Goal: Task Accomplishment & Management: Use online tool/utility

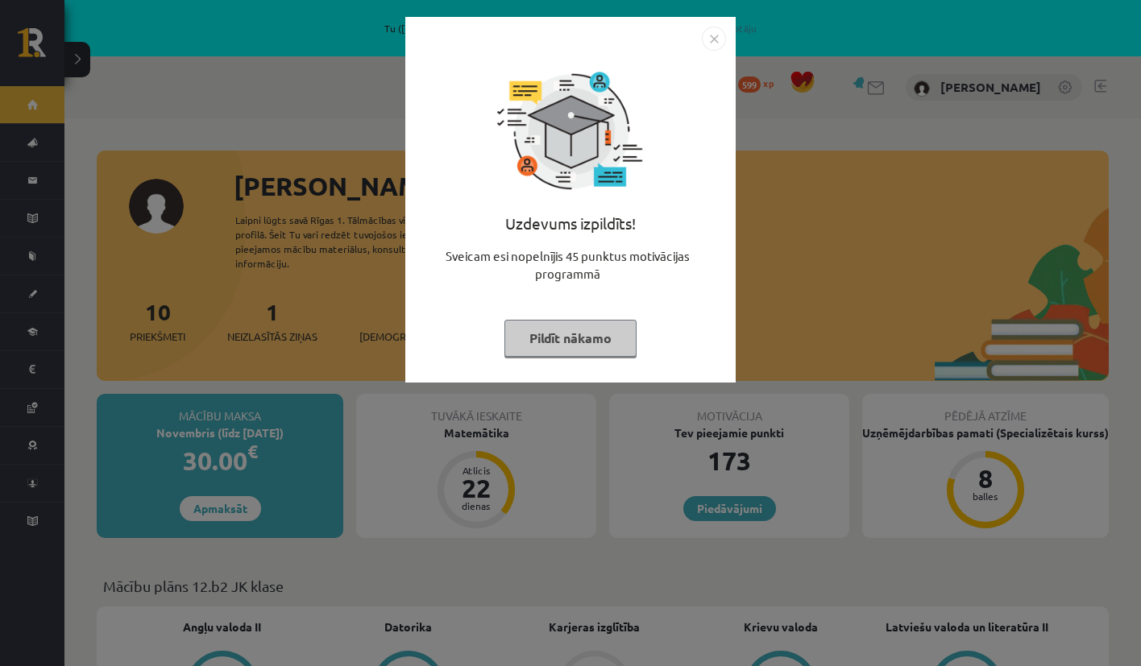
click at [721, 39] on img "Close" at bounding box center [714, 39] width 24 height 24
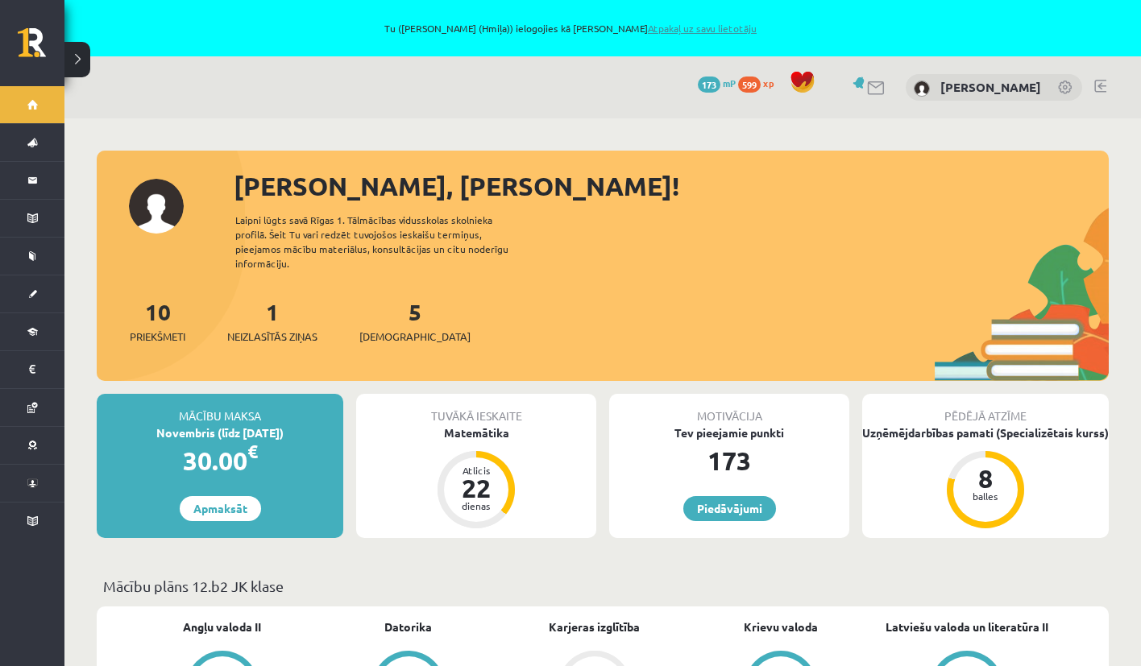
click at [716, 31] on link "Atpakaļ uz savu lietotāju" at bounding box center [702, 28] width 109 height 13
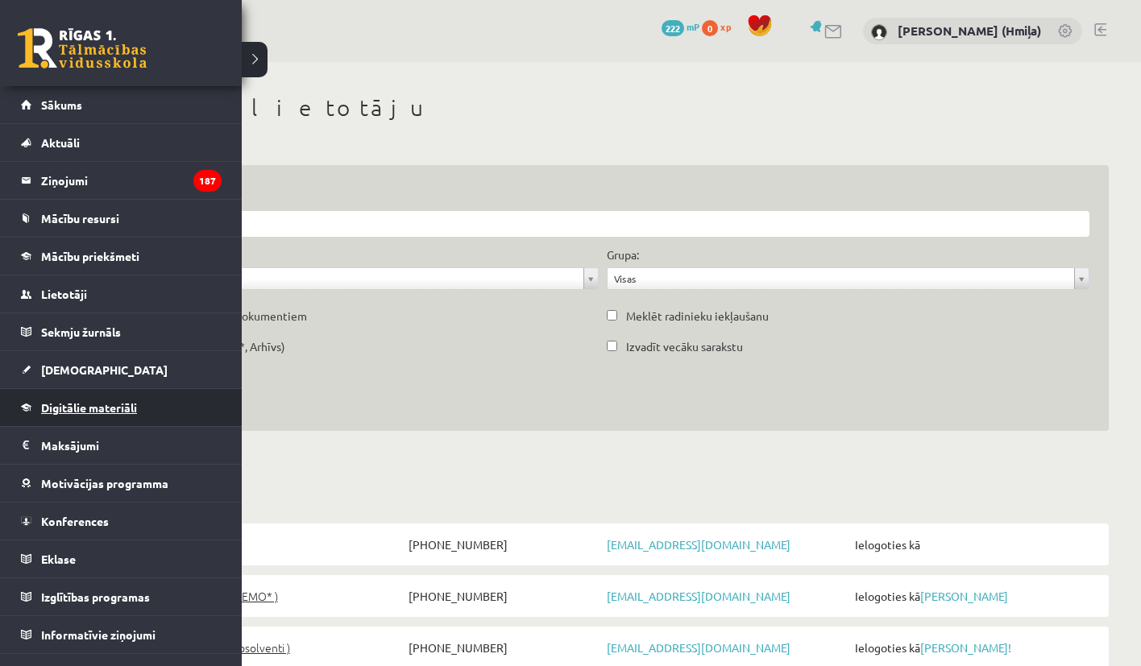
click at [60, 406] on span "Digitālie materiāli" at bounding box center [89, 407] width 96 height 15
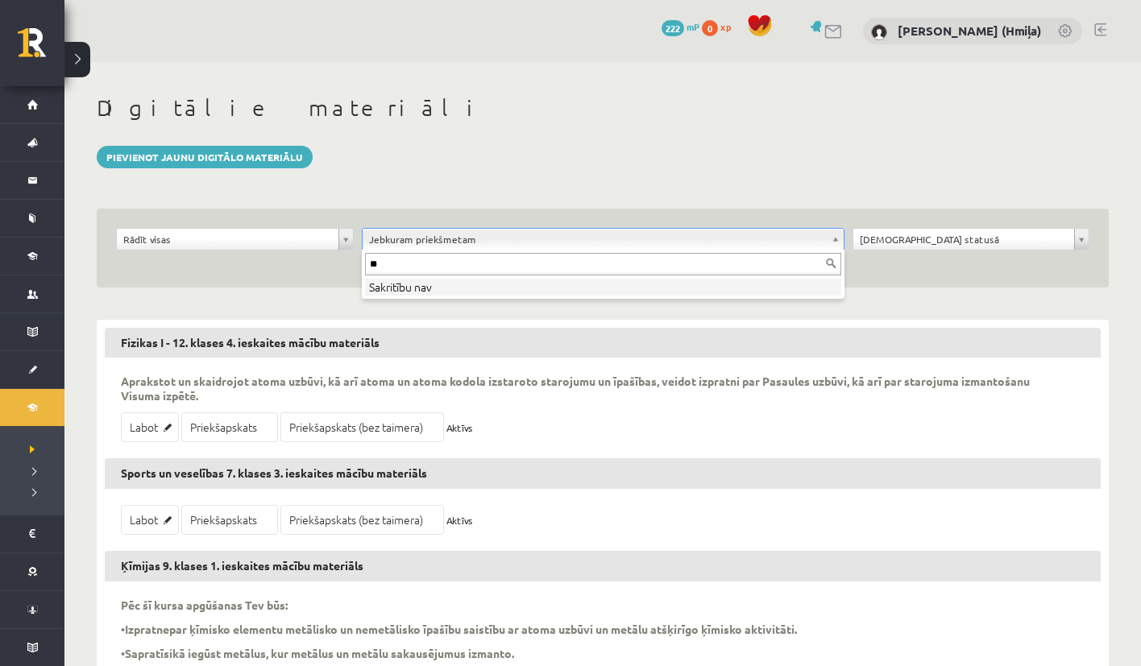
type input "*"
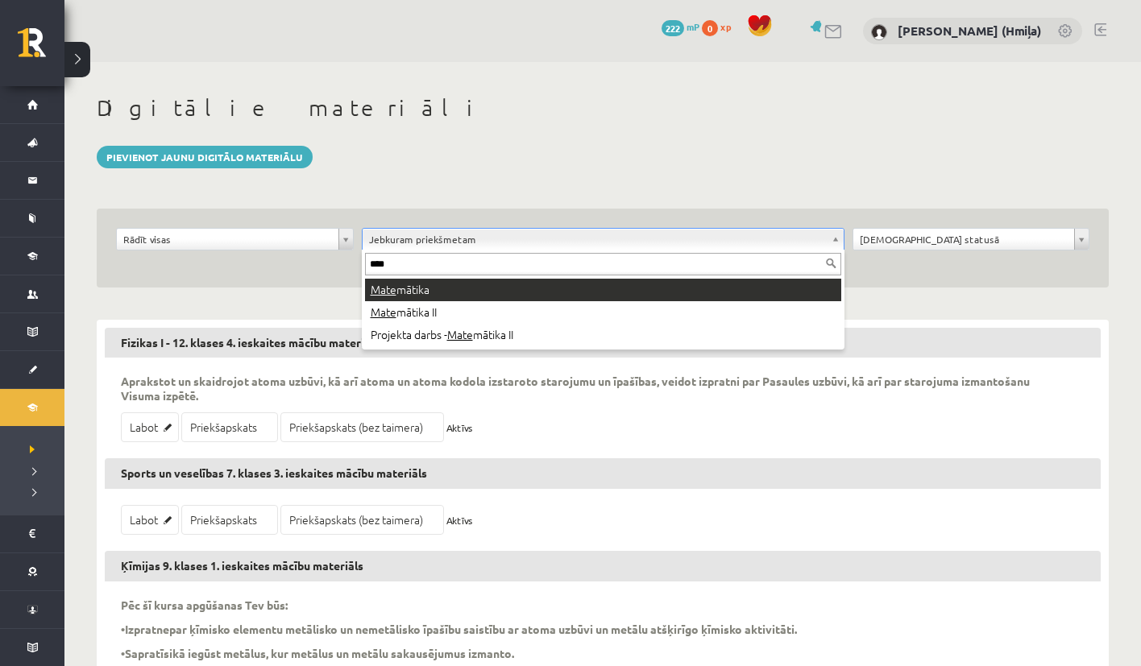
type input "****"
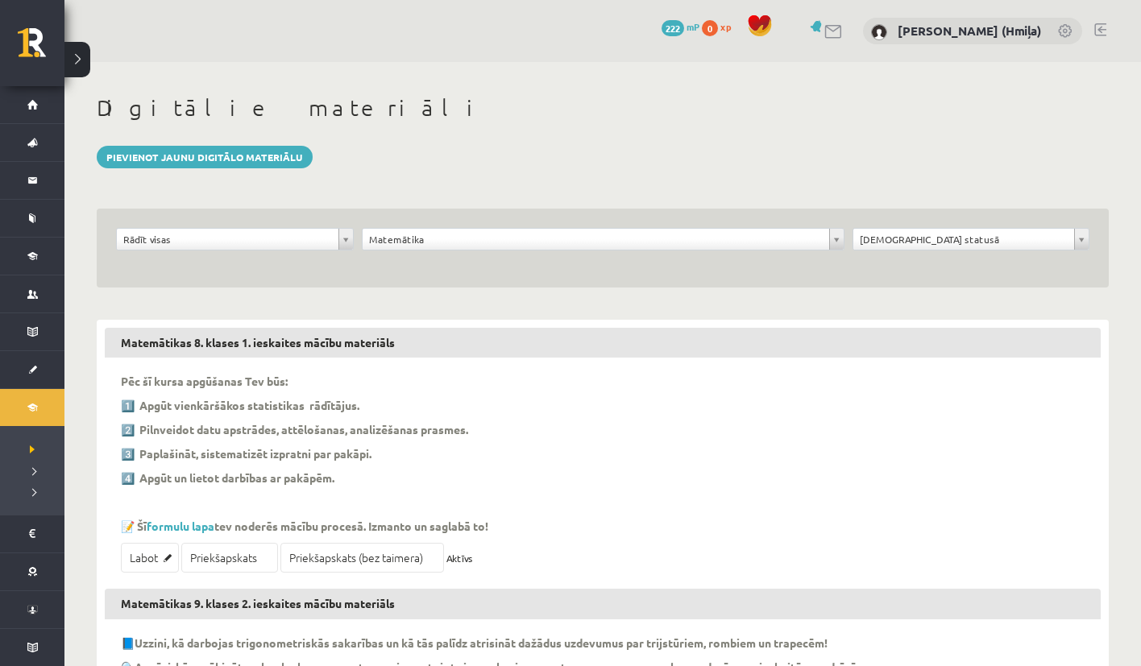
click at [269, 228] on div "Rādīt visas" at bounding box center [235, 239] width 238 height 23
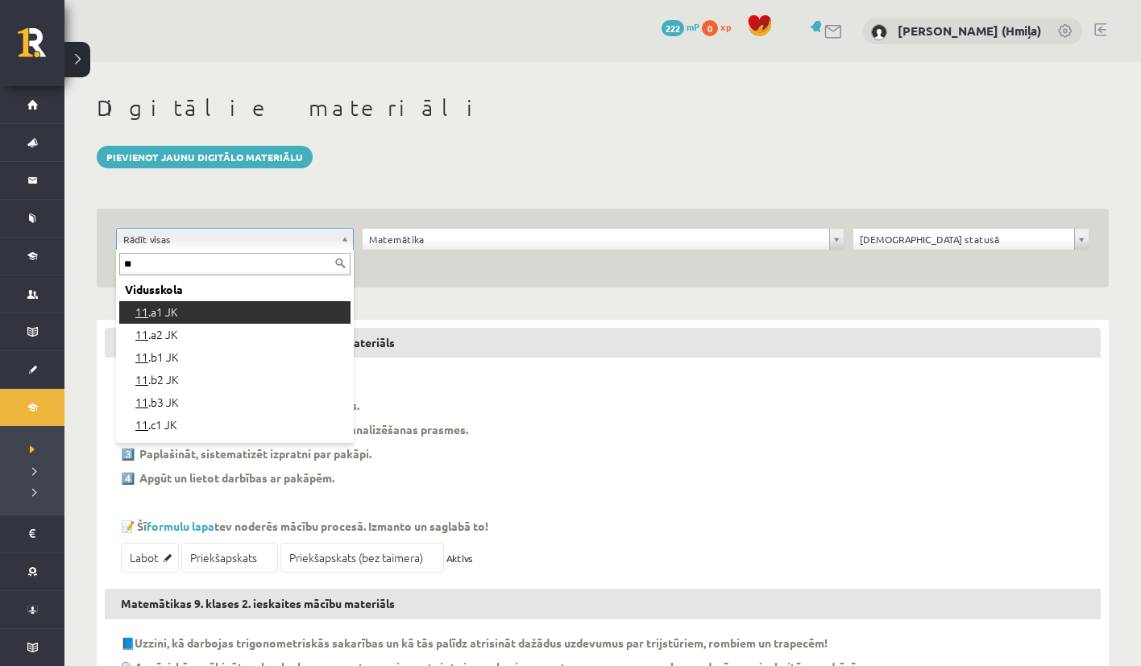
type input "**"
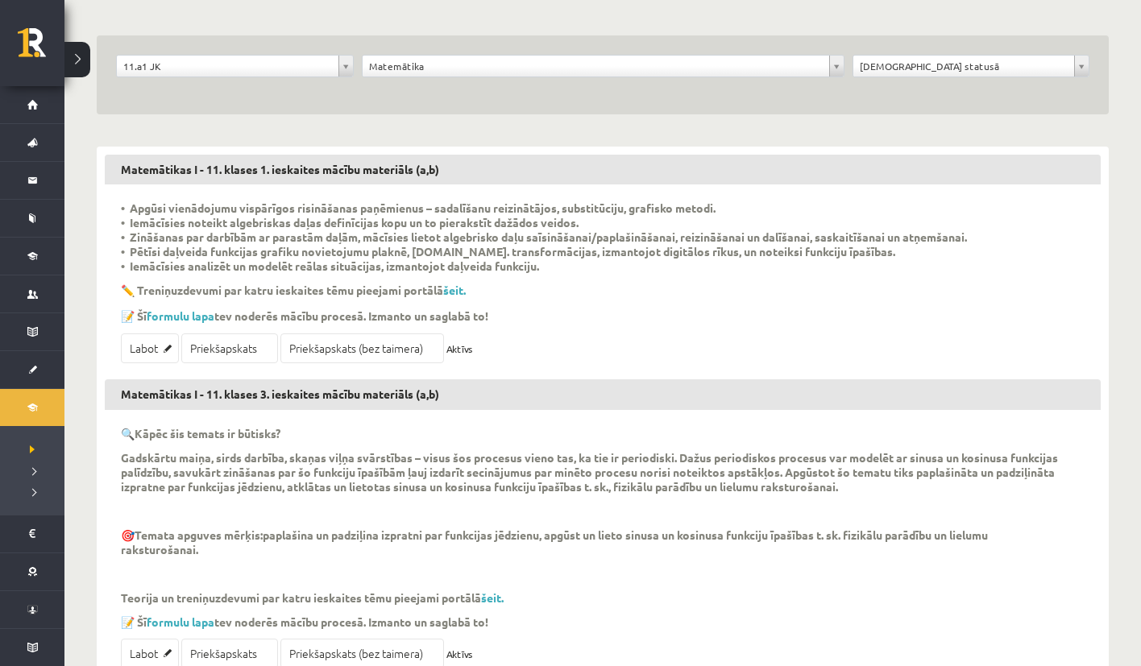
scroll to position [205, 0]
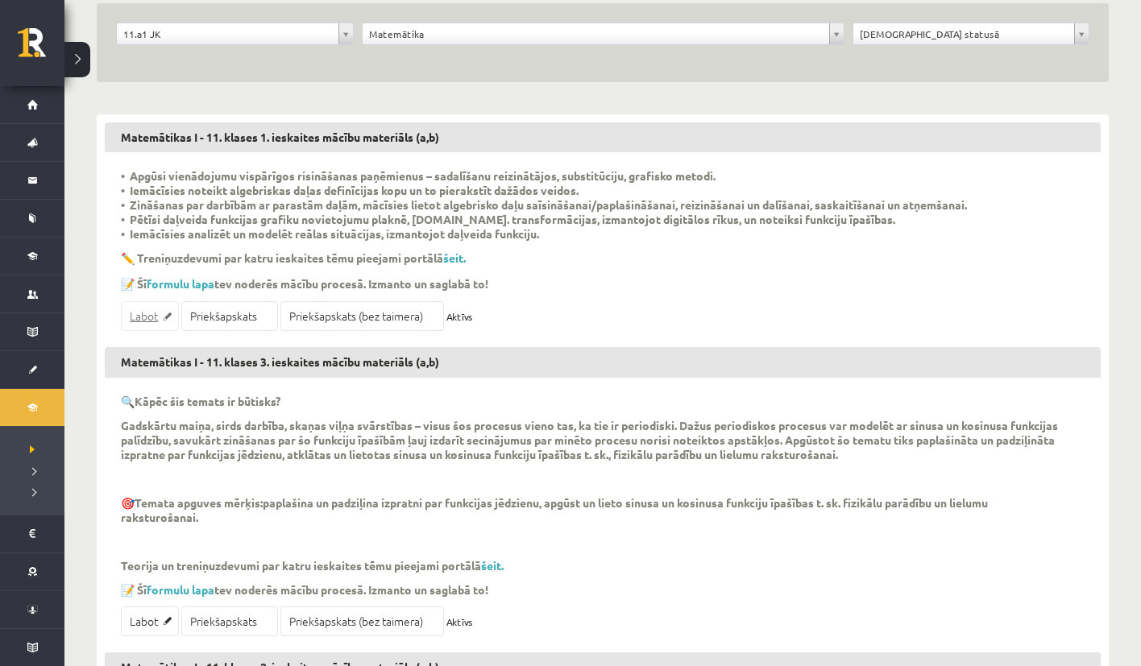
click at [151, 317] on link "Labot" at bounding box center [150, 316] width 58 height 30
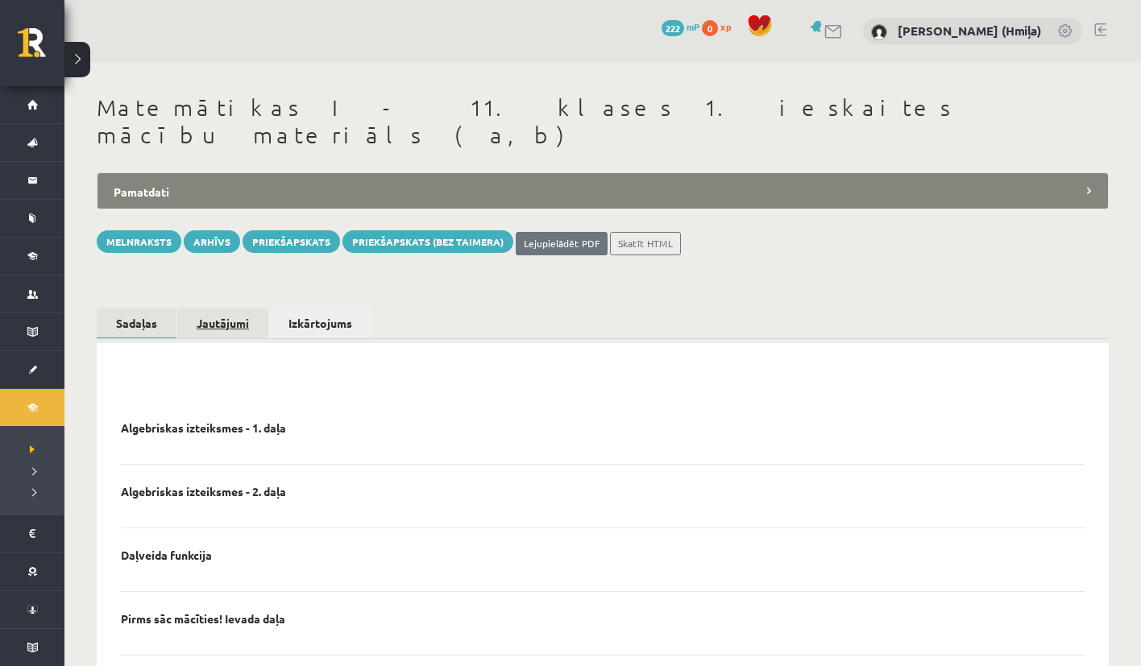
click at [237, 309] on link "Jautājumi" at bounding box center [222, 324] width 91 height 30
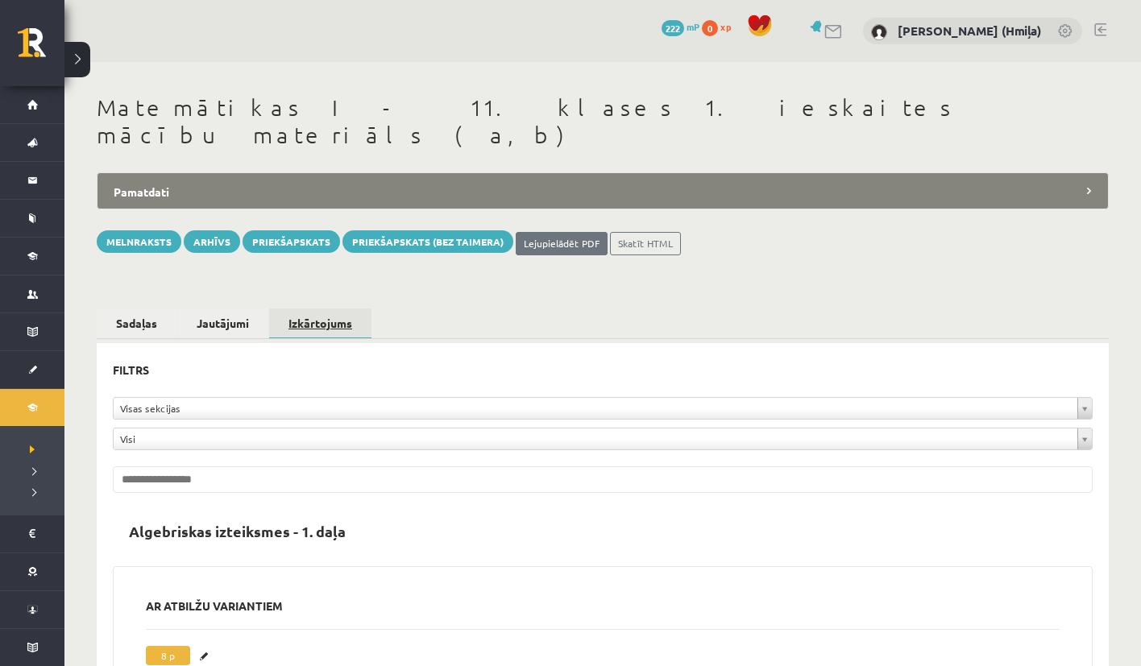
click at [307, 309] on link "Izkārtojums" at bounding box center [320, 324] width 102 height 31
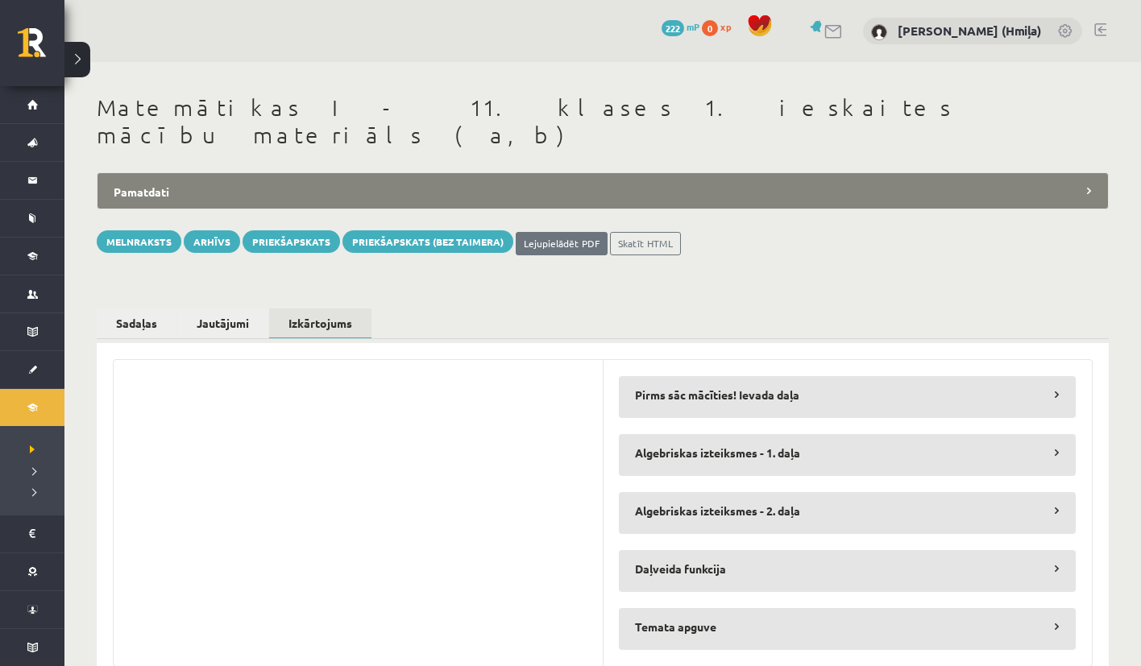
scroll to position [23, 0]
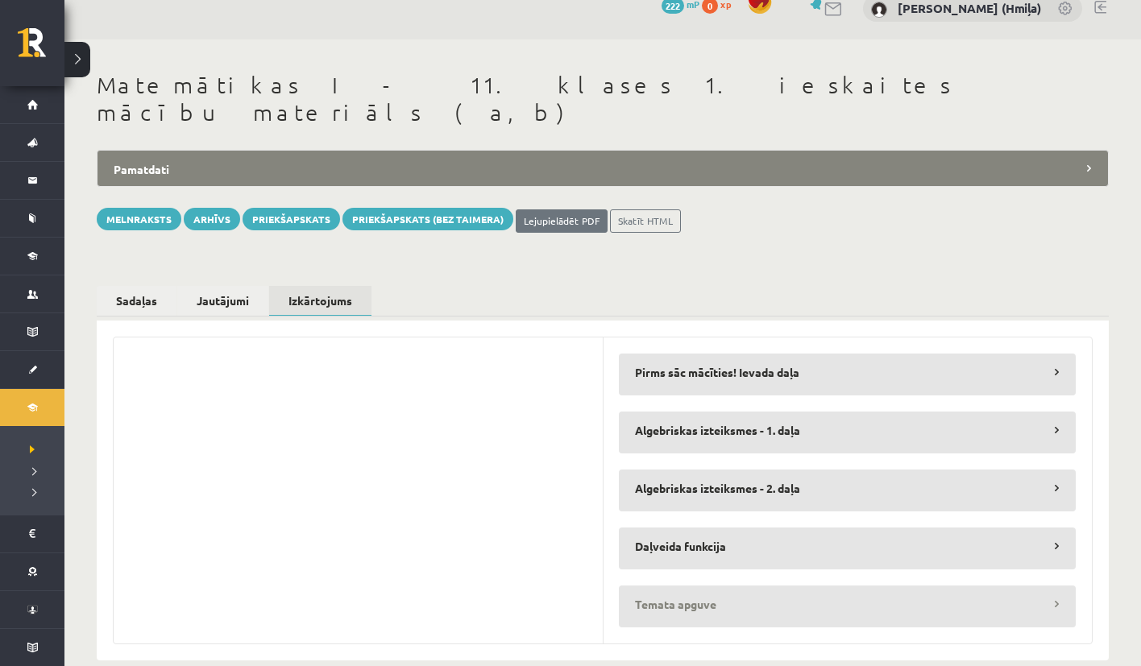
click at [677, 586] on legend "Temata apguve" at bounding box center [847, 604] width 457 height 37
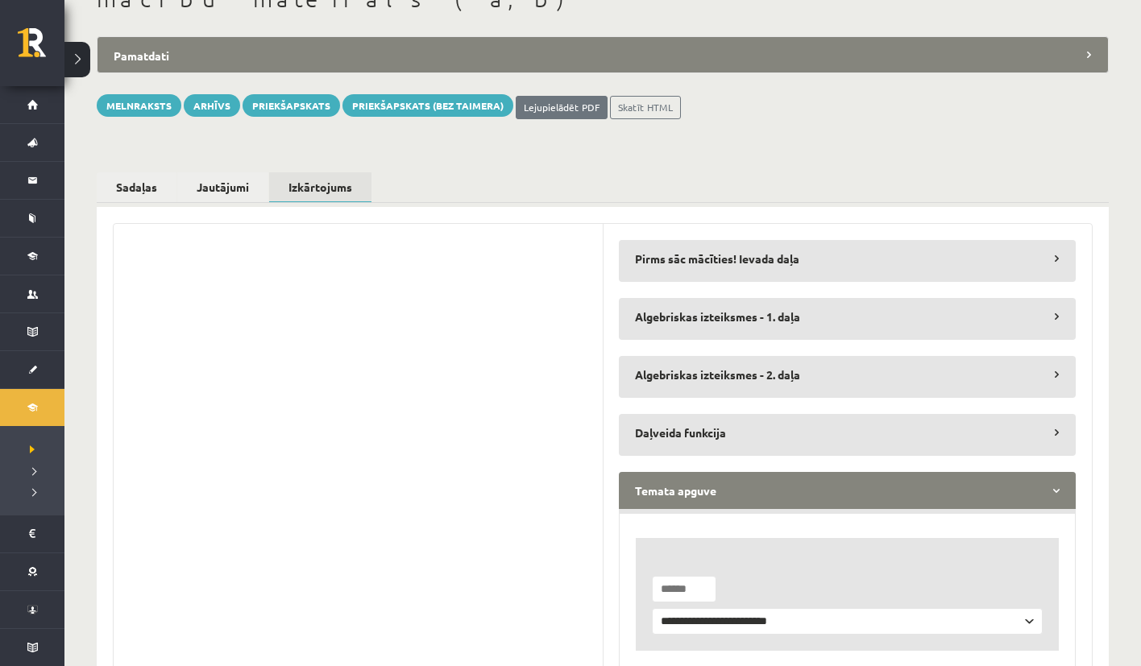
scroll to position [176, 0]
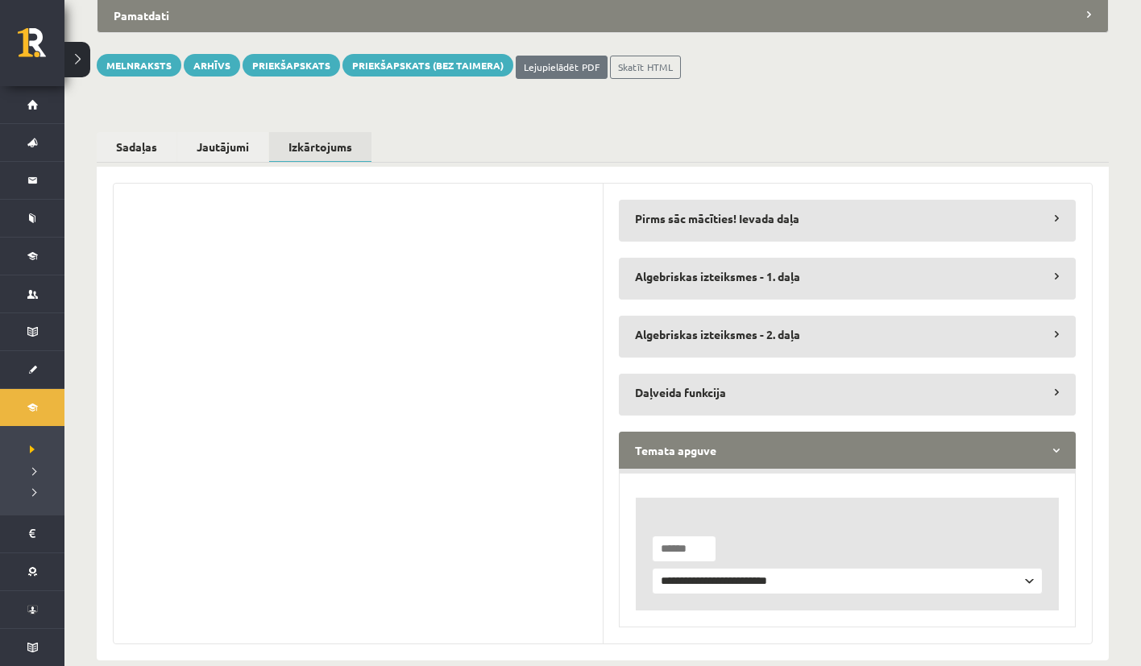
click at [673, 432] on legend "Temata apguve" at bounding box center [847, 450] width 457 height 37
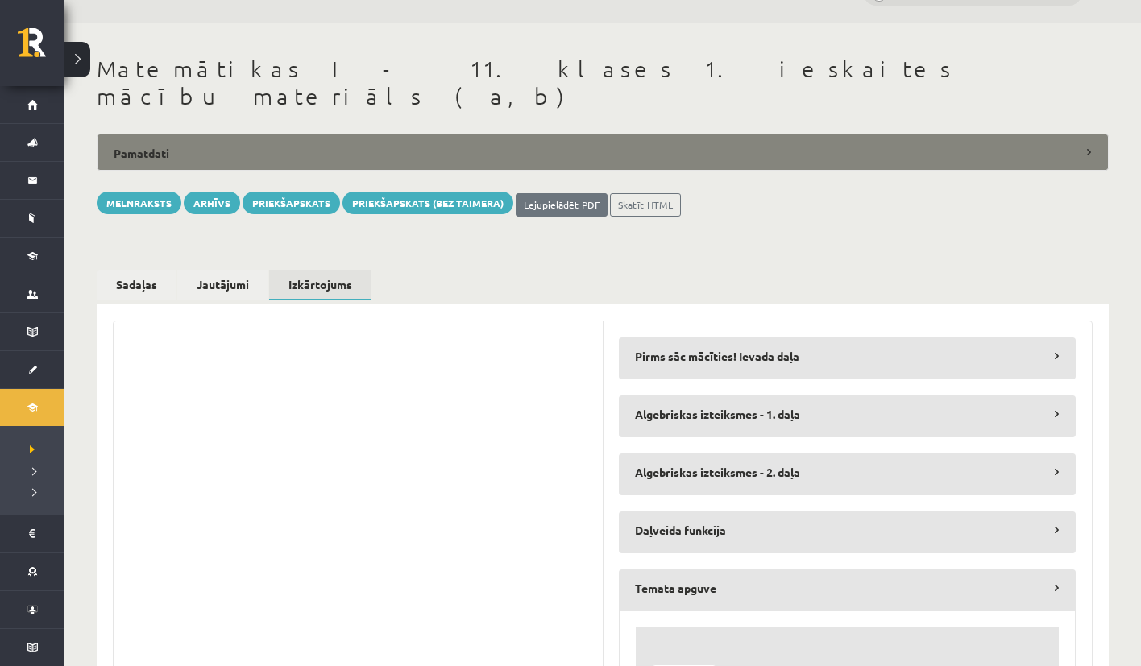
scroll to position [23, 0]
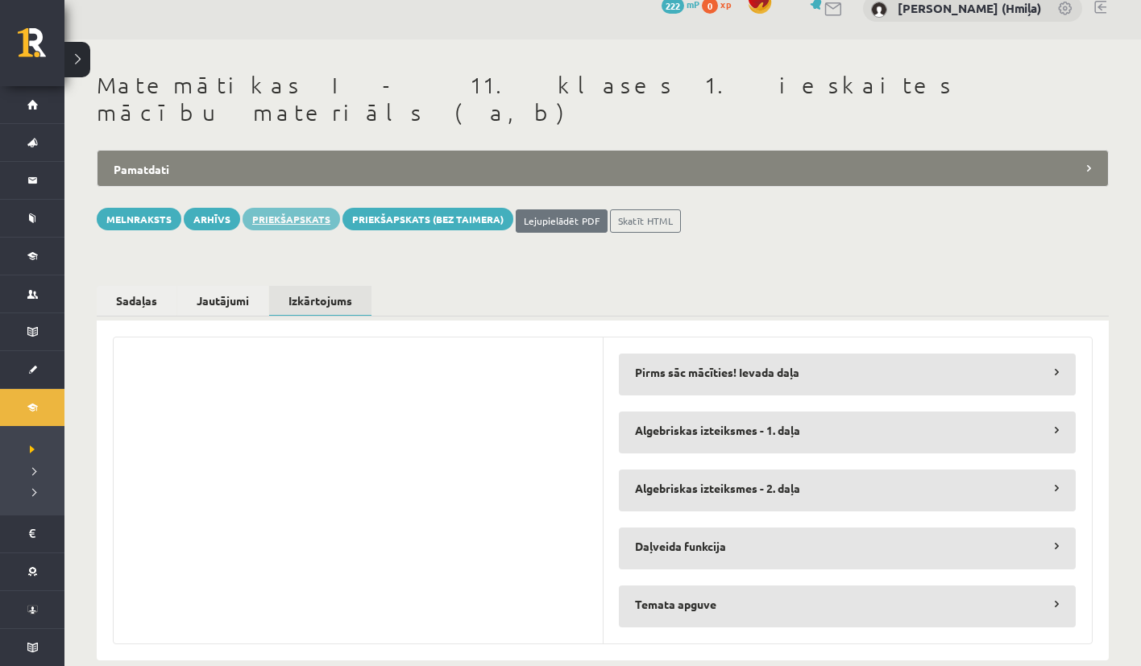
click at [309, 208] on link "Priekšapskats" at bounding box center [290, 219] width 97 height 23
click at [147, 208] on button "Melnraksts" at bounding box center [139, 219] width 85 height 23
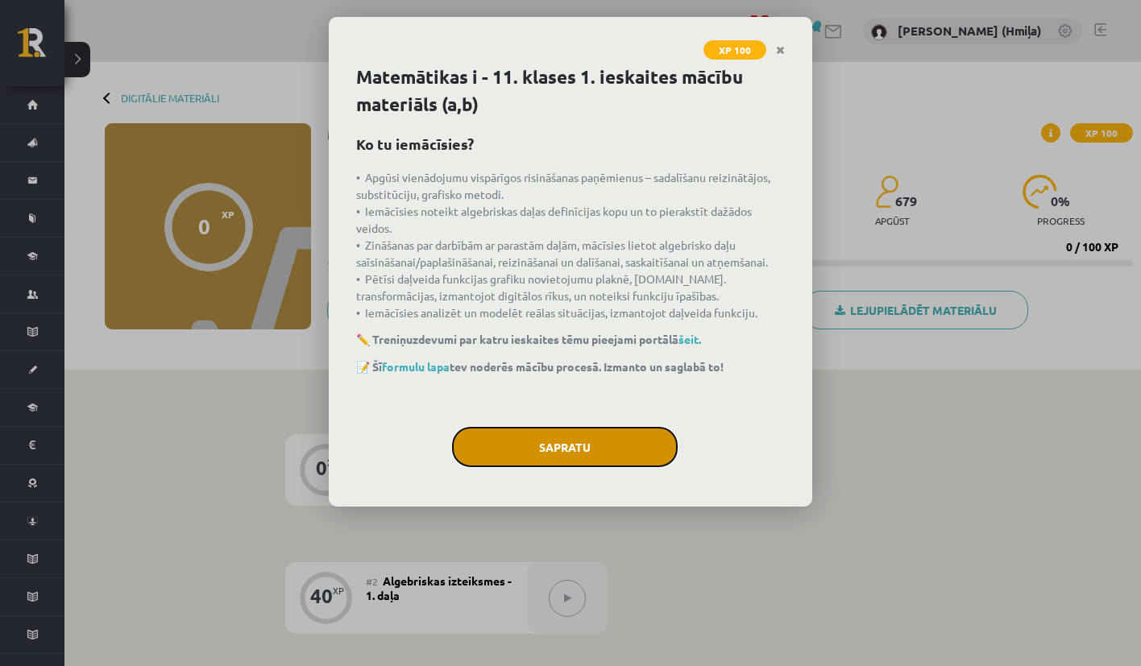
click at [527, 462] on button "Sapratu" at bounding box center [565, 447] width 226 height 40
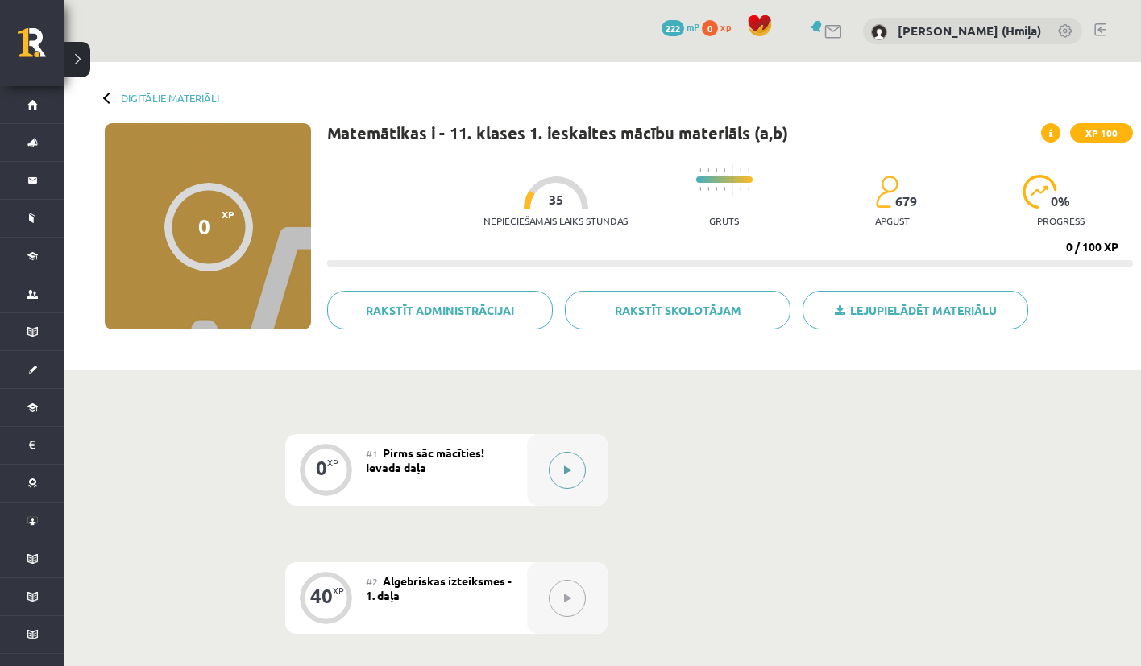
click at [571, 458] on button at bounding box center [567, 470] width 37 height 37
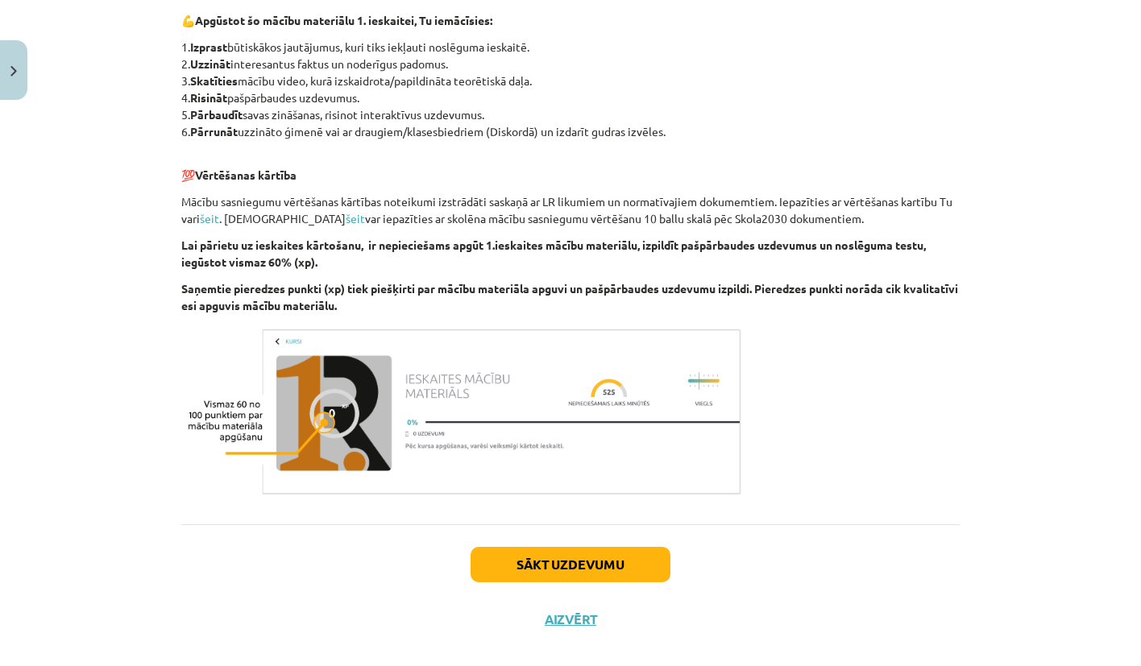
scroll to position [821, 0]
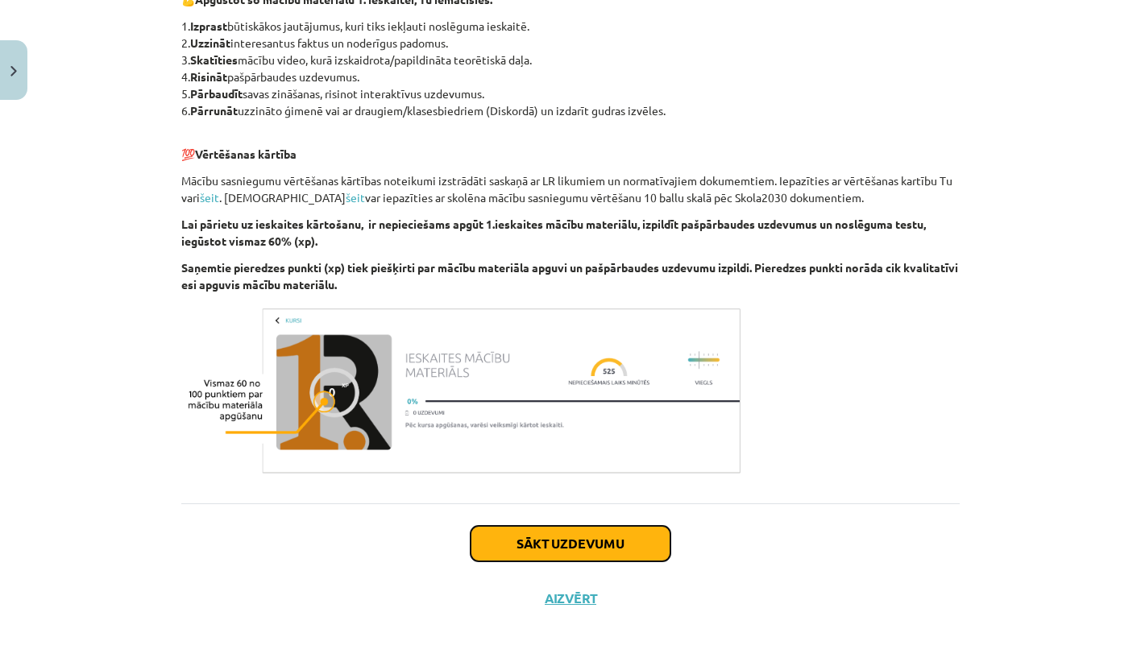
click at [568, 549] on button "Sākt uzdevumu" at bounding box center [570, 543] width 200 height 35
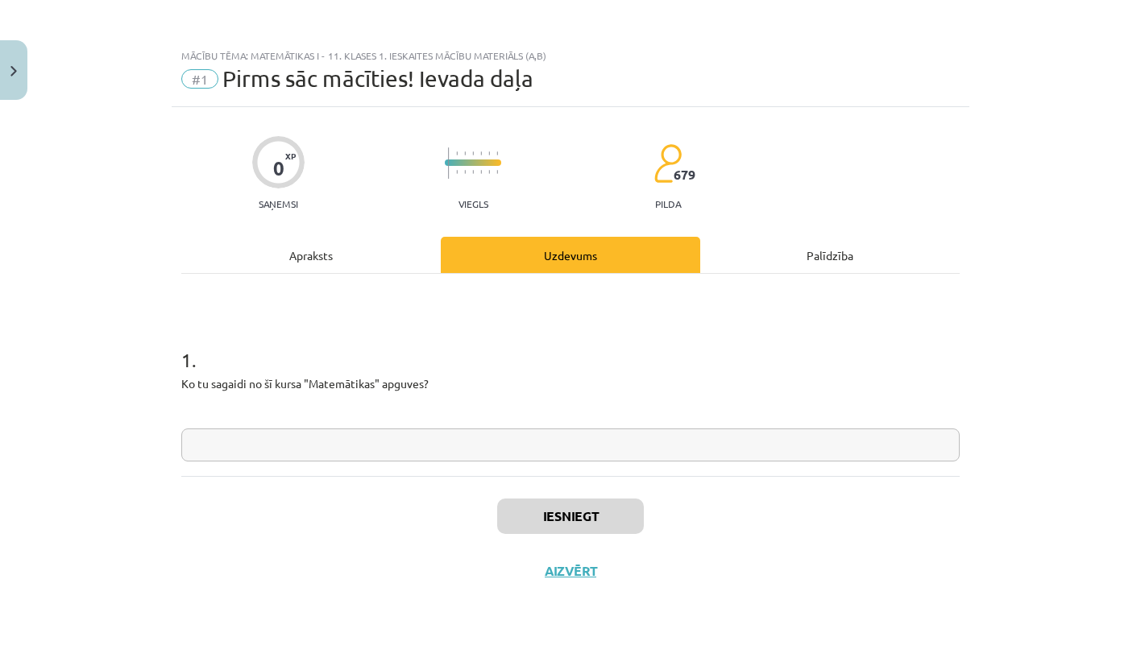
scroll to position [0, 0]
click at [537, 446] on input "text" at bounding box center [570, 445] width 778 height 33
type input "***"
click at [537, 506] on button "Iesniegt" at bounding box center [570, 516] width 147 height 35
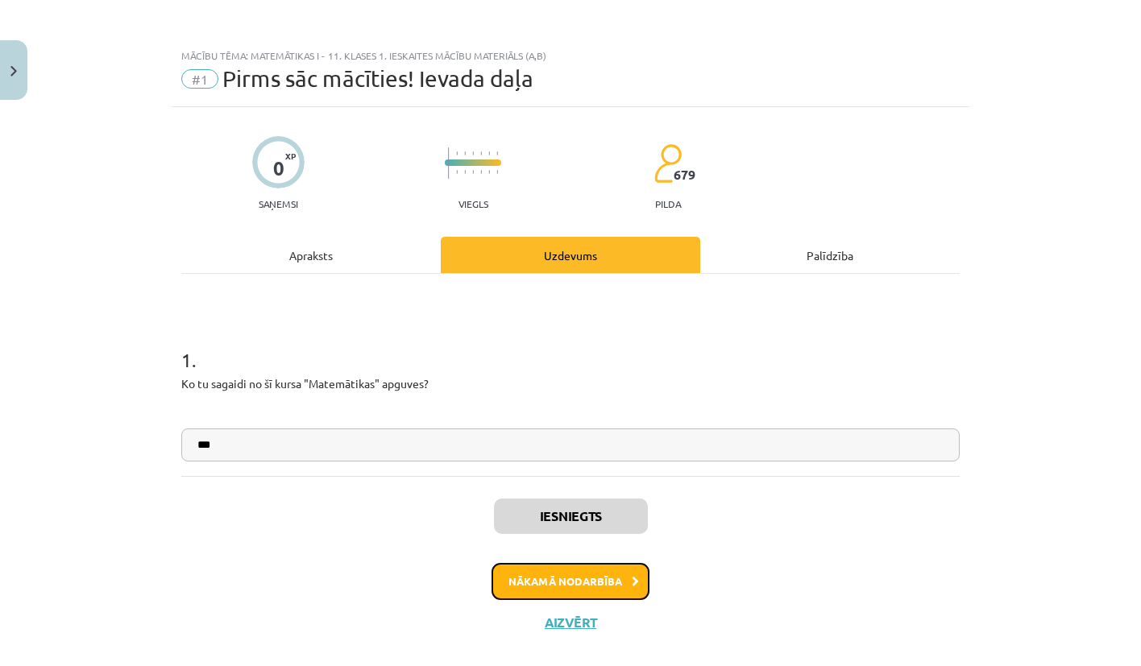
click at [533, 576] on button "Nākamā nodarbība" at bounding box center [570, 581] width 158 height 37
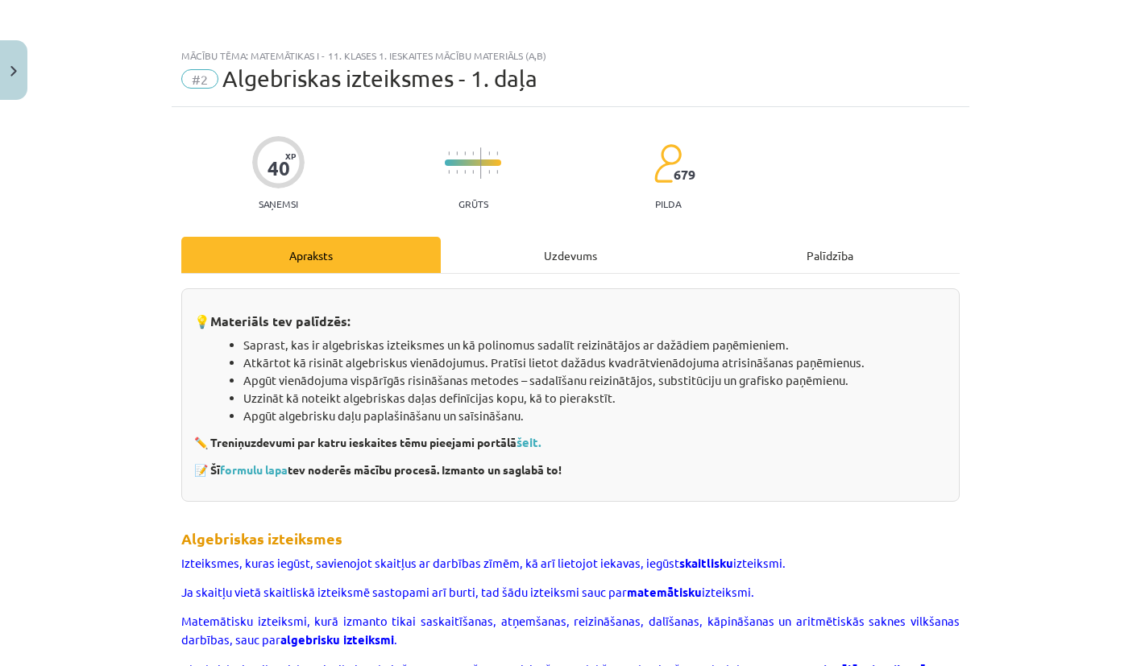
scroll to position [23, 0]
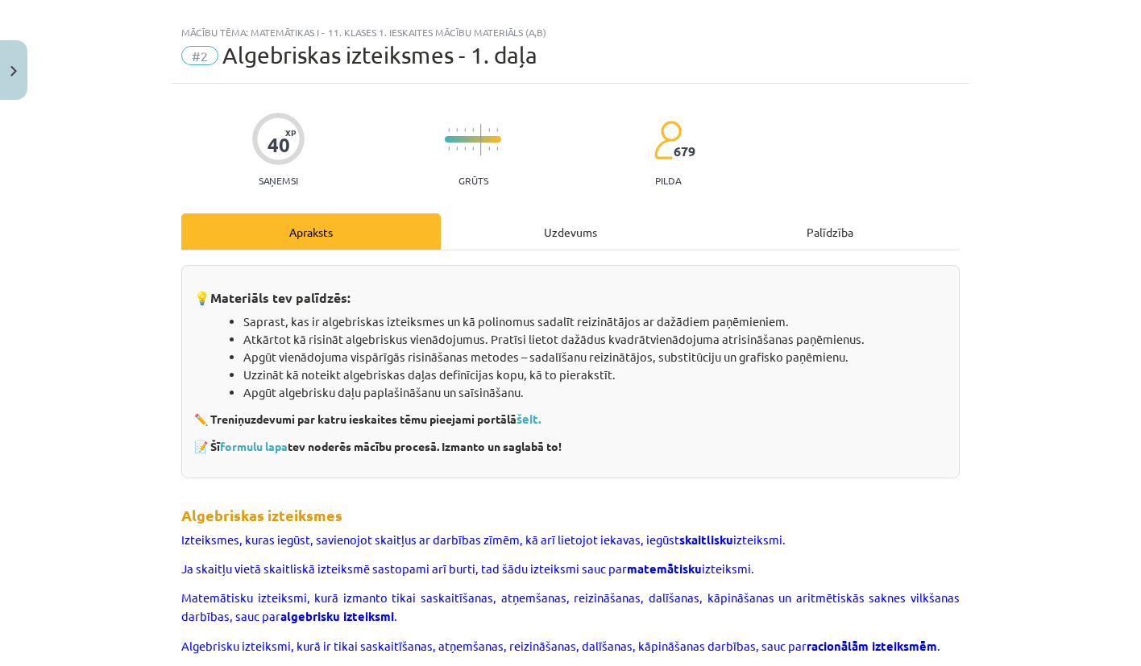
click at [586, 234] on div "Uzdevums" at bounding box center [570, 231] width 259 height 36
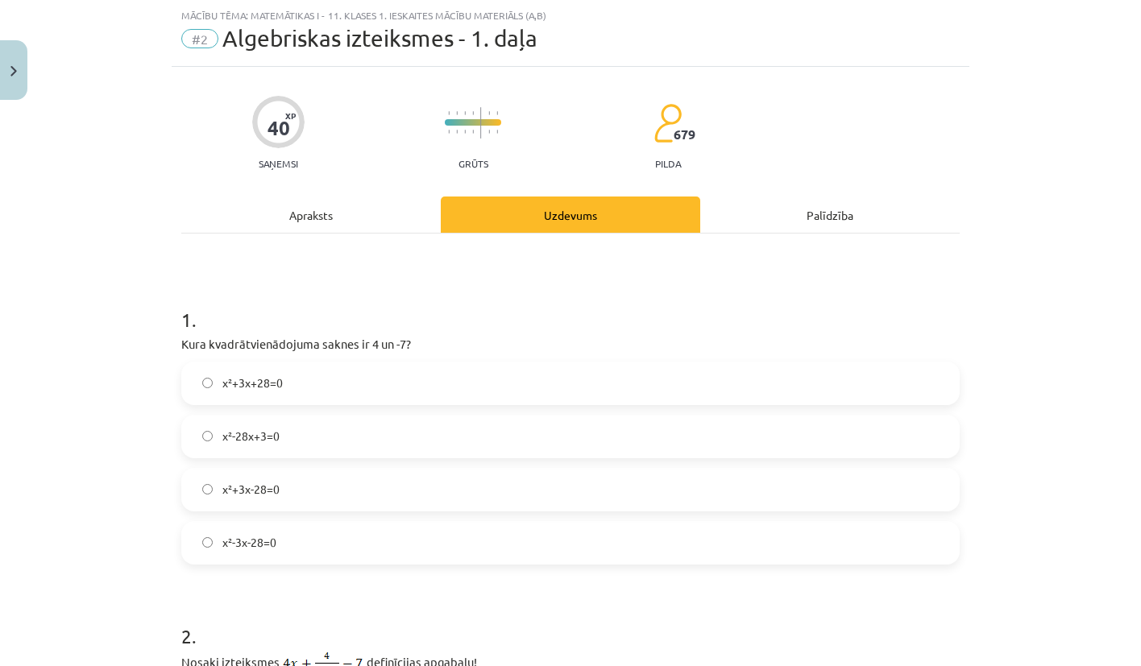
click at [407, 386] on label "x²+3x+28=0" at bounding box center [570, 383] width 775 height 40
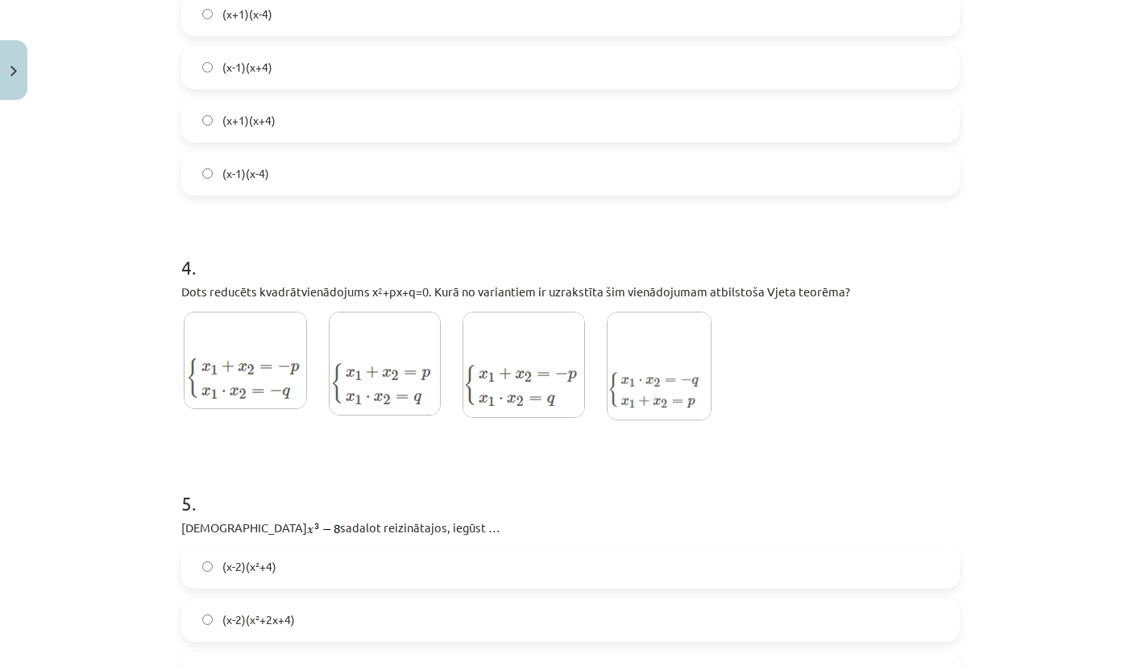
scroll to position [1318, 0]
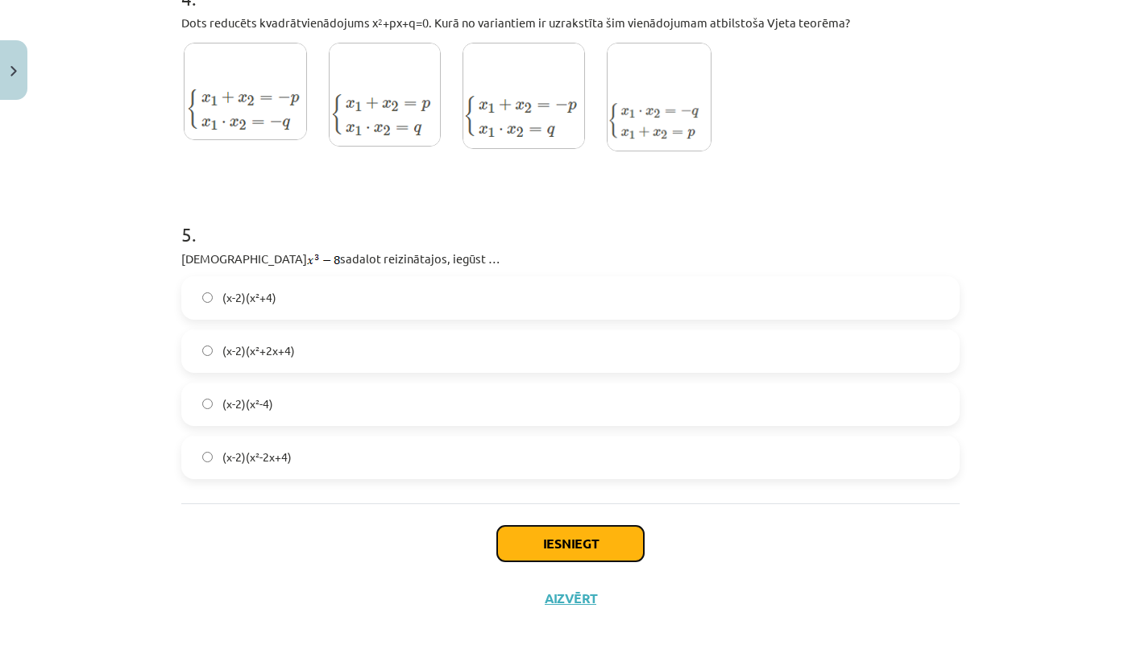
click at [517, 528] on button "Iesniegt" at bounding box center [570, 543] width 147 height 35
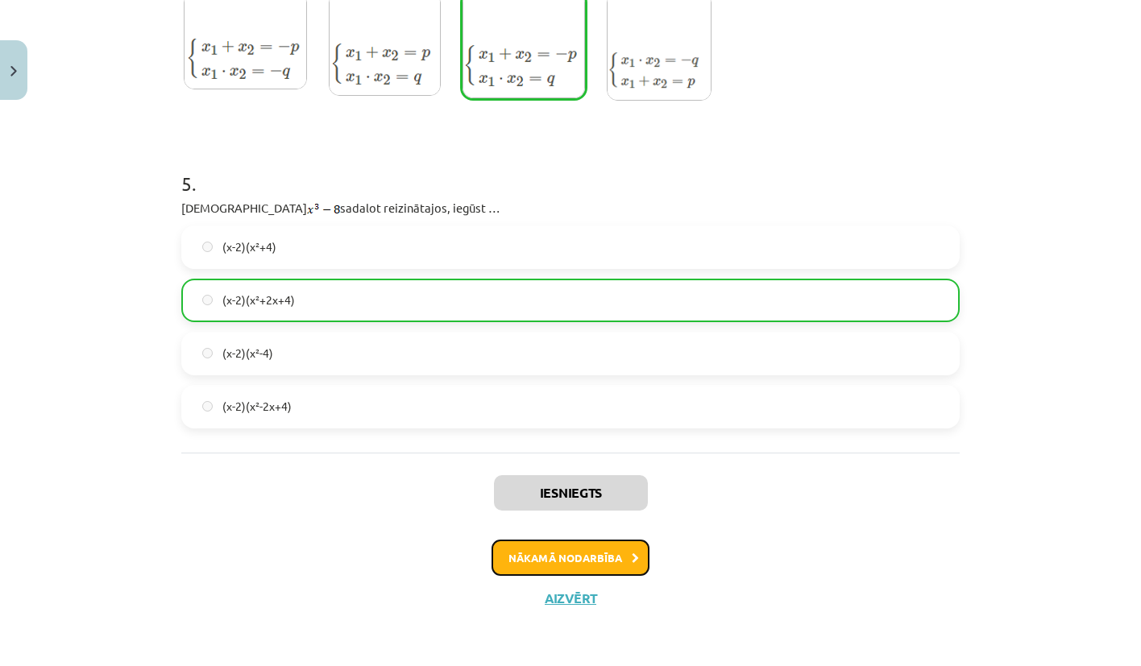
click at [544, 562] on button "Nākamā nodarbība" at bounding box center [570, 558] width 158 height 37
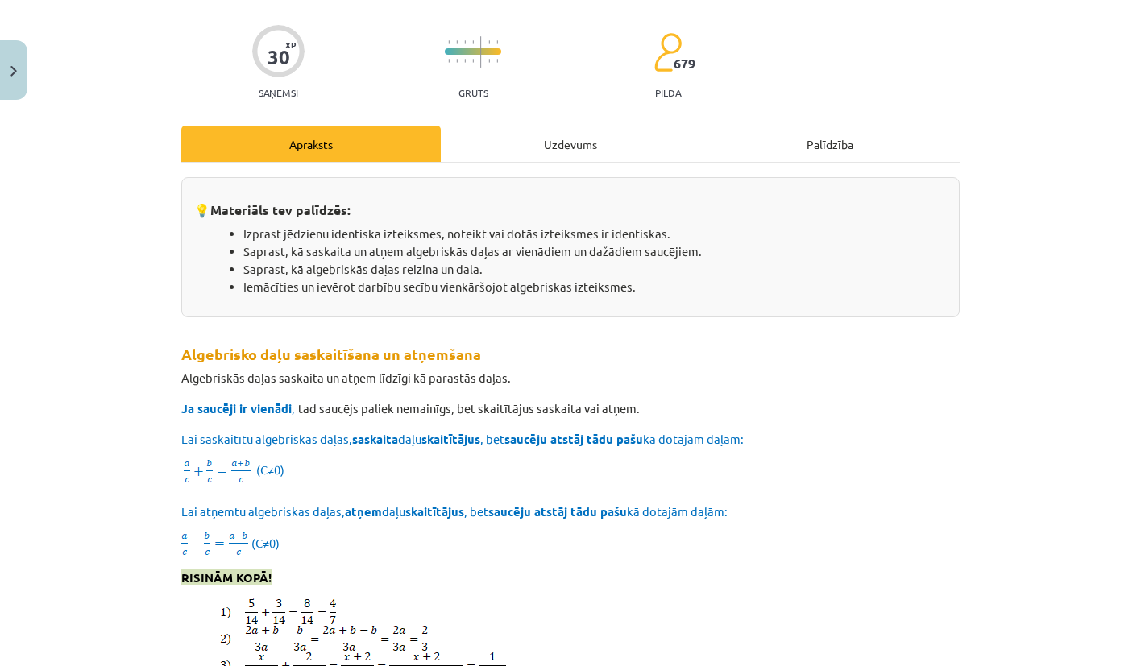
scroll to position [74, 0]
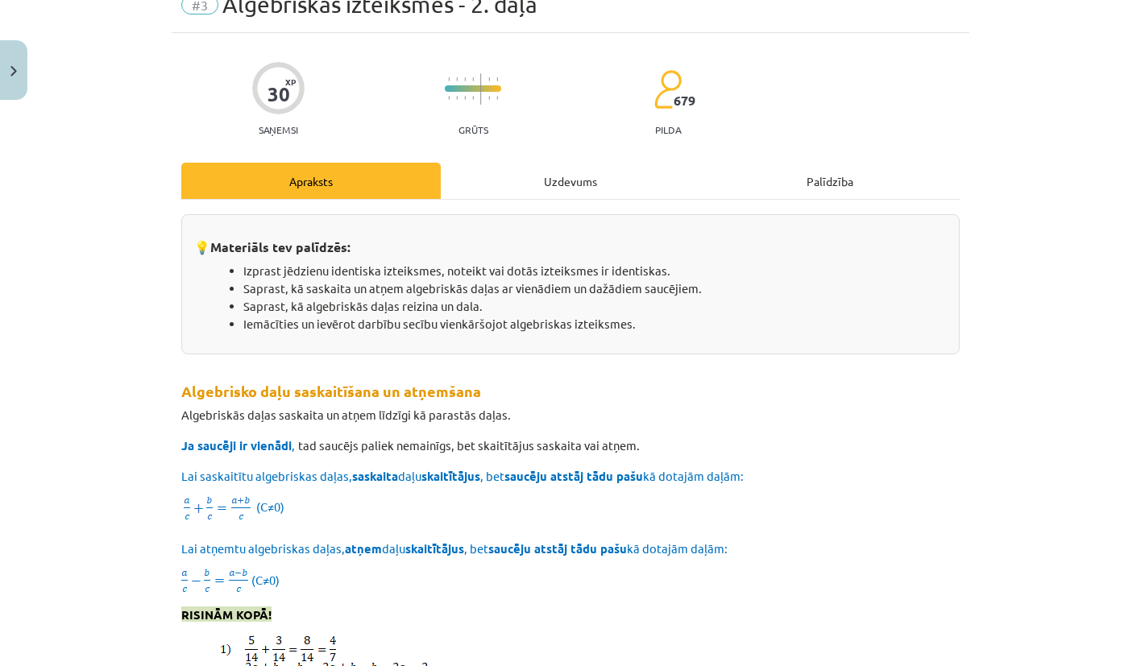
click at [594, 178] on div "Uzdevums" at bounding box center [570, 181] width 259 height 36
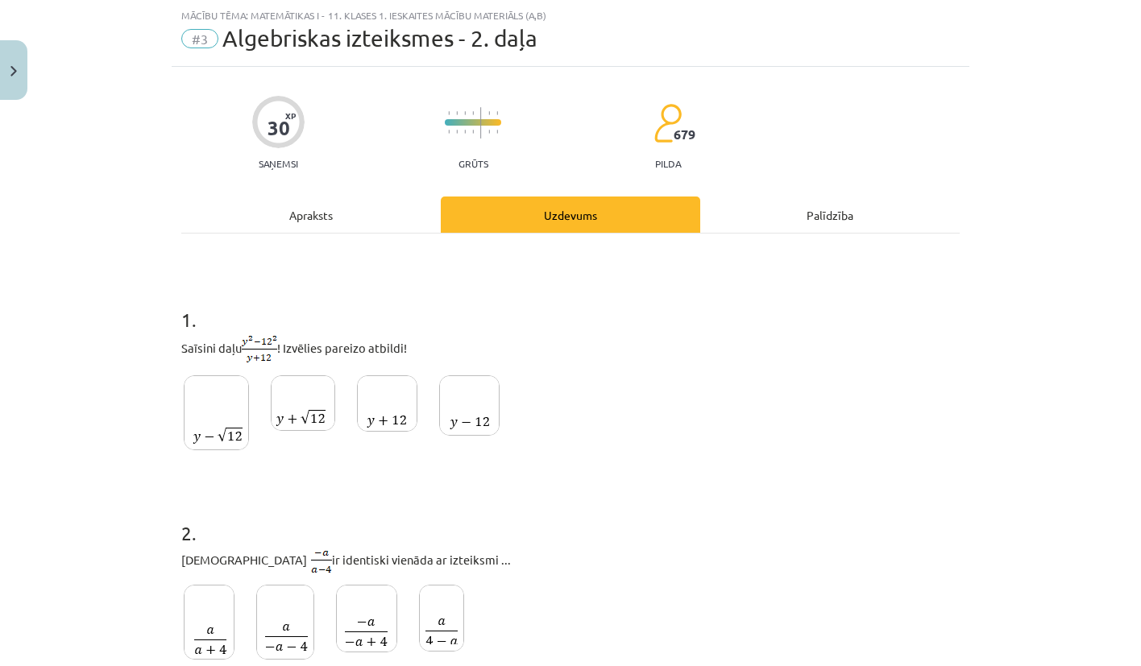
click at [393, 412] on img at bounding box center [387, 403] width 60 height 56
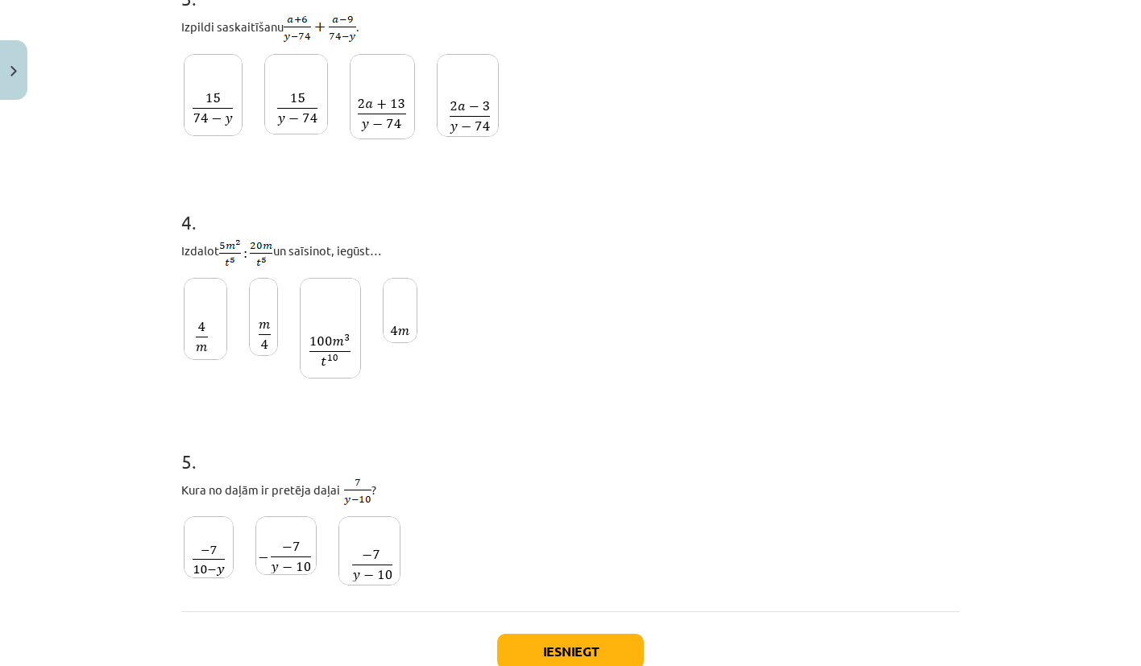
scroll to position [895, 0]
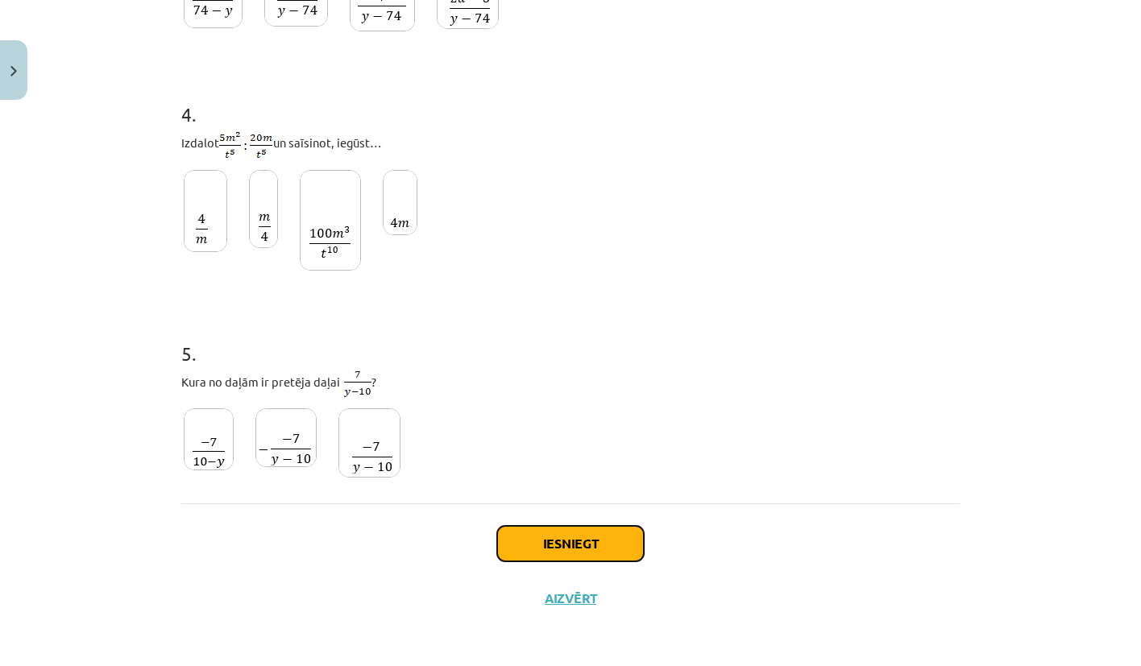
click at [542, 530] on button "Iesniegt" at bounding box center [570, 543] width 147 height 35
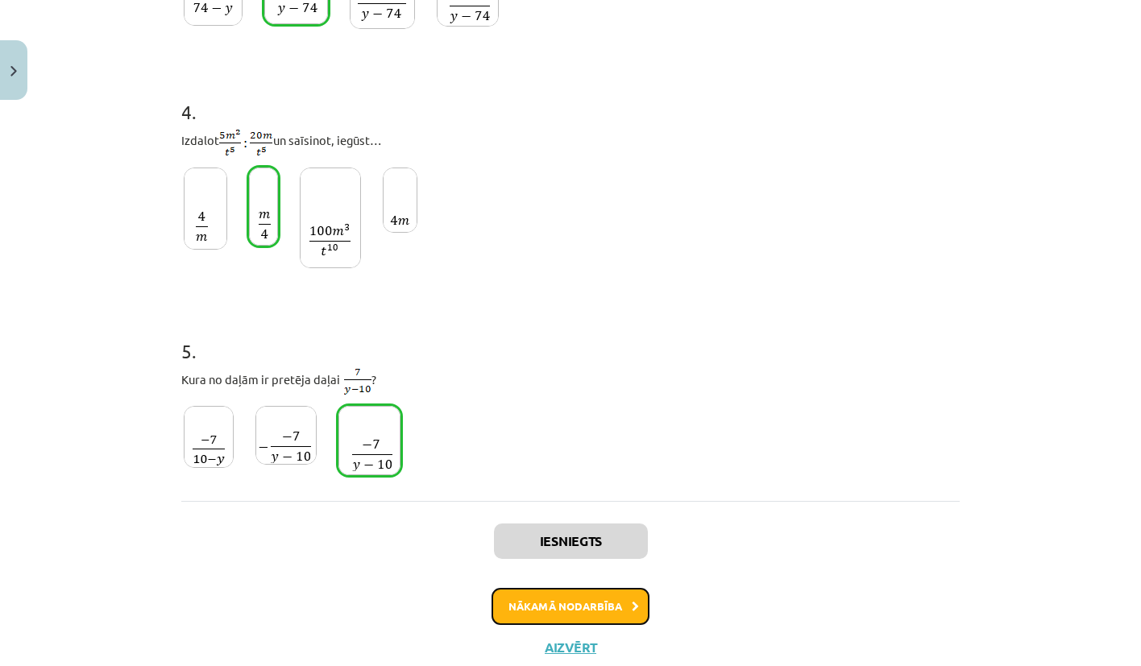
click at [545, 613] on button "Nākamā nodarbība" at bounding box center [570, 606] width 158 height 37
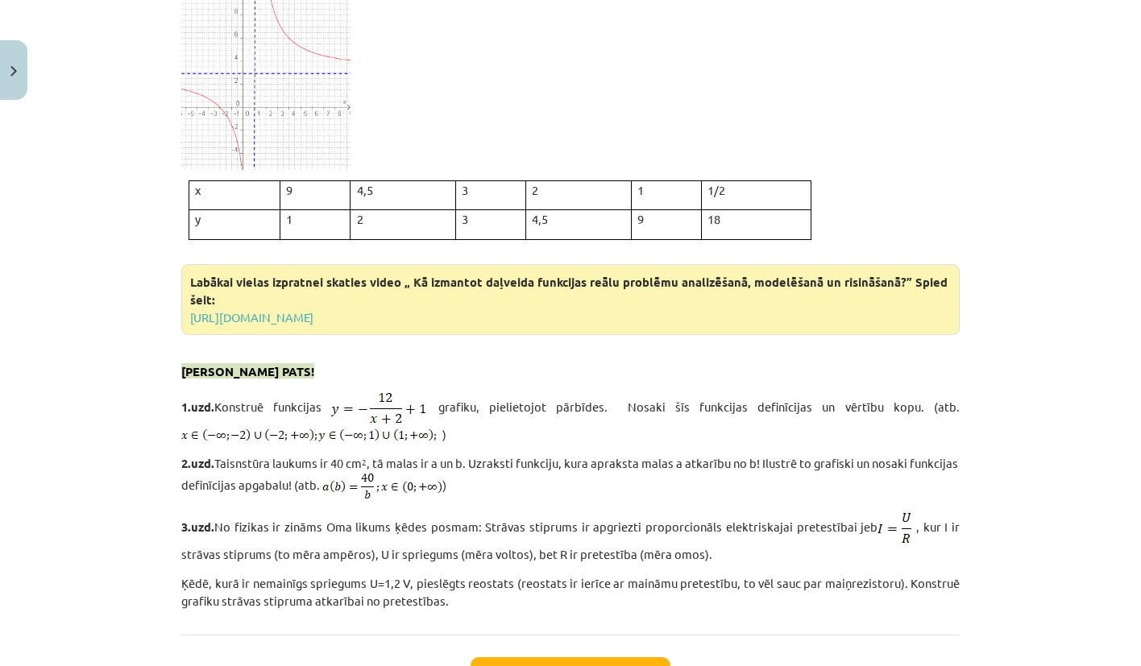
scroll to position [3618, 0]
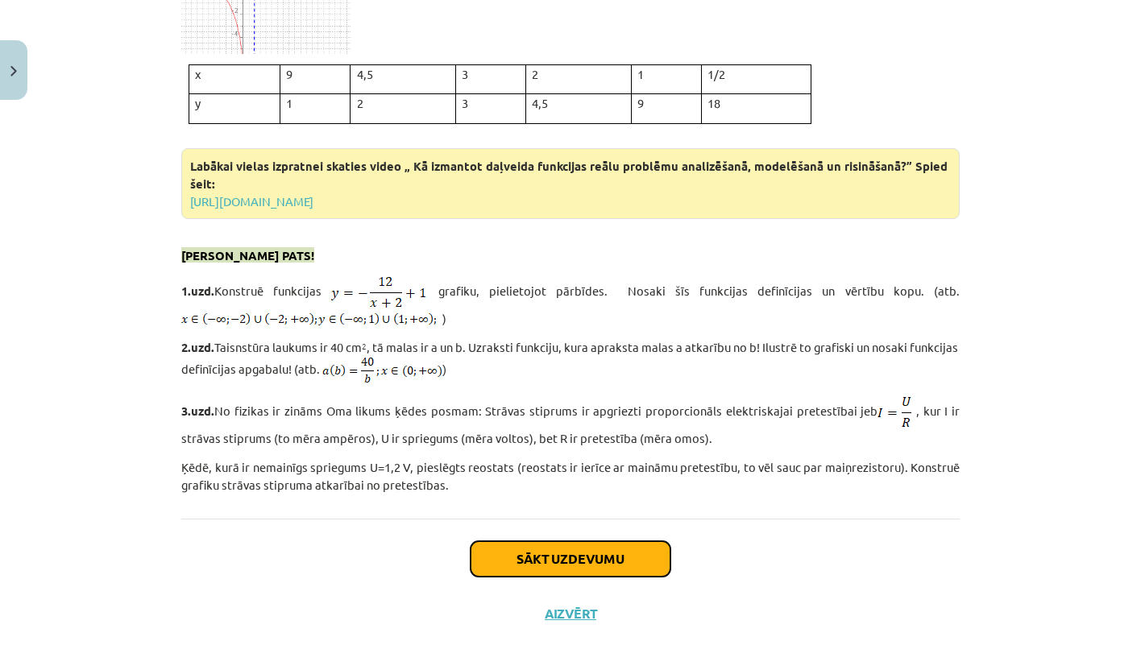
click at [586, 541] on button "Sākt uzdevumu" at bounding box center [570, 558] width 200 height 35
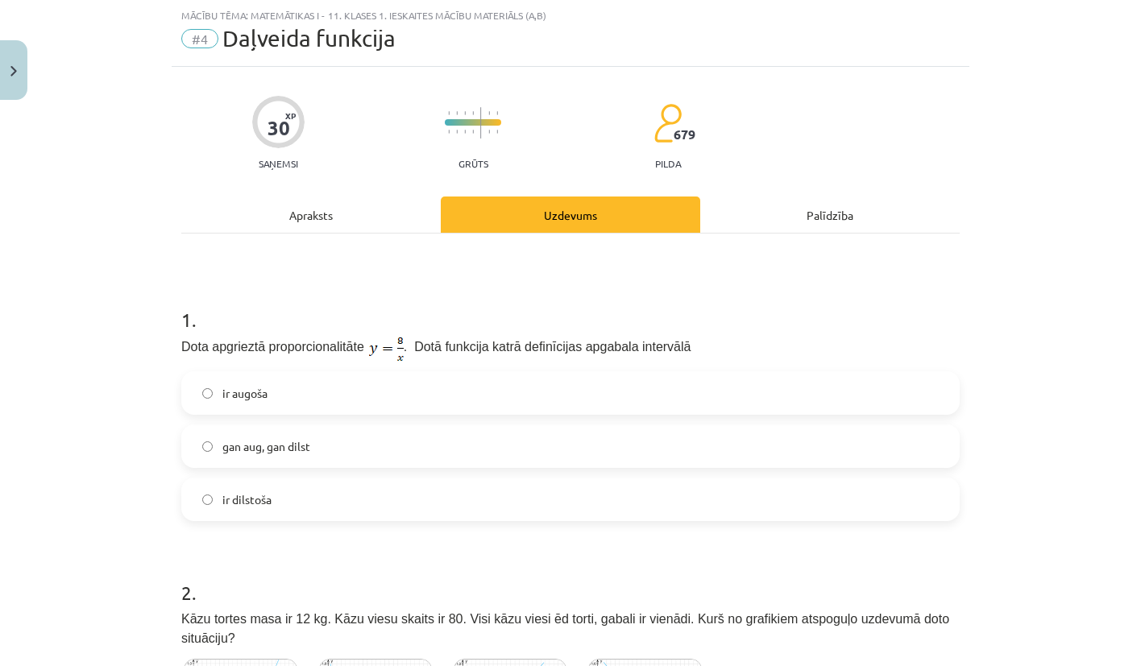
click at [515, 405] on label "ir augoša" at bounding box center [570, 393] width 775 height 40
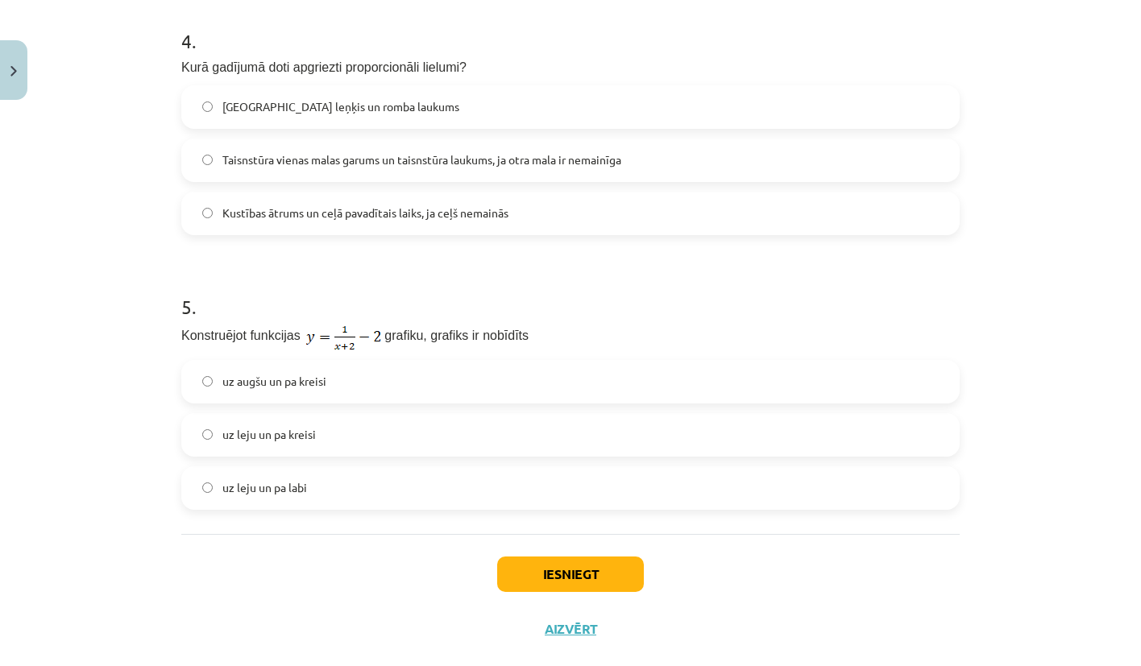
scroll to position [1206, 0]
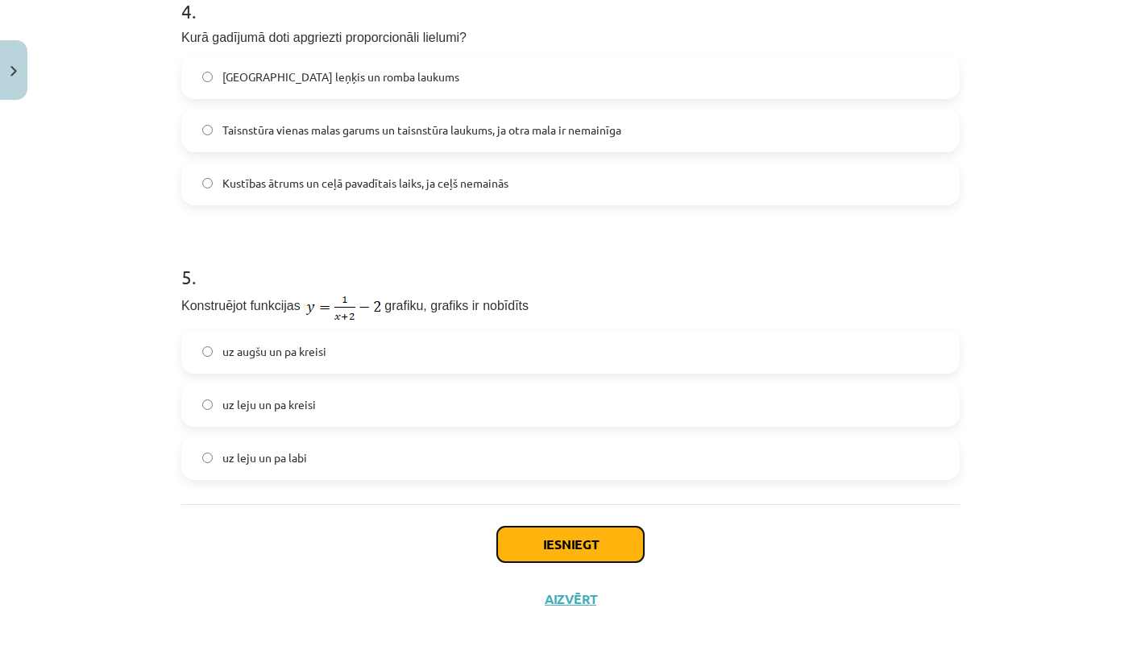
click at [555, 545] on button "Iesniegt" at bounding box center [570, 544] width 147 height 35
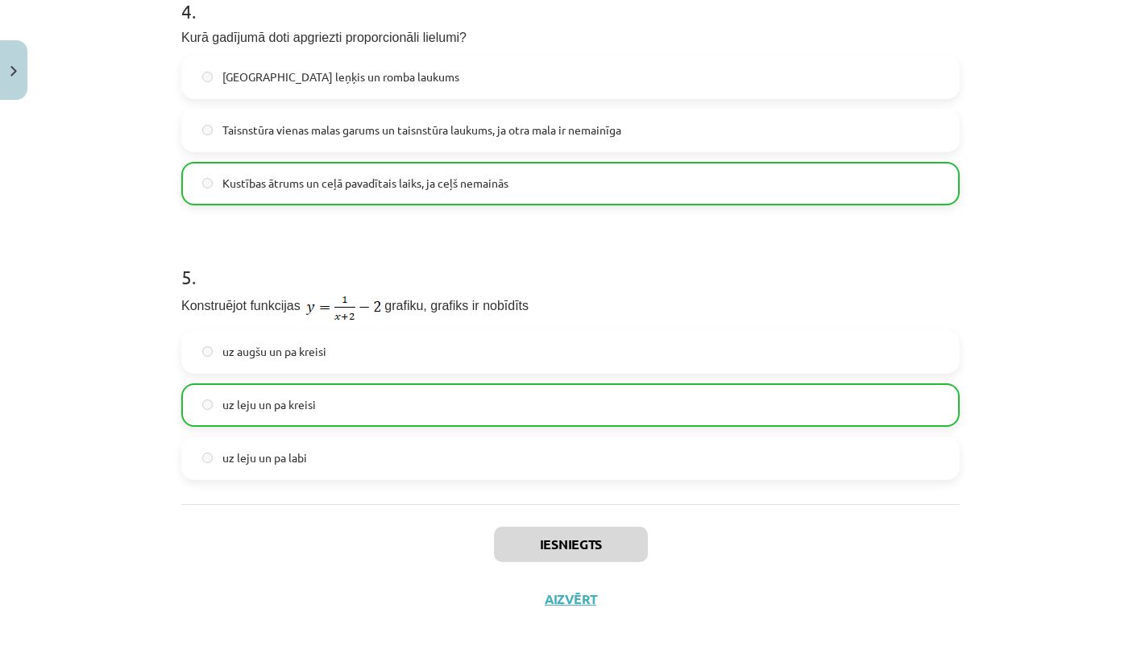
click at [615, 578] on div "Iesniegts Aizvērt" at bounding box center [570, 560] width 778 height 113
click at [570, 606] on button "Aizvērt" at bounding box center [570, 599] width 61 height 16
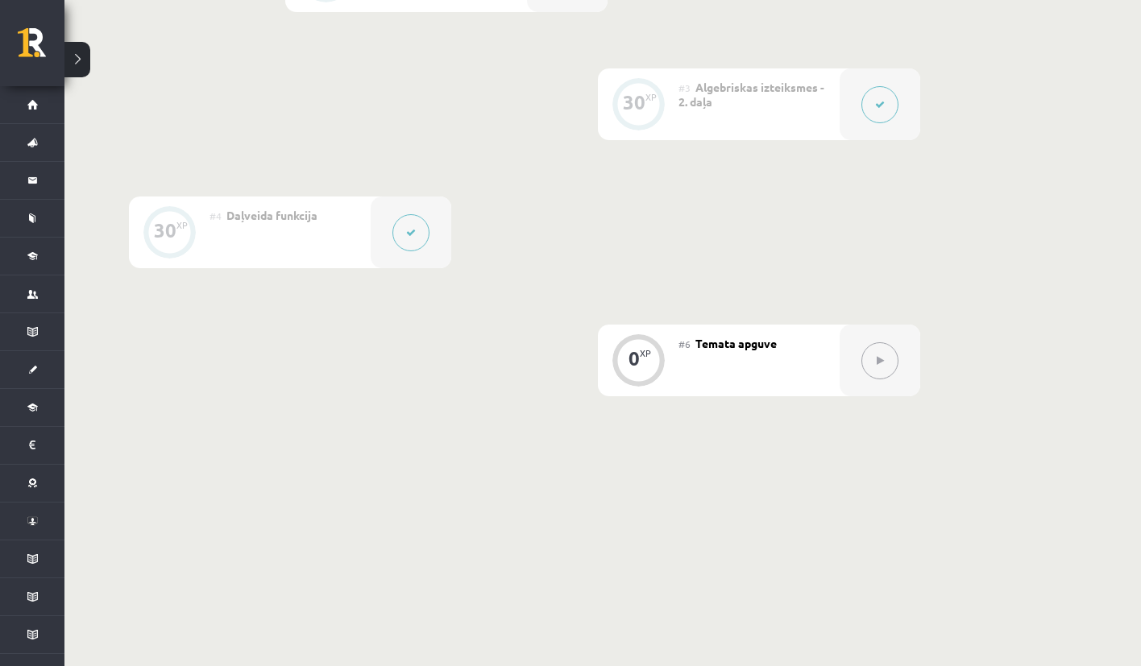
scroll to position [615, 0]
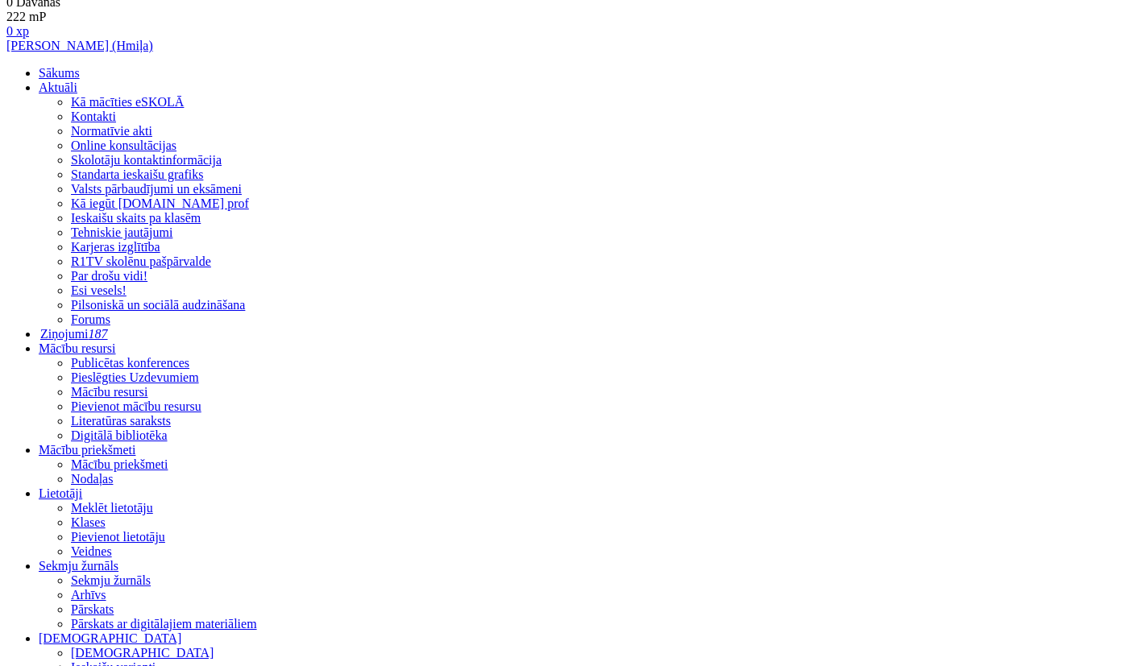
scroll to position [17, 0]
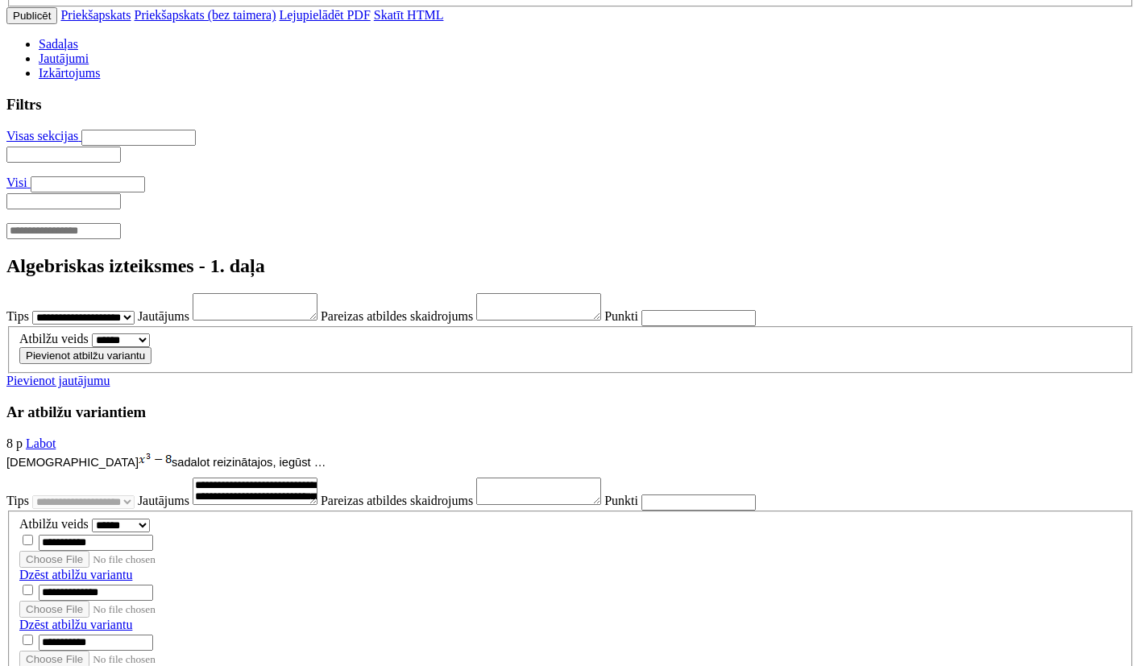
scroll to position [2814, 0]
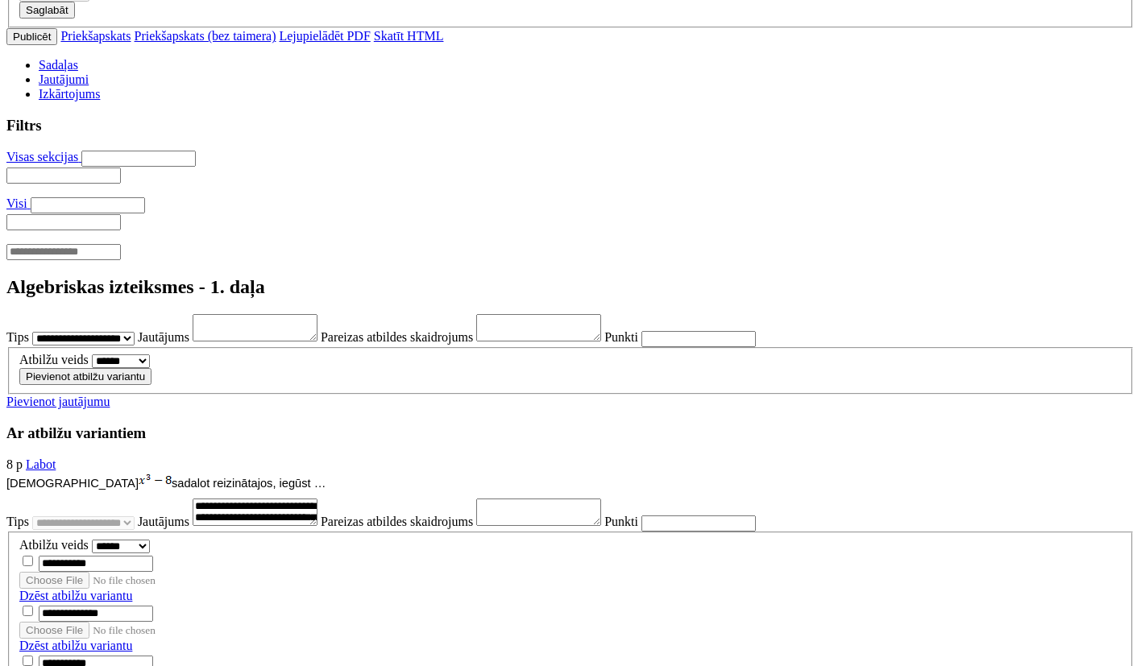
scroll to position [441, 0]
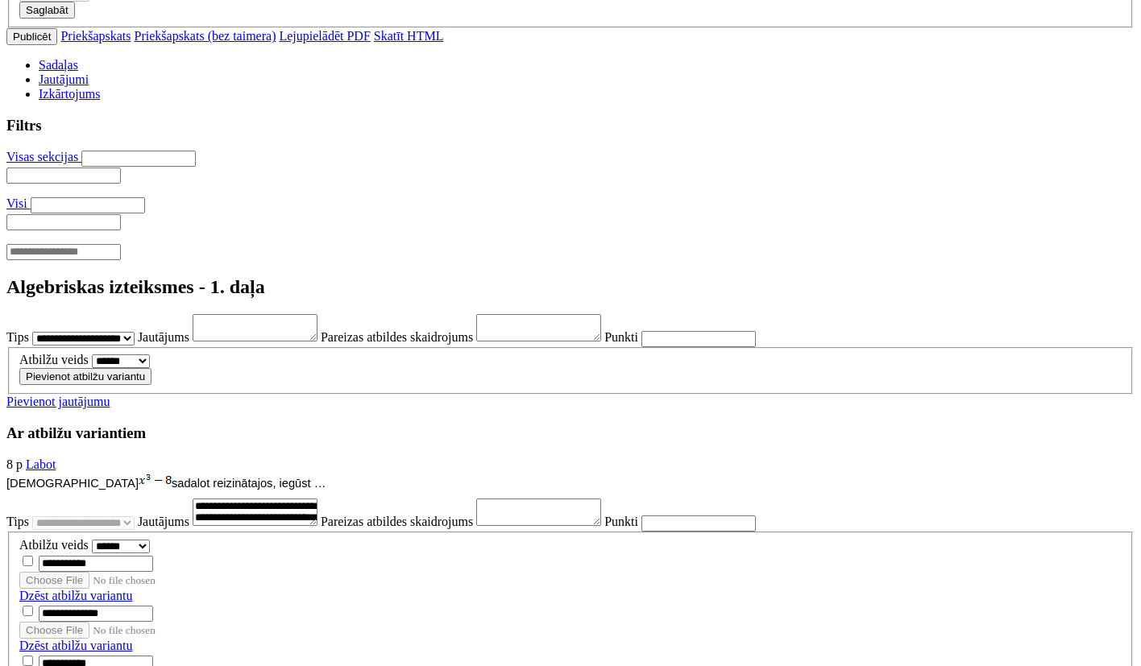
scroll to position [0, 0]
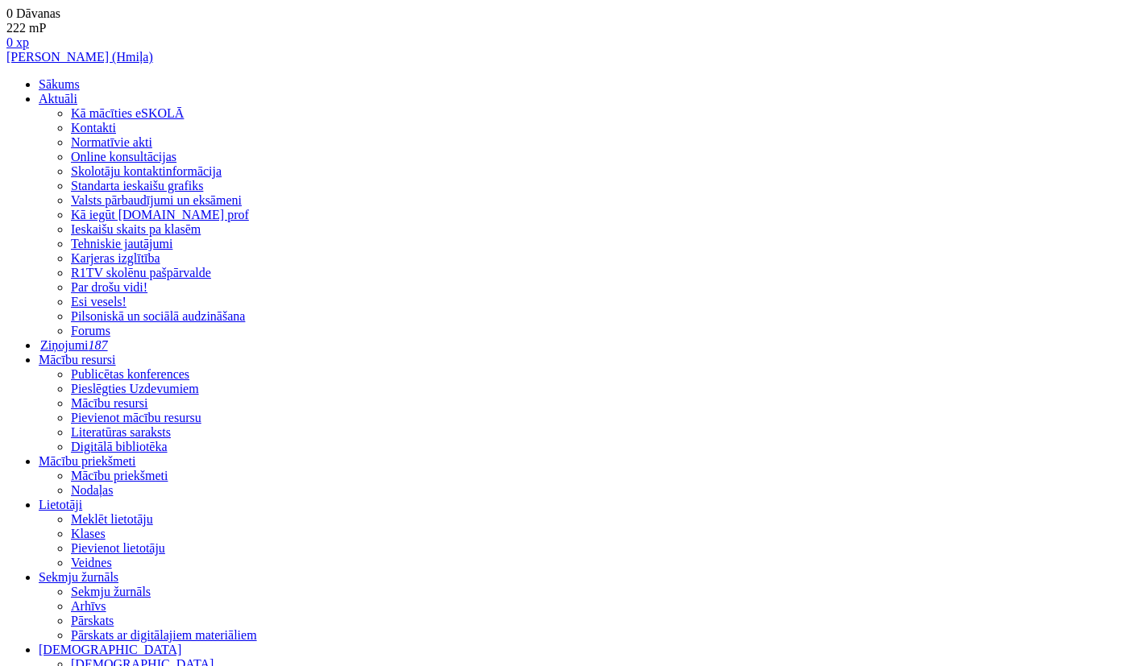
drag, startPoint x: 350, startPoint y: 551, endPoint x: 811, endPoint y: 600, distance: 463.4
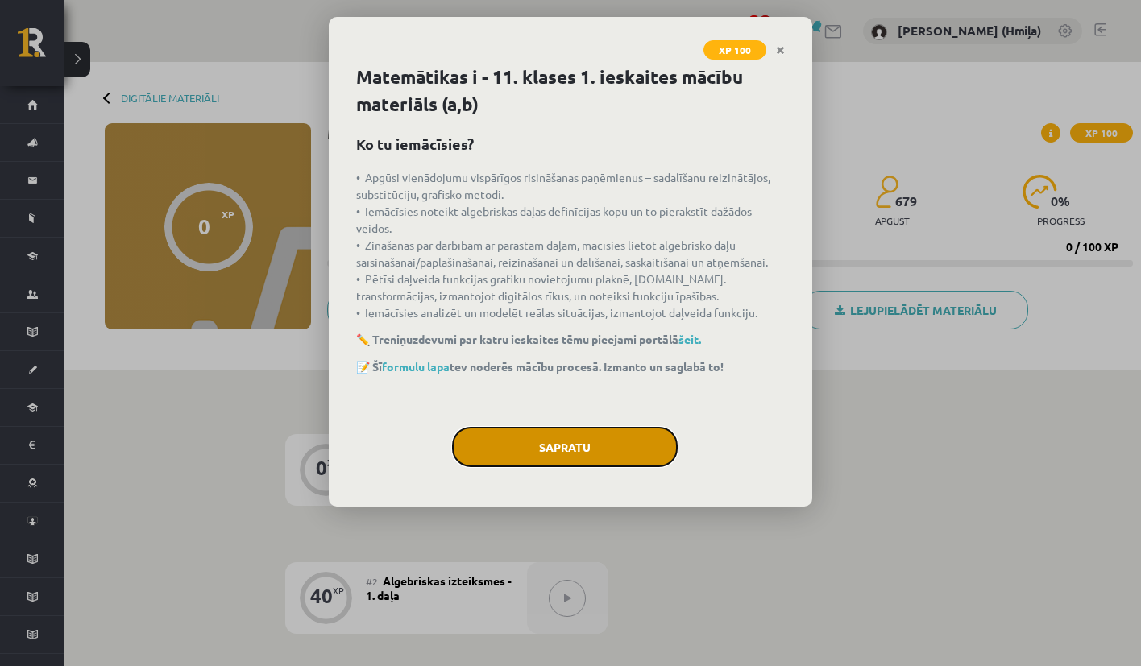
click at [651, 435] on button "Sapratu" at bounding box center [565, 447] width 226 height 40
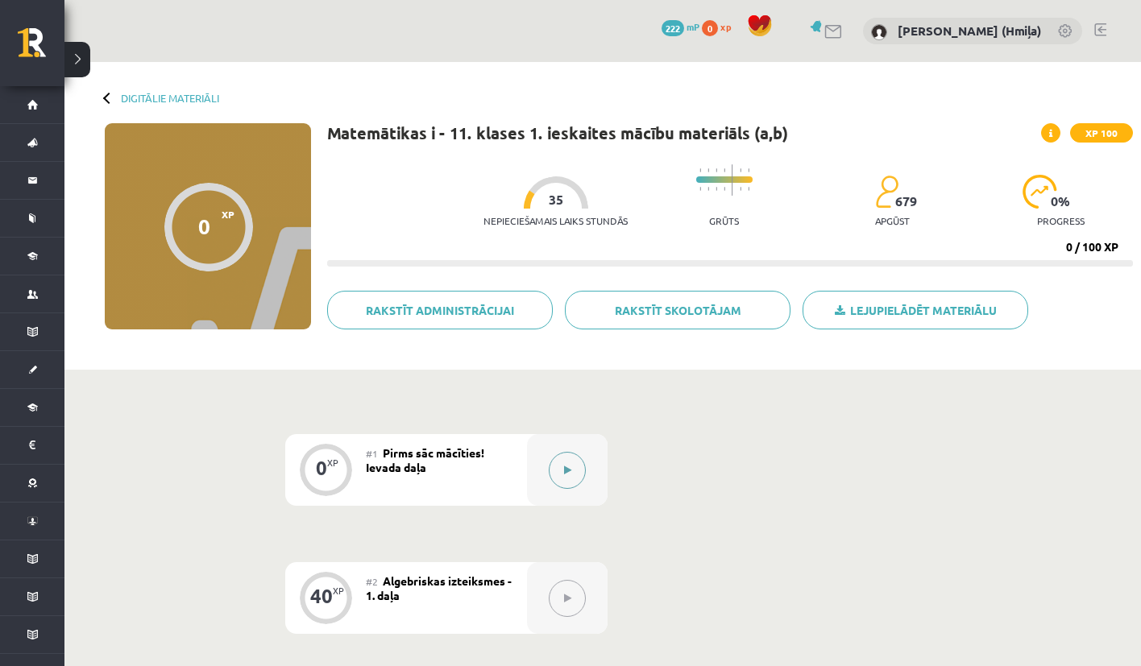
click at [582, 467] on button at bounding box center [567, 470] width 37 height 37
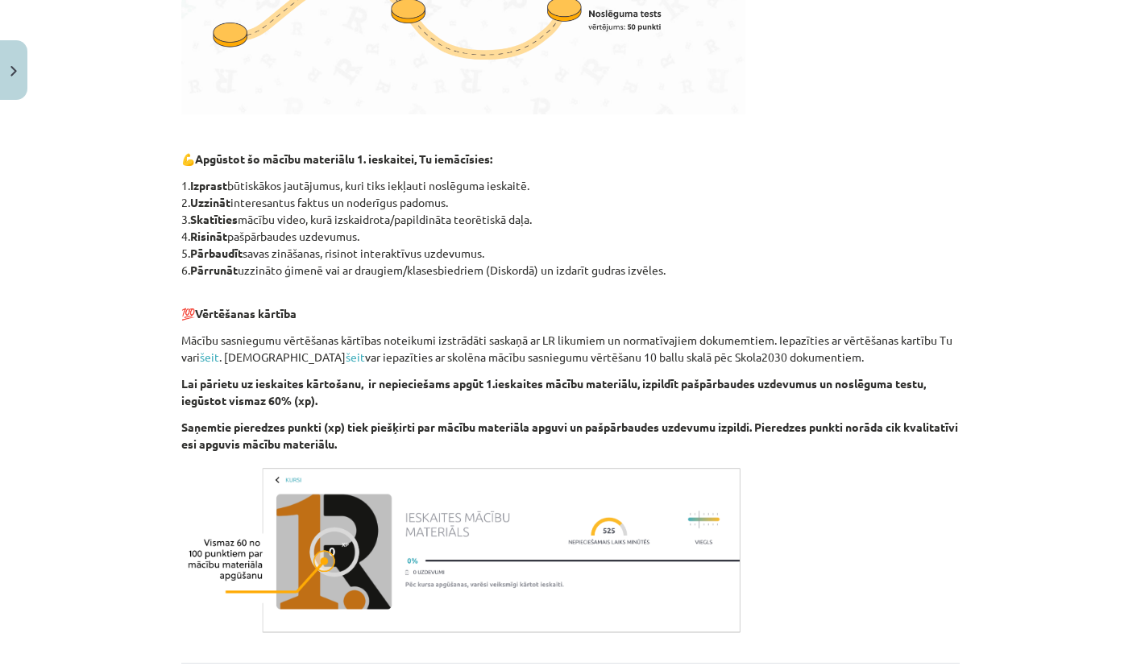
scroll to position [821, 0]
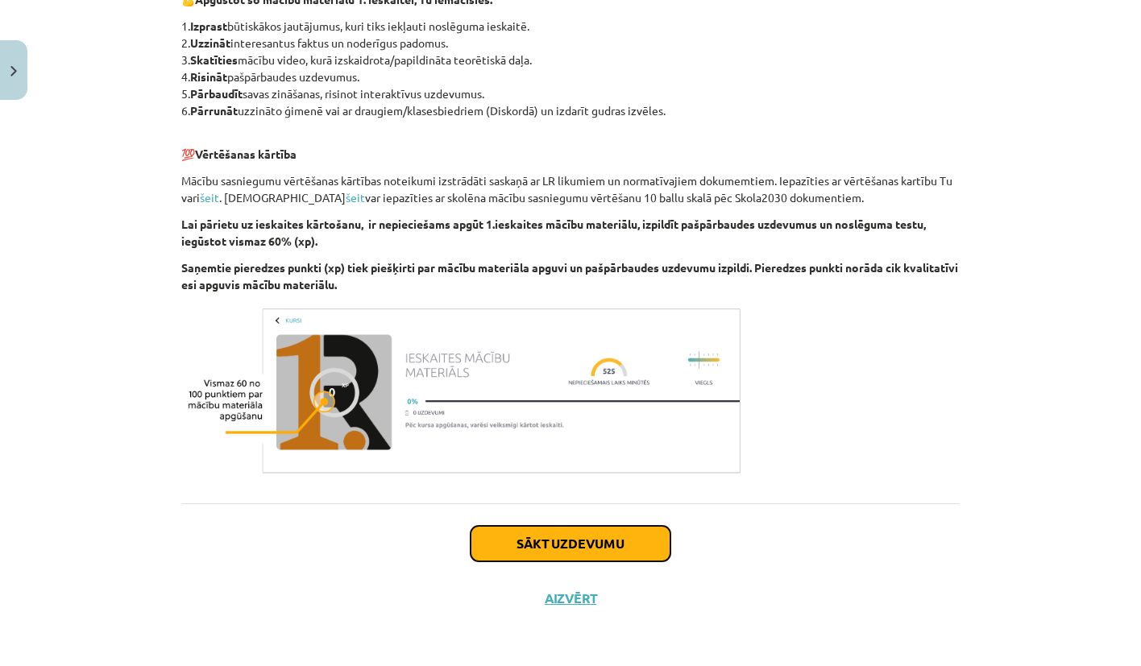
click at [604, 546] on button "Sākt uzdevumu" at bounding box center [570, 543] width 200 height 35
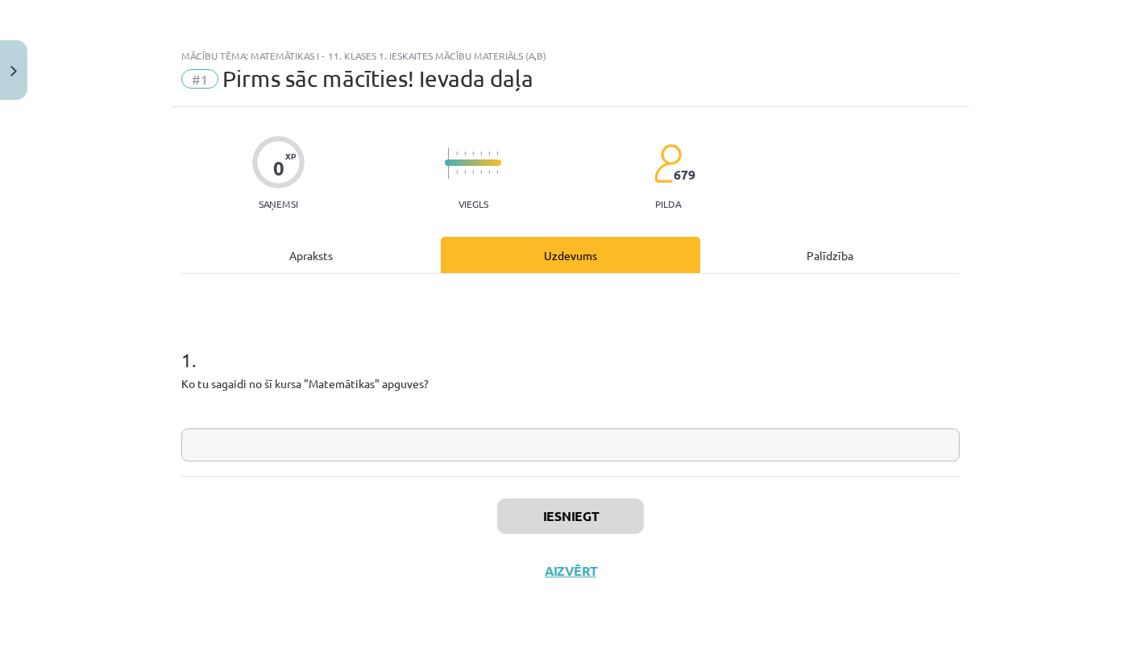
click at [616, 445] on input "text" at bounding box center [570, 445] width 778 height 33
type input "**"
click at [576, 528] on button "Iesniegt" at bounding box center [570, 516] width 147 height 35
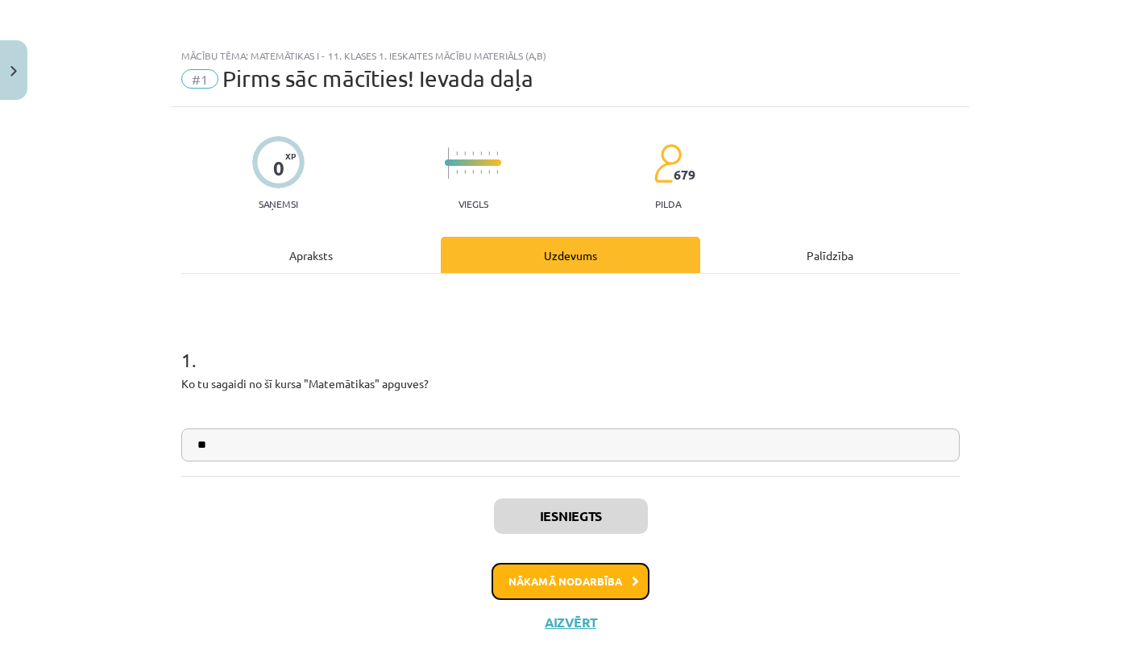
click at [602, 589] on button "Nākamā nodarbība" at bounding box center [570, 581] width 158 height 37
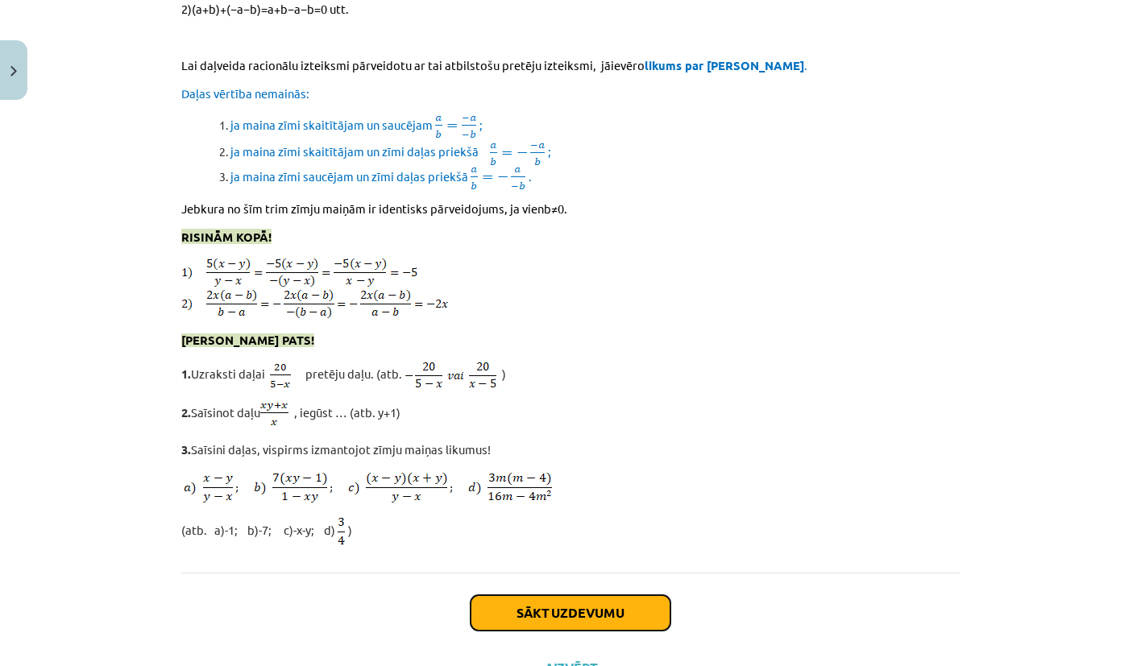
click at [637, 595] on button "Sākt uzdevumu" at bounding box center [570, 612] width 200 height 35
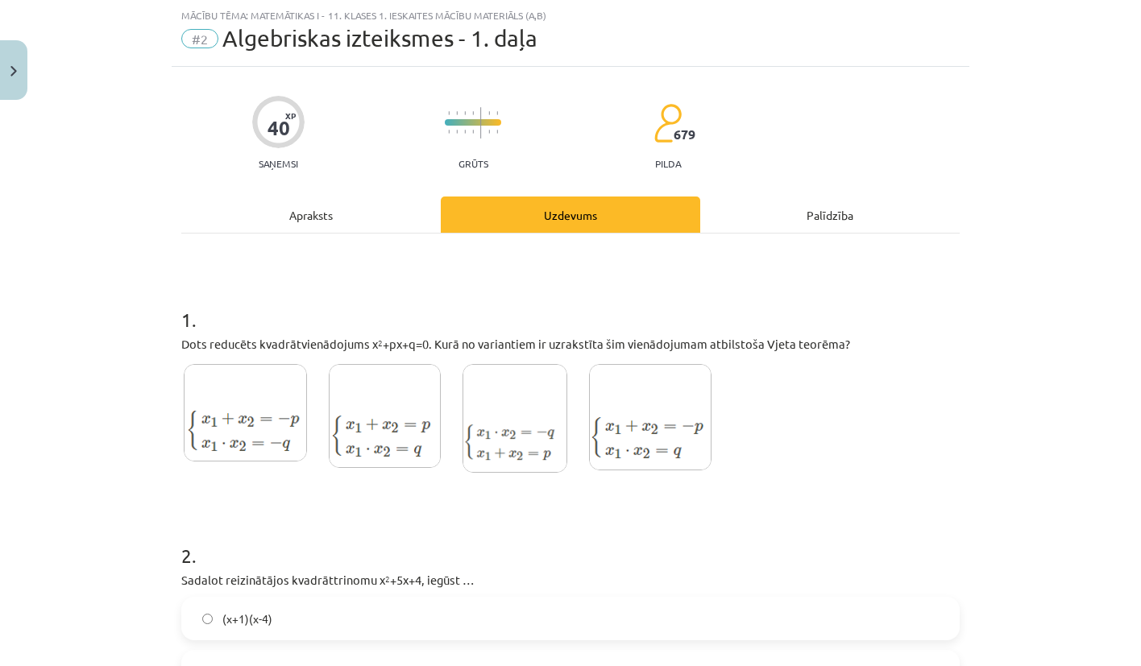
click at [601, 610] on label "(x+1)(x-4)" at bounding box center [570, 619] width 775 height 40
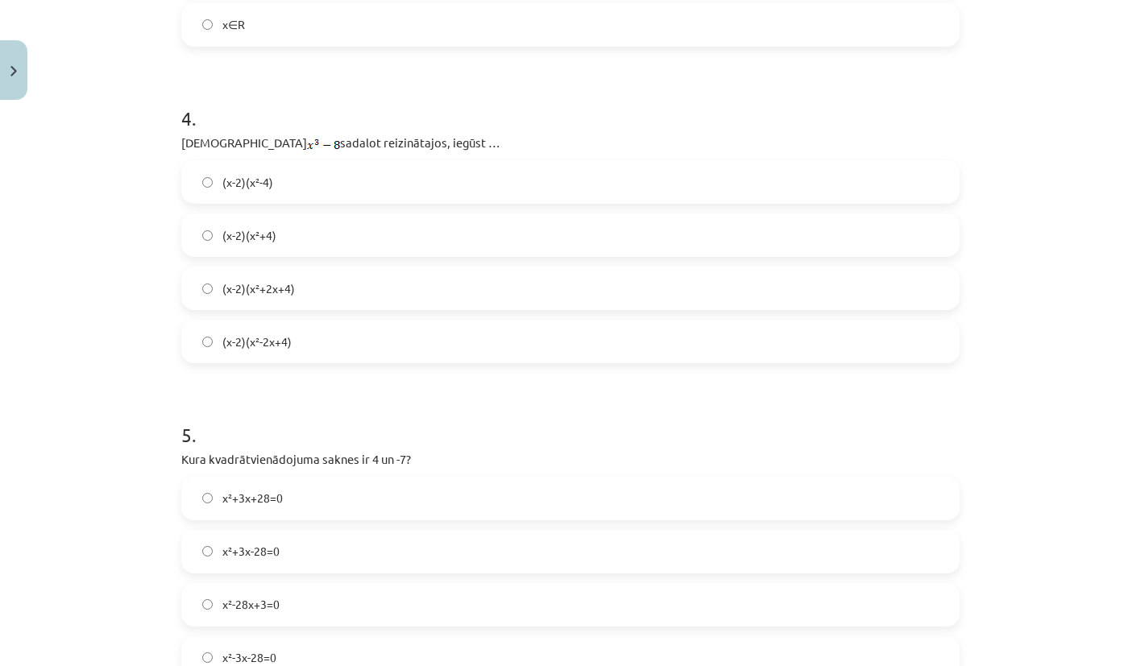
scroll to position [1318, 0]
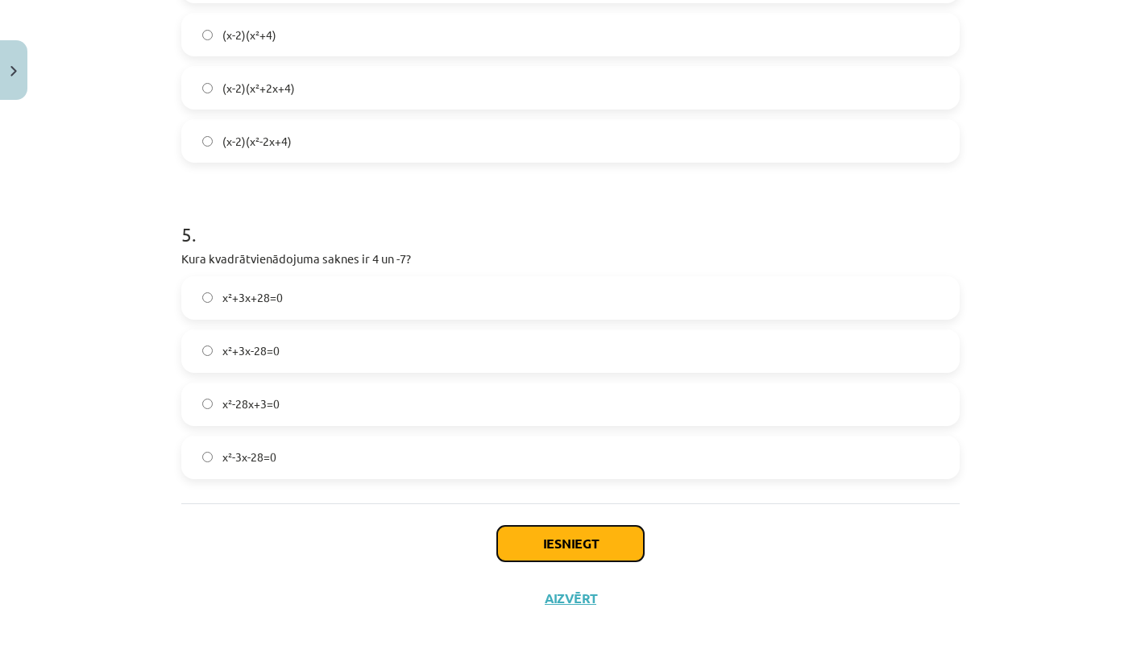
click at [624, 549] on button "Iesniegt" at bounding box center [570, 543] width 147 height 35
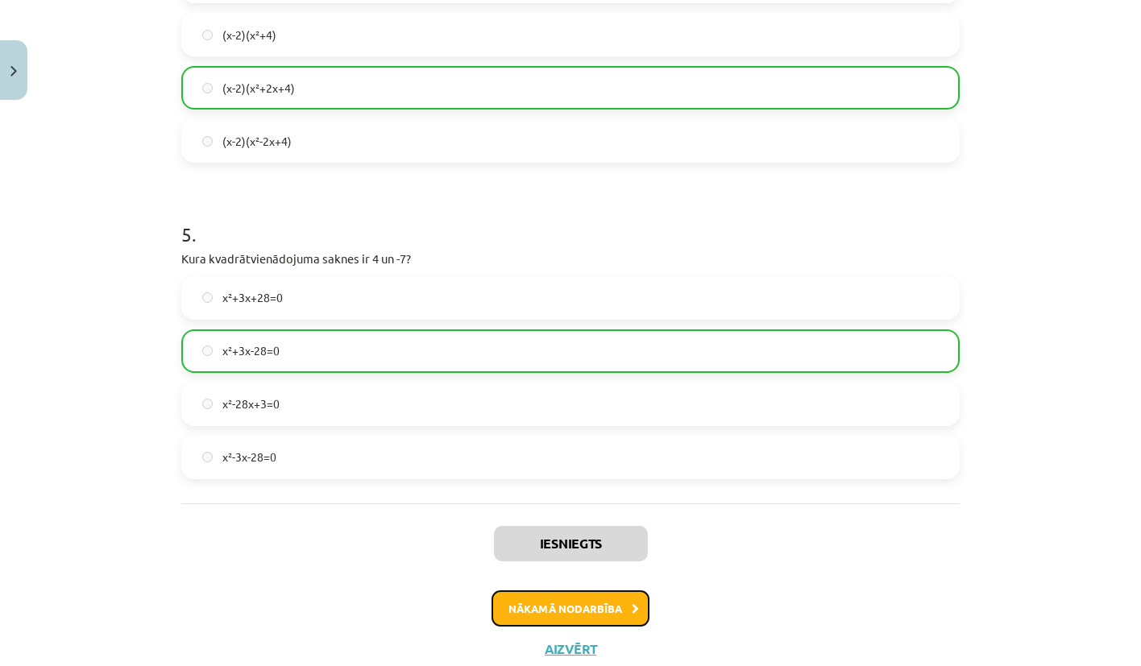
click at [604, 603] on button "Nākamā nodarbība" at bounding box center [570, 609] width 158 height 37
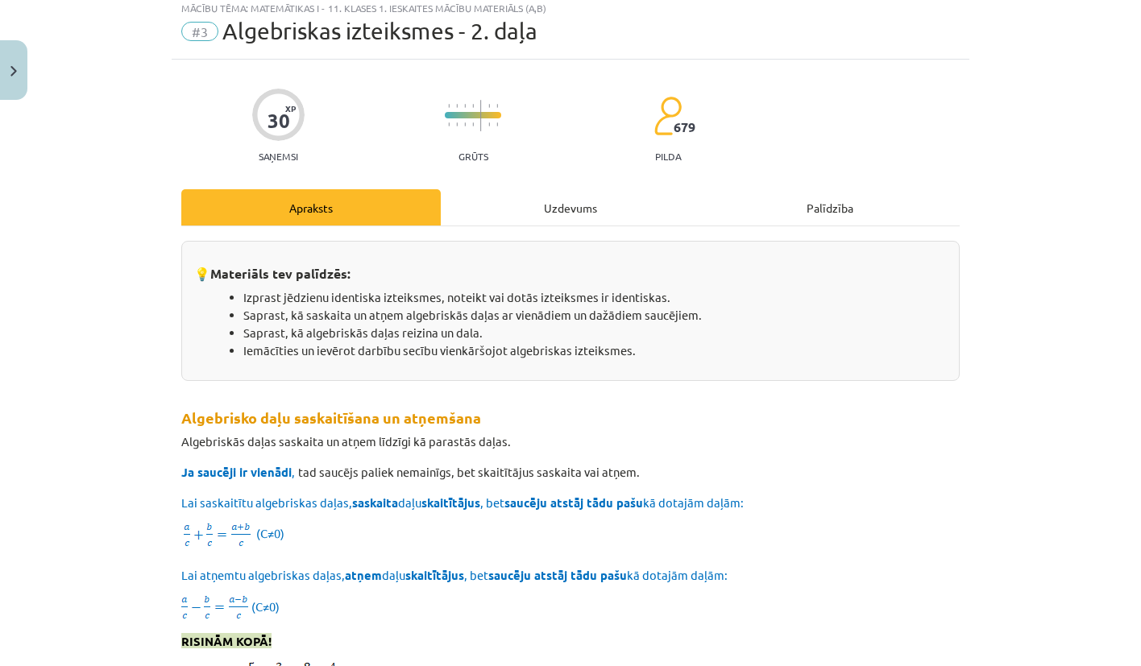
scroll to position [40, 0]
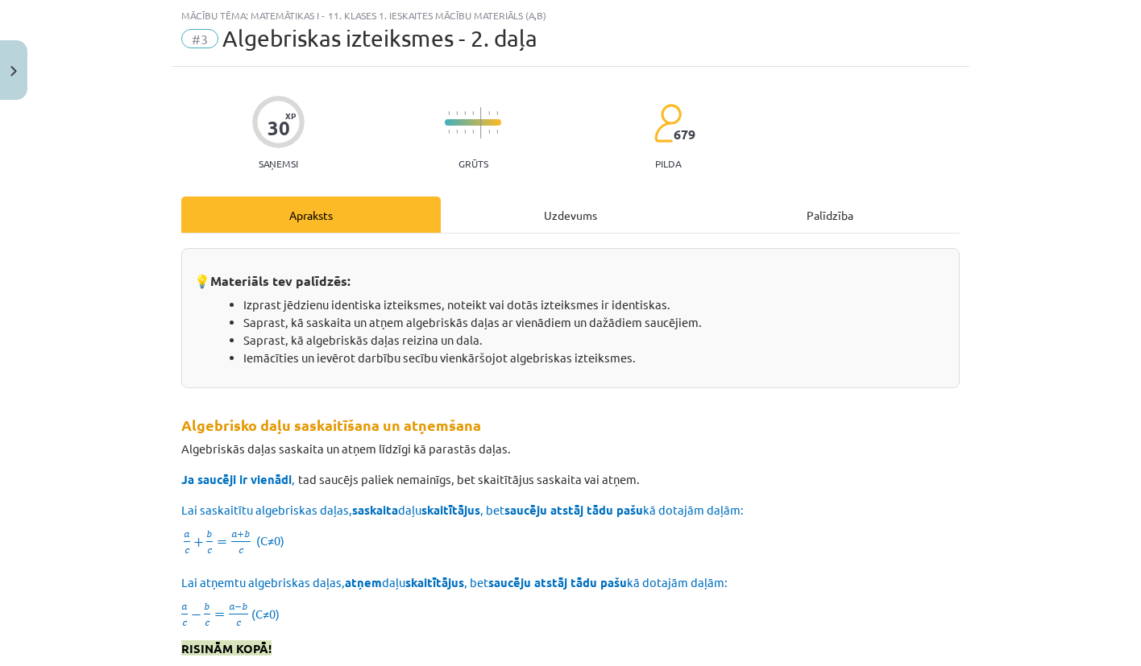
click at [571, 218] on div "Uzdevums" at bounding box center [570, 215] width 259 height 36
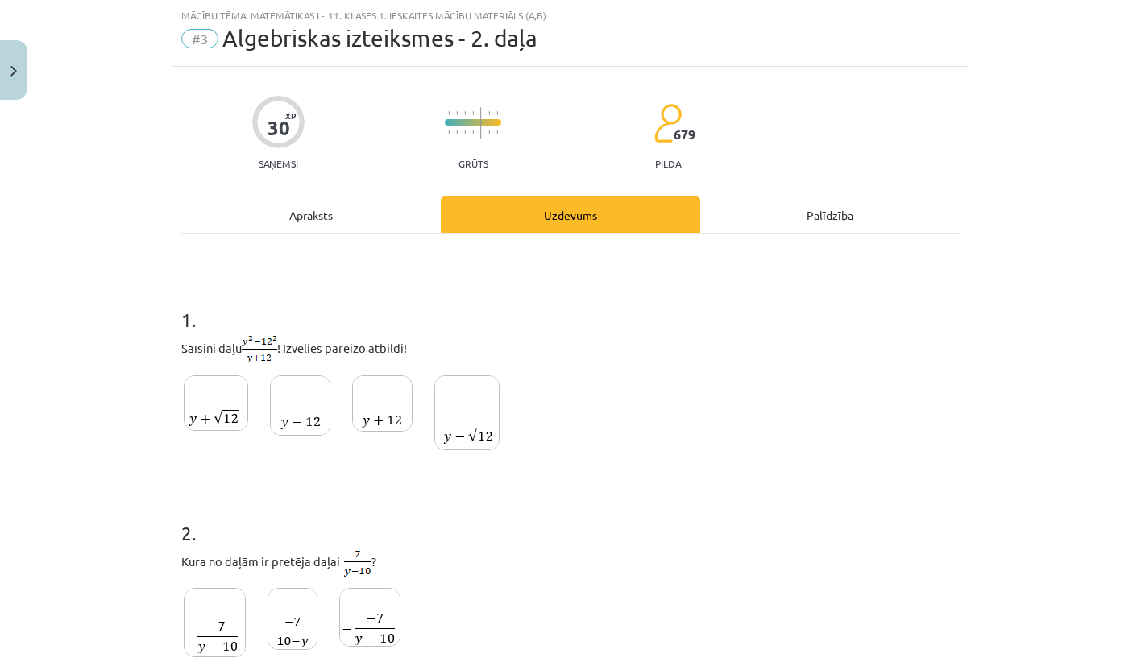
click at [460, 425] on img at bounding box center [466, 412] width 65 height 75
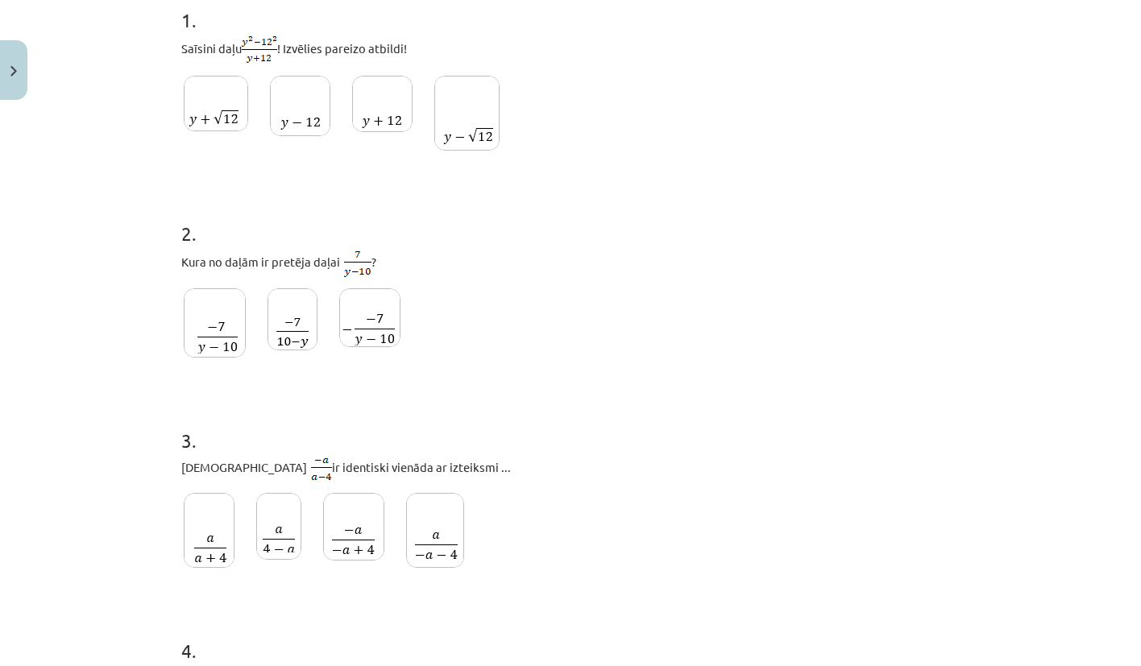
scroll to position [895, 0]
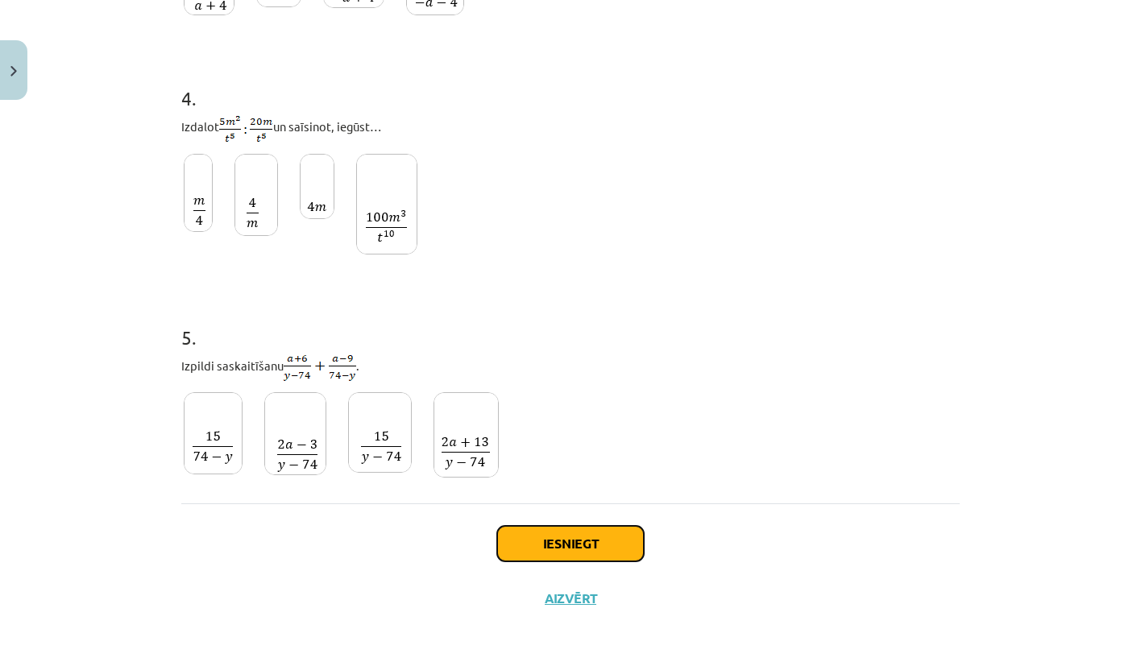
click at [529, 541] on button "Iesniegt" at bounding box center [570, 543] width 147 height 35
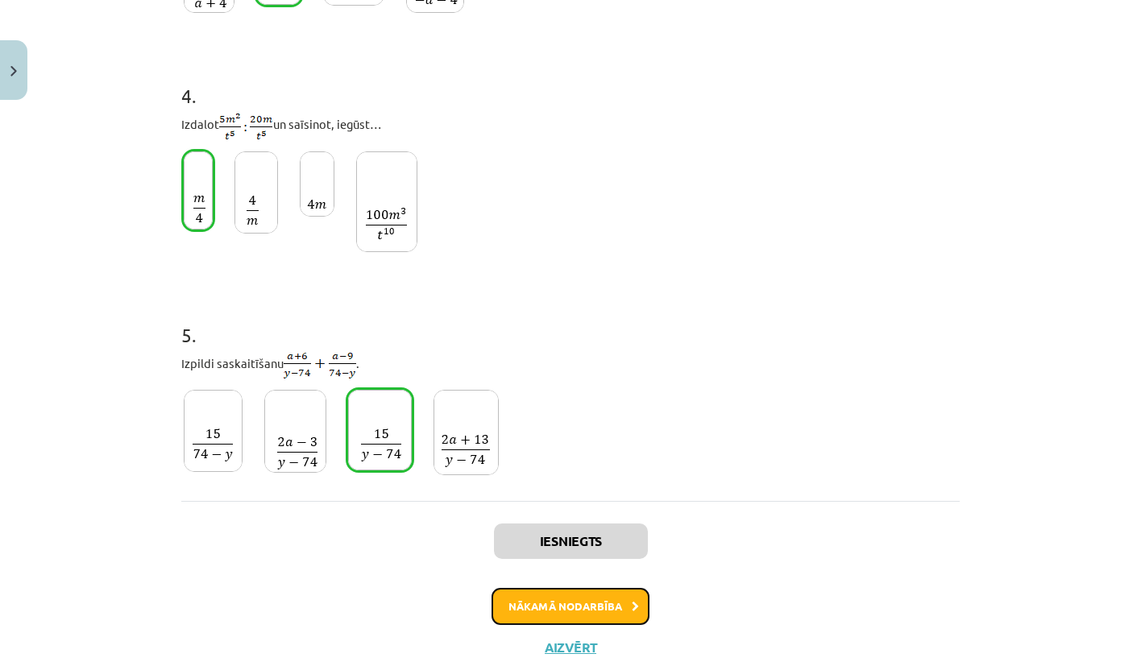
click at [506, 600] on button "Nākamā nodarbība" at bounding box center [570, 606] width 158 height 37
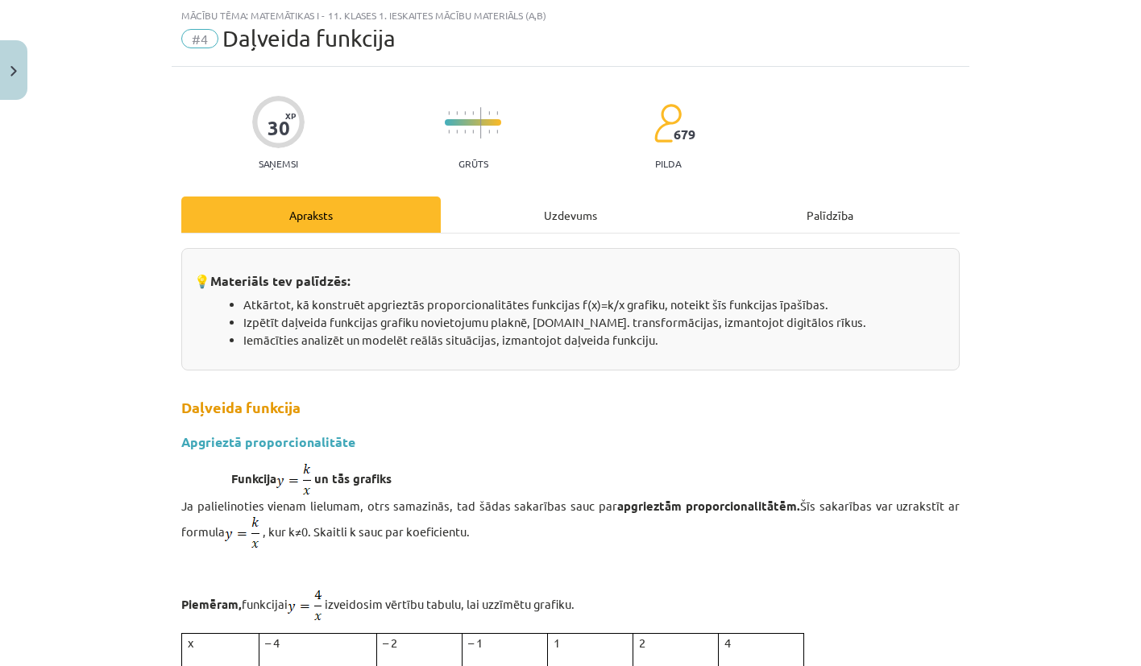
scroll to position [40, 0]
click at [576, 231] on div "Uzdevums" at bounding box center [570, 215] width 259 height 36
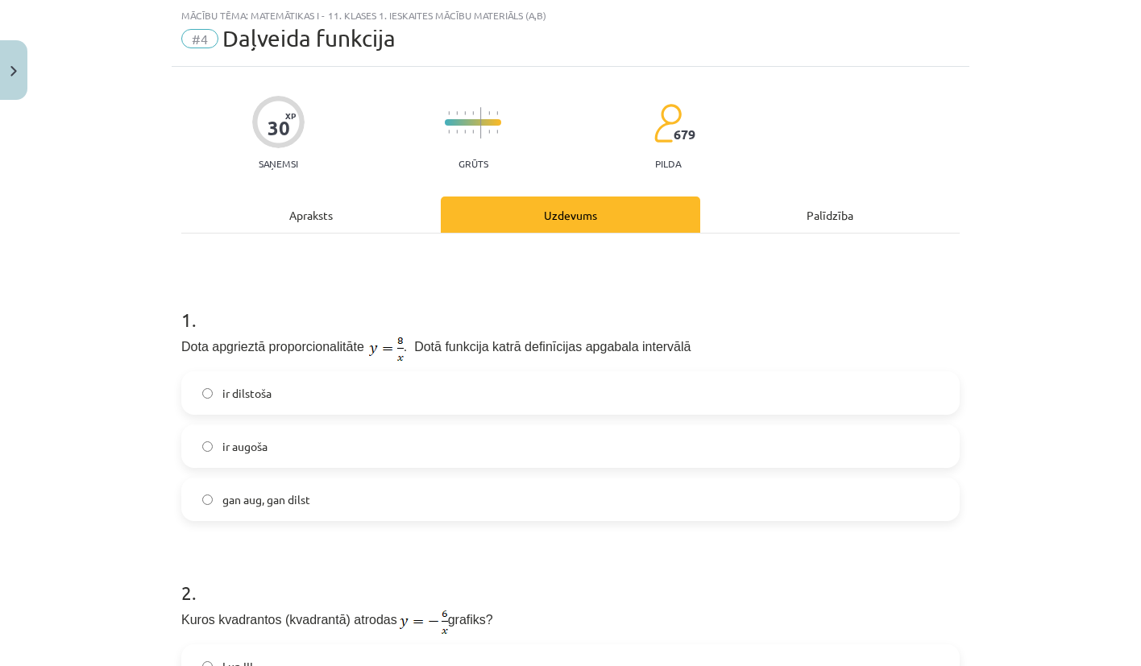
click at [467, 385] on label "ir dilstoša" at bounding box center [570, 393] width 775 height 40
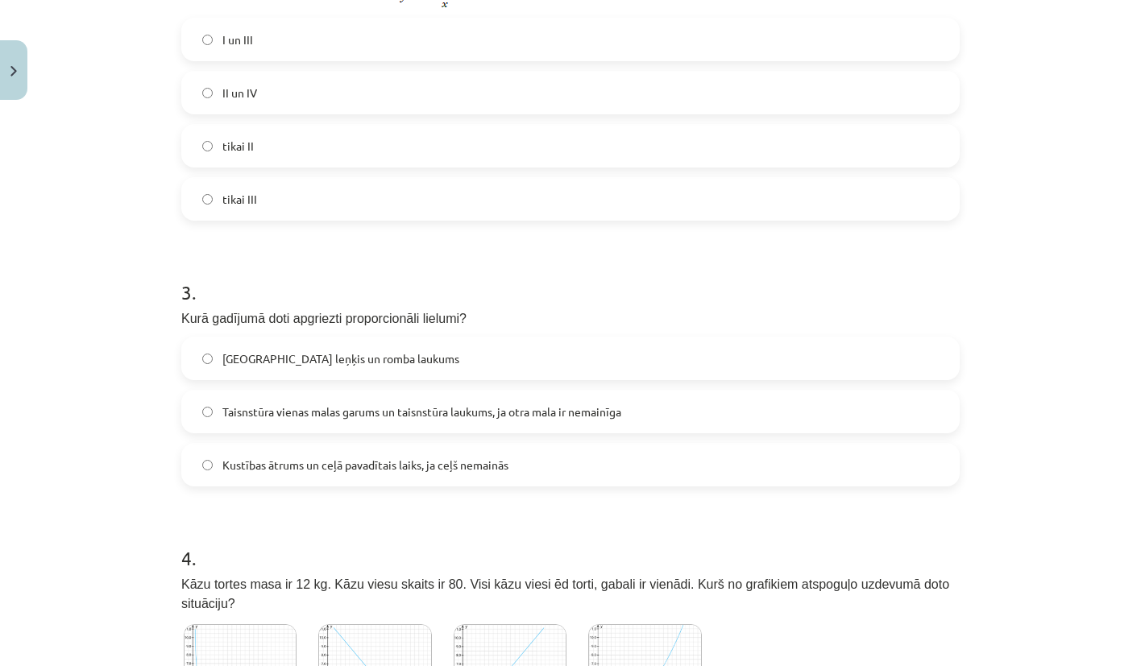
scroll to position [1206, 0]
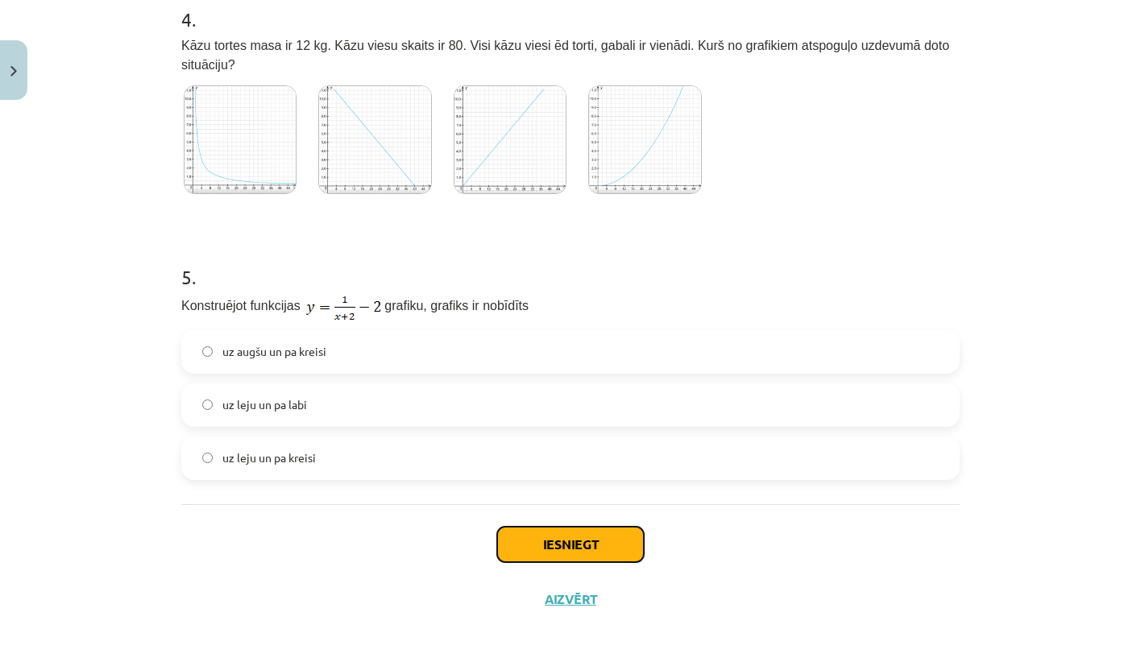
click at [541, 549] on button "Iesniegt" at bounding box center [570, 544] width 147 height 35
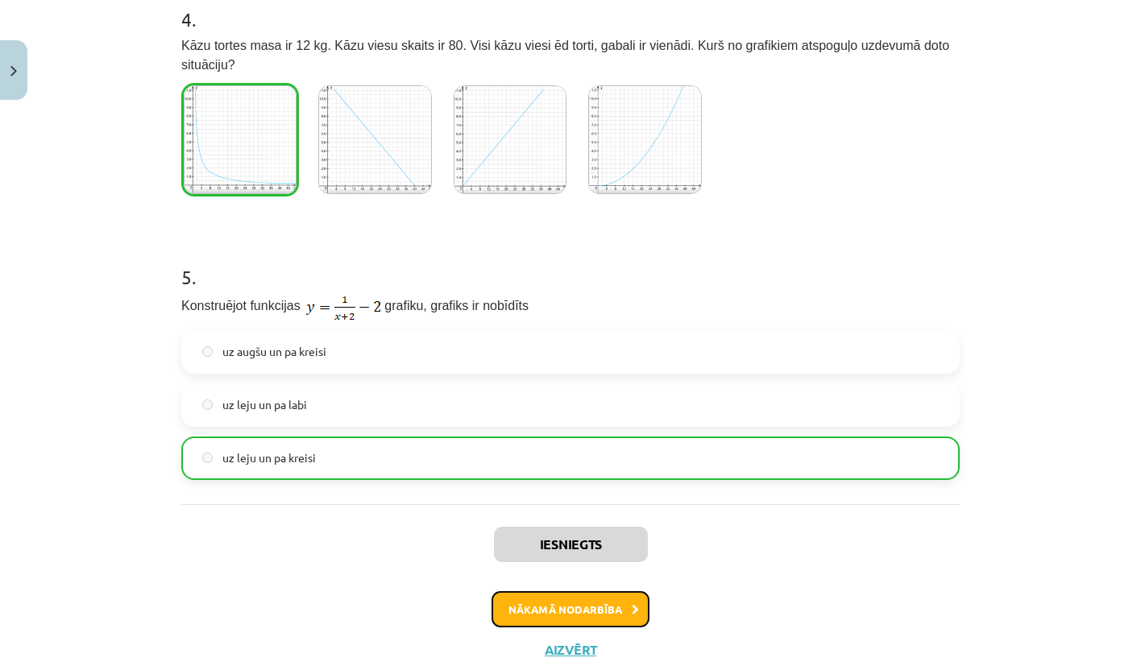
click at [543, 605] on button "Nākamā nodarbība" at bounding box center [570, 609] width 158 height 37
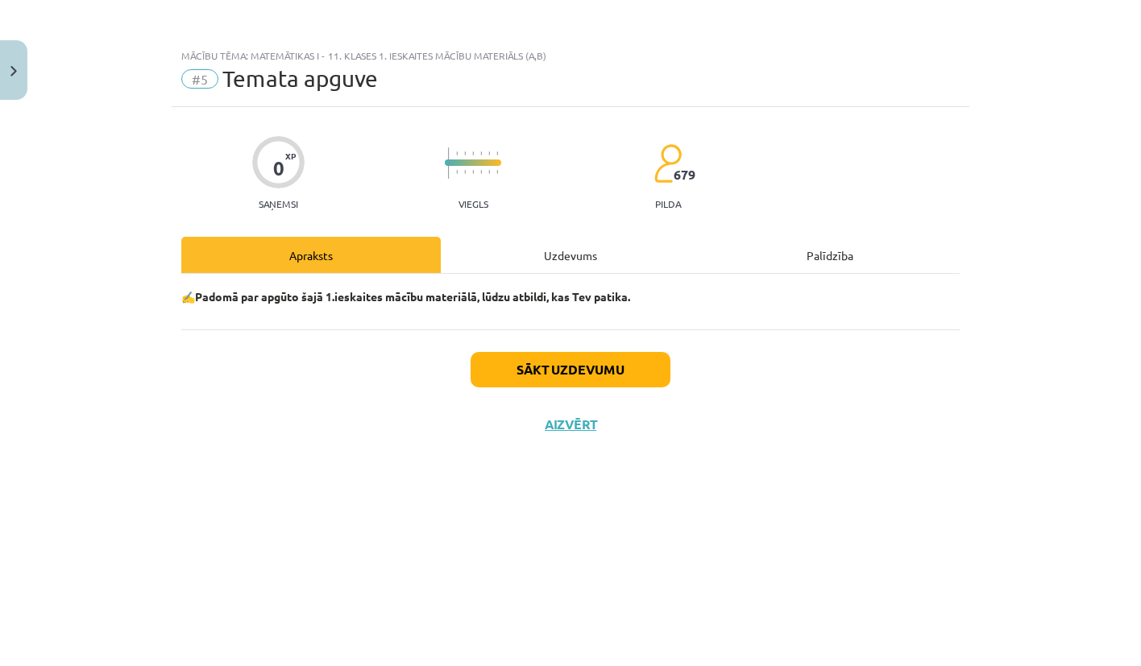
scroll to position [0, 0]
click at [584, 252] on div "Uzdevums" at bounding box center [570, 255] width 259 height 36
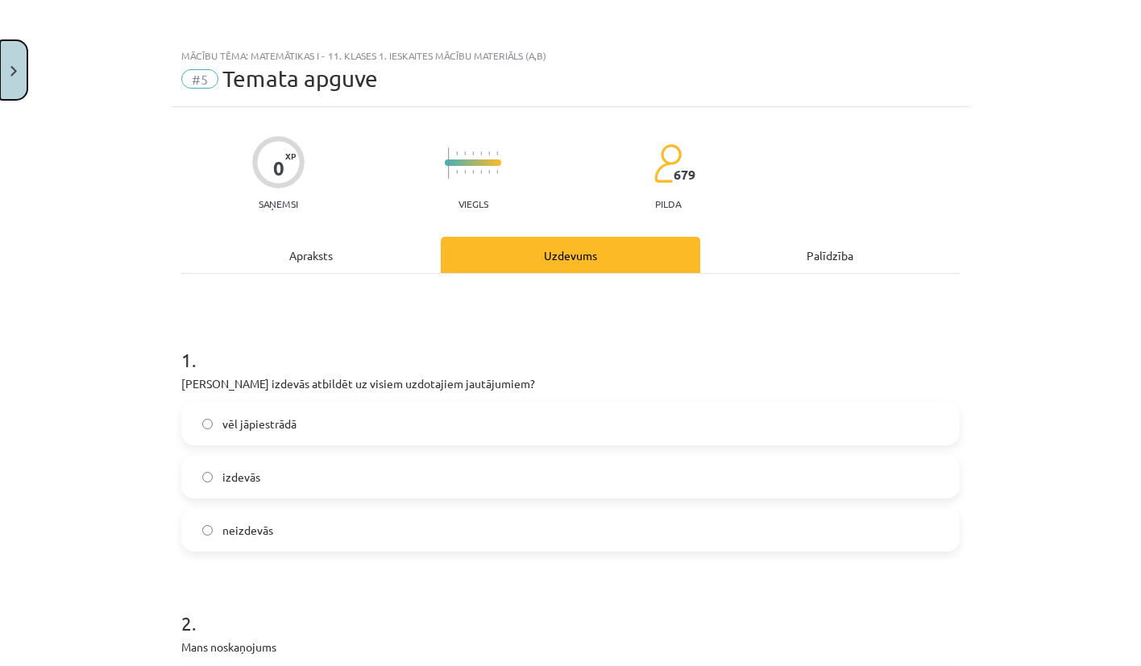
click at [16, 73] on img "Close" at bounding box center [13, 71] width 6 height 10
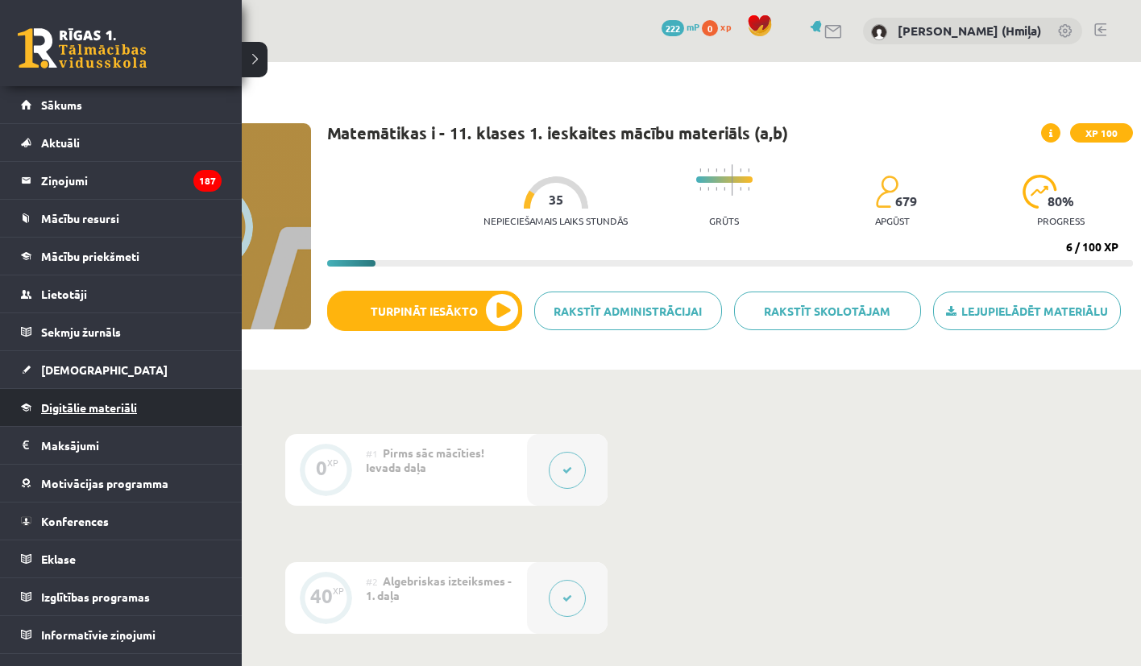
click at [69, 412] on span "Digitālie materiāli" at bounding box center [89, 407] width 96 height 15
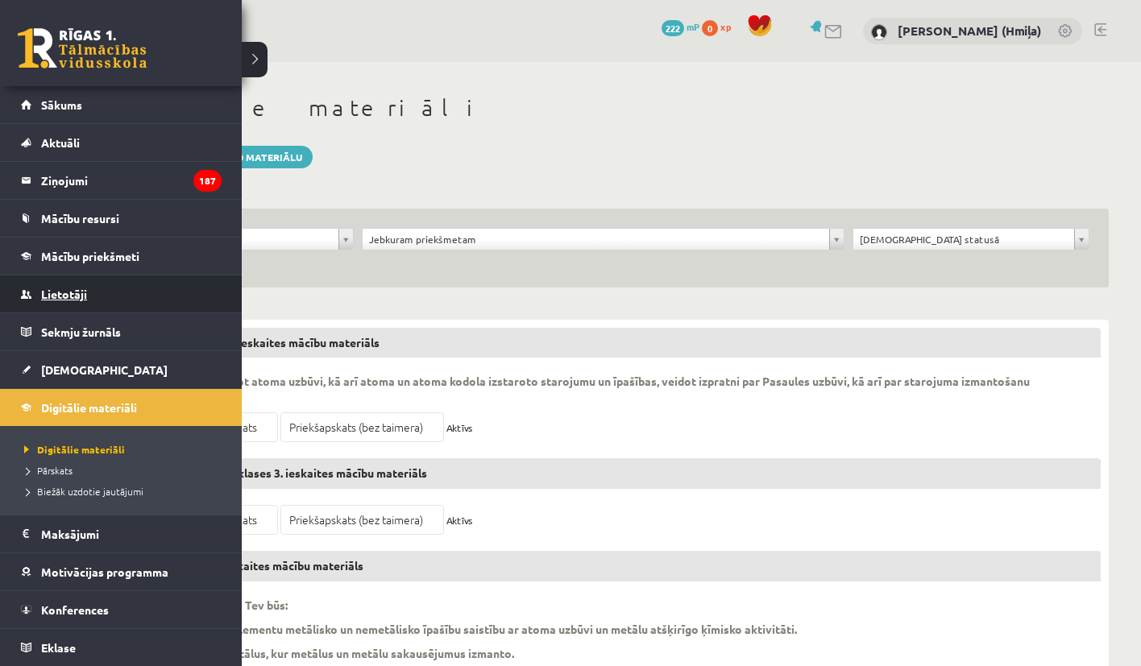
click at [60, 284] on link "Lietotāji" at bounding box center [121, 294] width 201 height 37
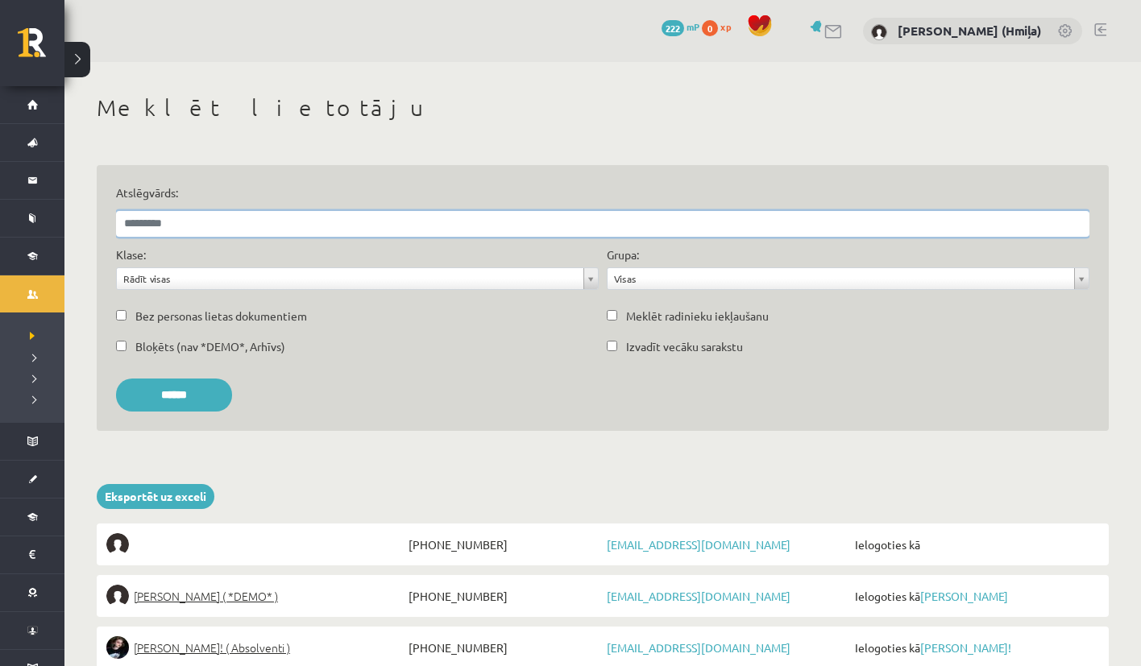
click at [777, 222] on input "Atslēgvārds:" at bounding box center [602, 224] width 973 height 26
paste input "**********"
type input "**********"
click at [232, 389] on input "******" at bounding box center [174, 395] width 116 height 33
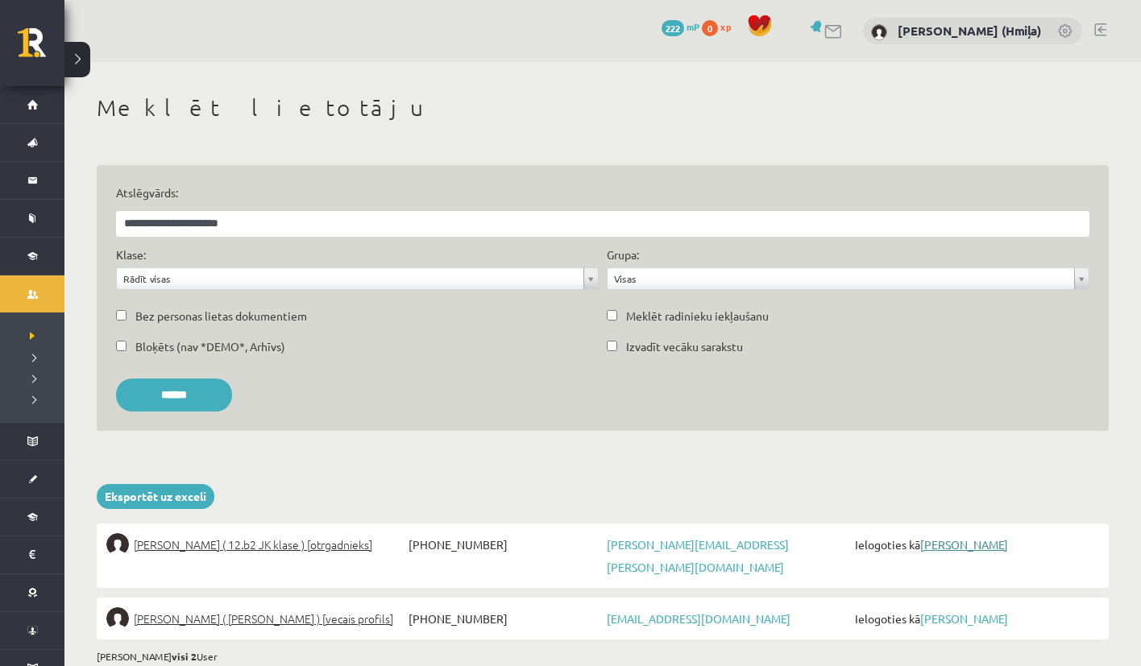
click at [984, 541] on link "Roberts Reinis Liekniņš" at bounding box center [964, 544] width 88 height 15
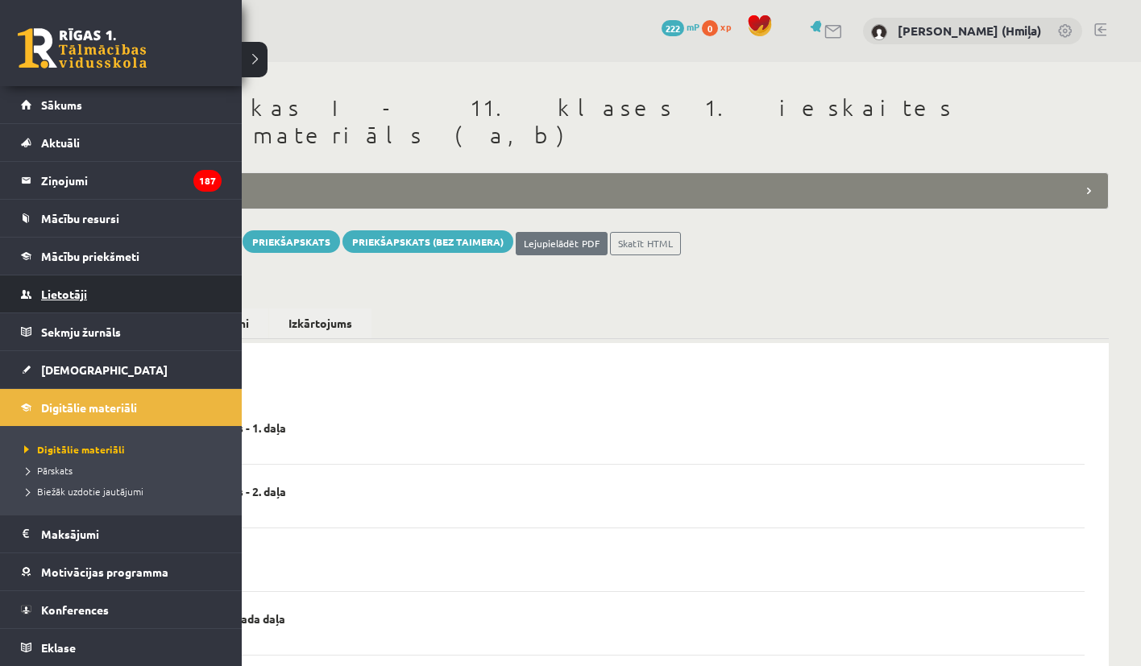
click at [59, 305] on link "Lietotāji" at bounding box center [121, 294] width 201 height 37
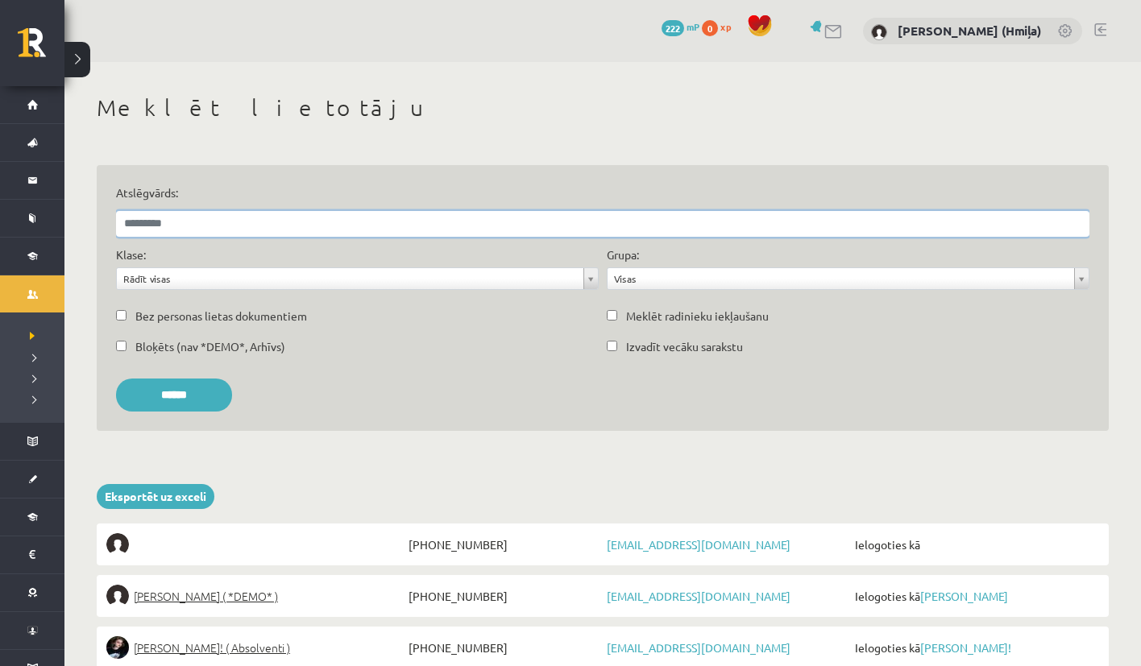
click at [330, 227] on input "Atslēgvārds:" at bounding box center [602, 224] width 973 height 26
click at [916, 233] on input "Atslēgvārds:" at bounding box center [602, 224] width 973 height 26
paste input "**********"
type input "**********"
click at [116, 379] on input "******" at bounding box center [174, 395] width 116 height 33
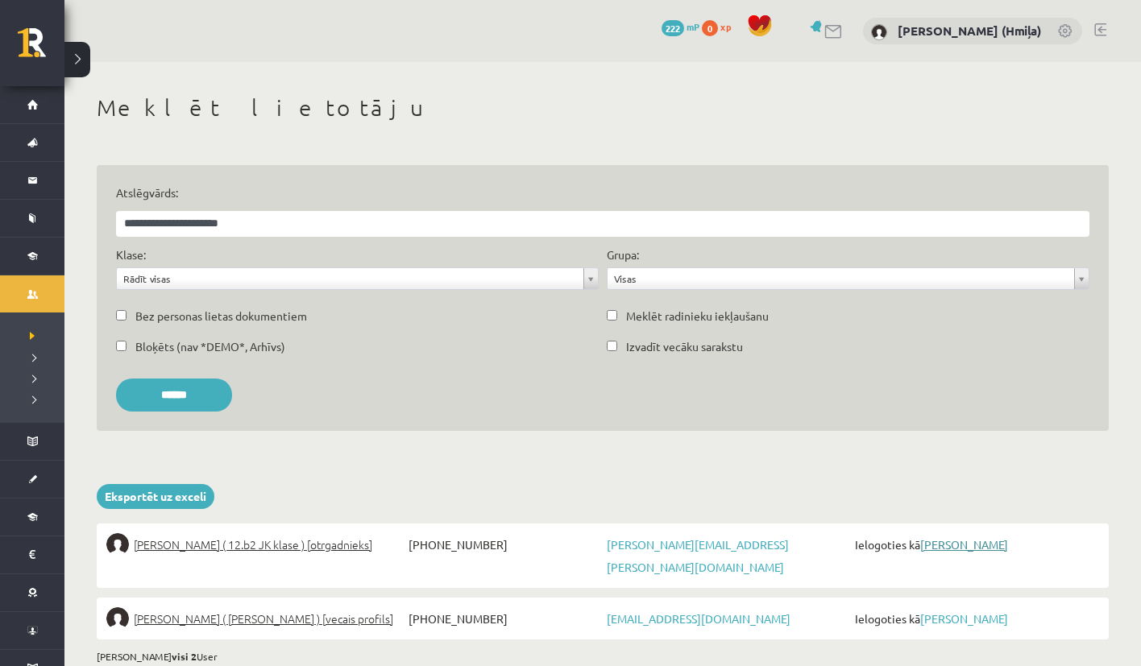
click at [951, 541] on link "[PERSON_NAME]" at bounding box center [964, 544] width 88 height 15
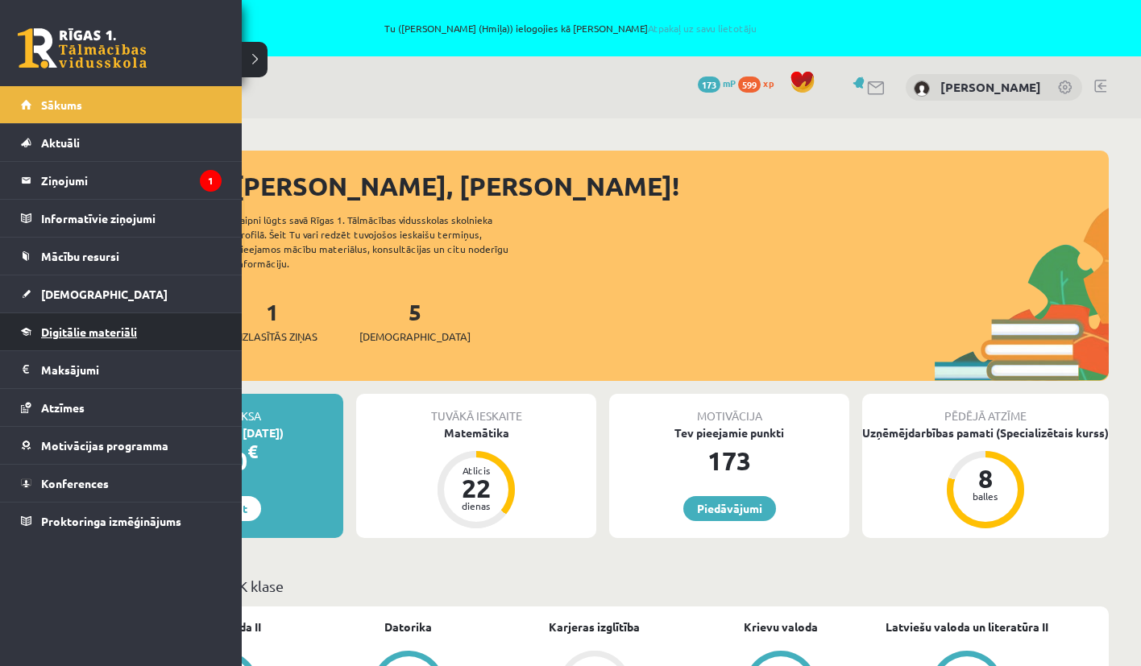
click at [60, 325] on span "Digitālie materiāli" at bounding box center [89, 332] width 96 height 15
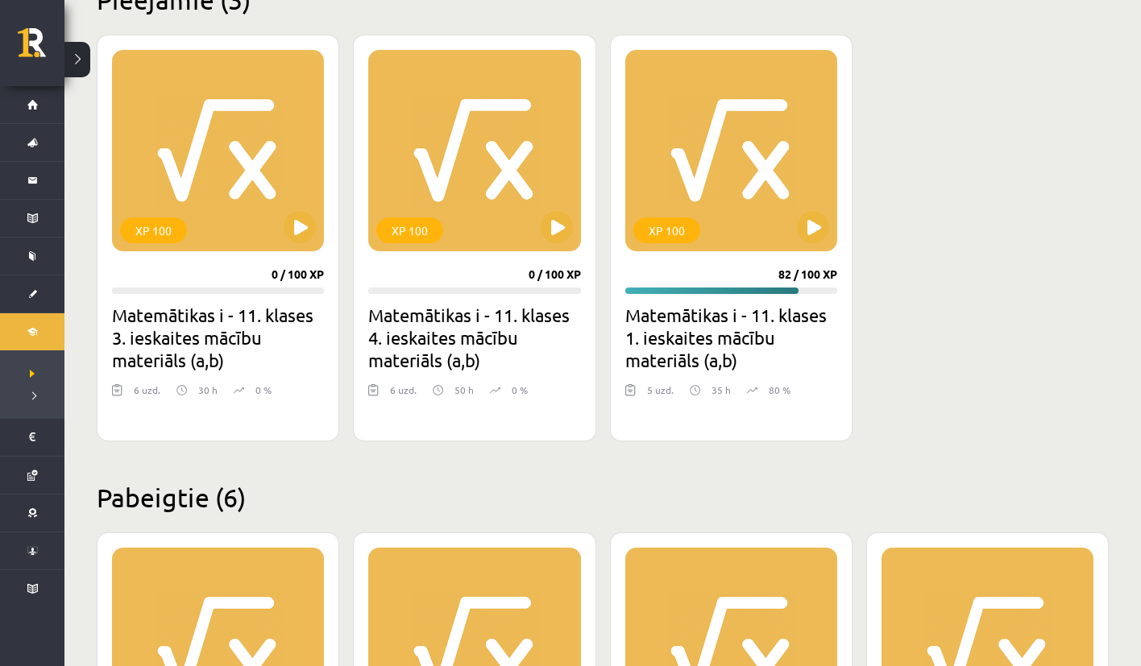
scroll to position [536, 0]
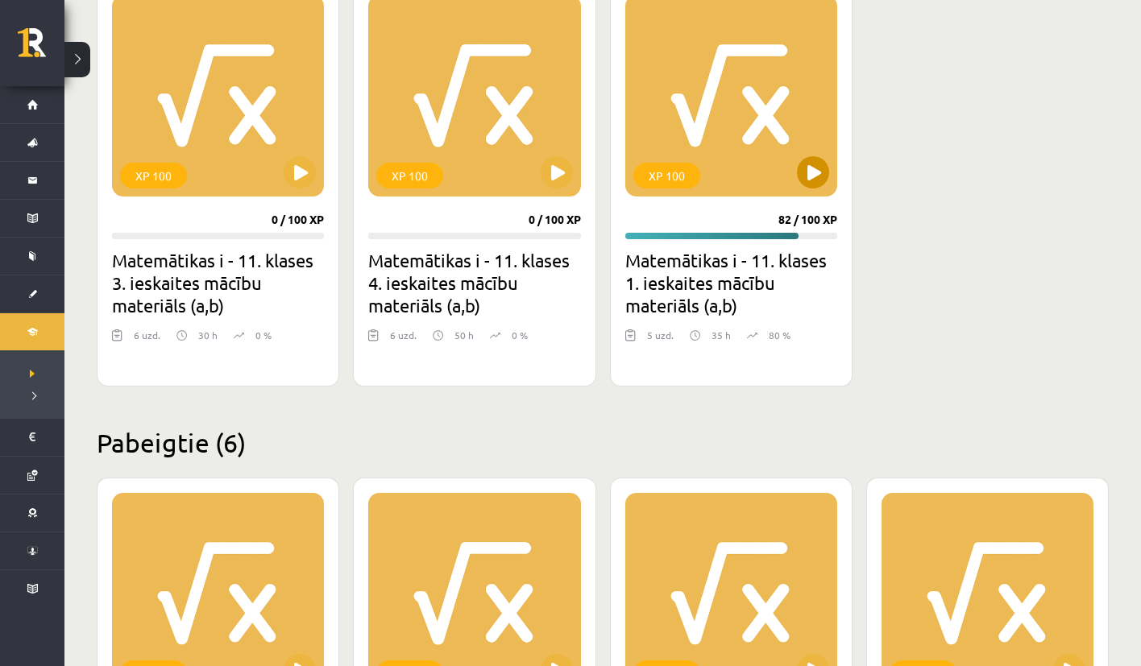
click at [800, 160] on div "XP 100" at bounding box center [731, 95] width 212 height 201
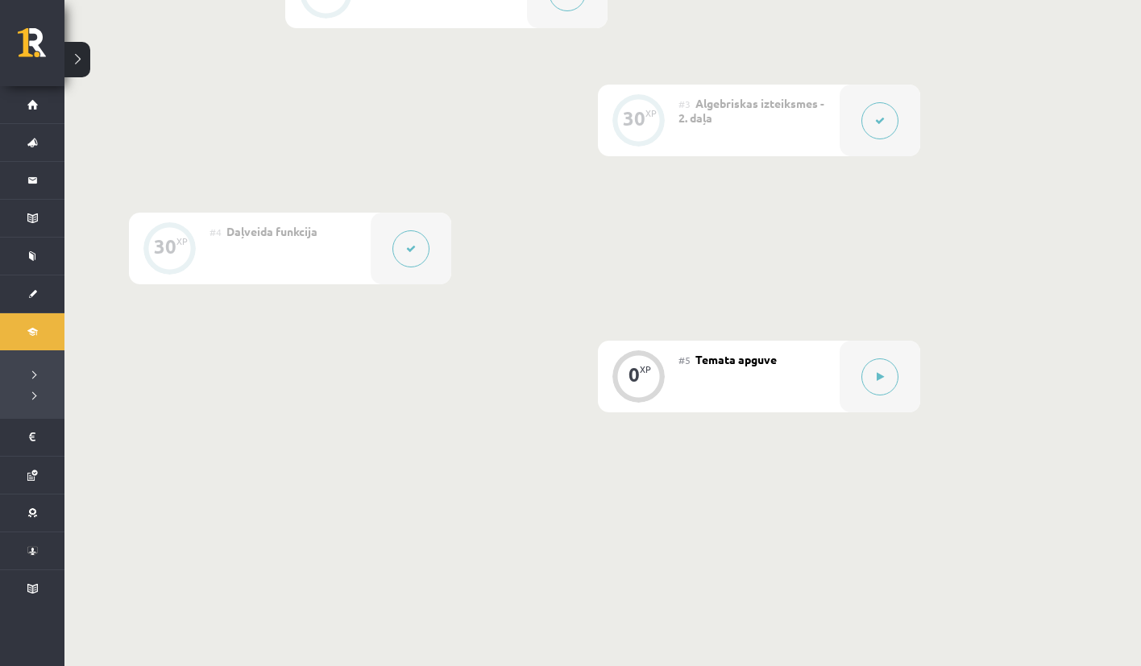
scroll to position [690, 0]
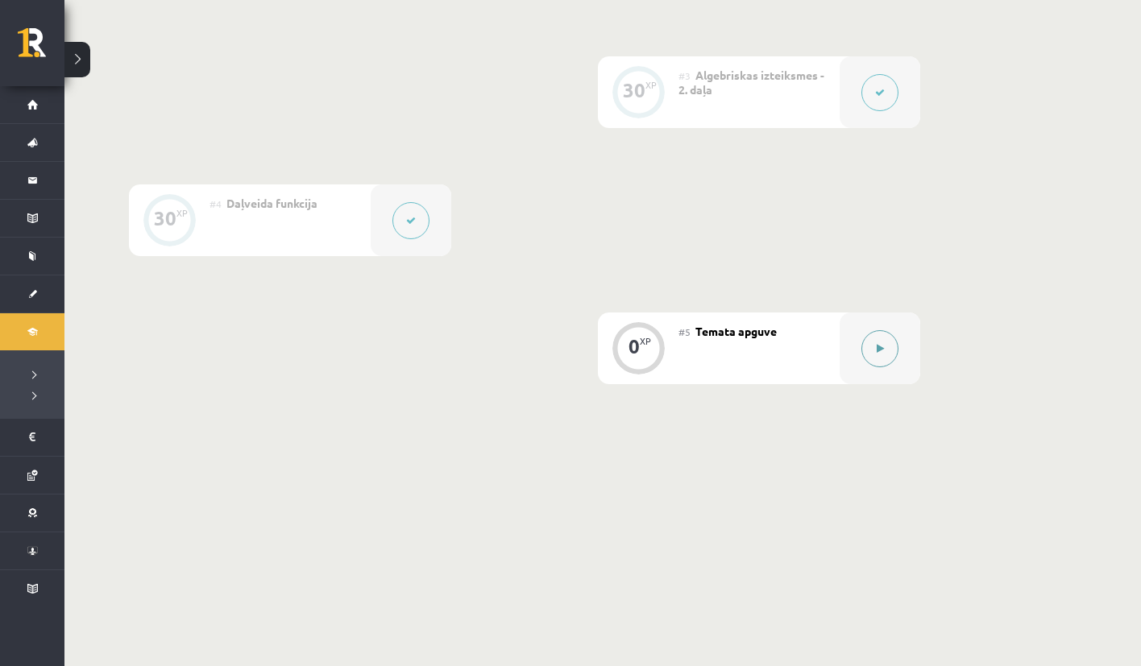
click at [882, 344] on icon at bounding box center [880, 349] width 7 height 10
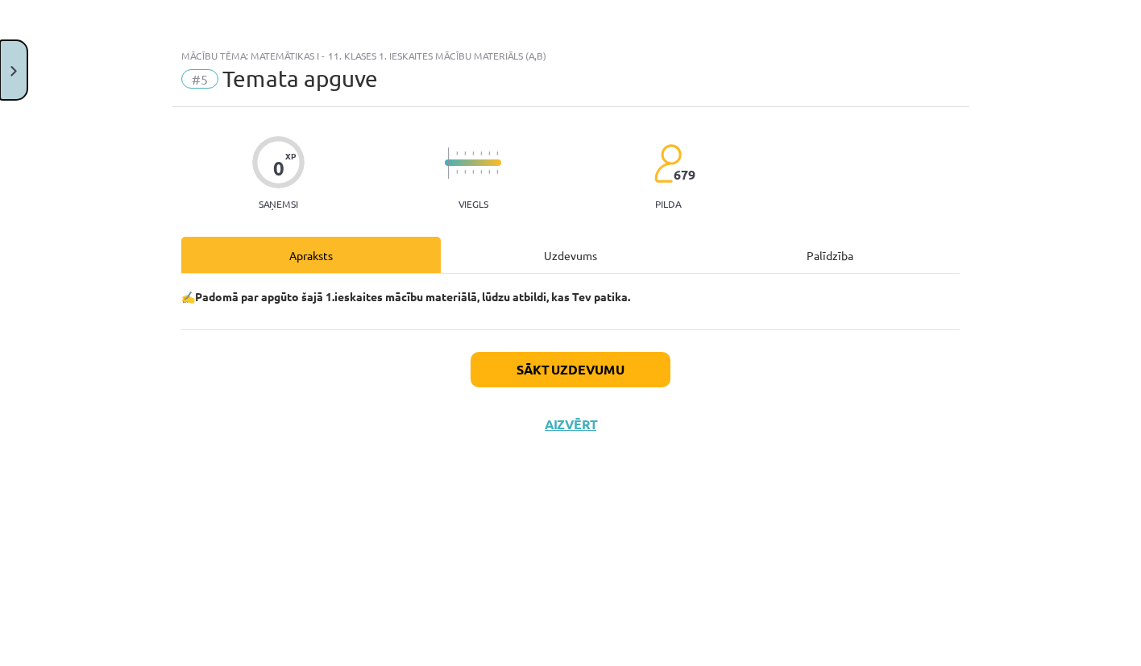
click at [20, 64] on button "Close" at bounding box center [13, 70] width 27 height 60
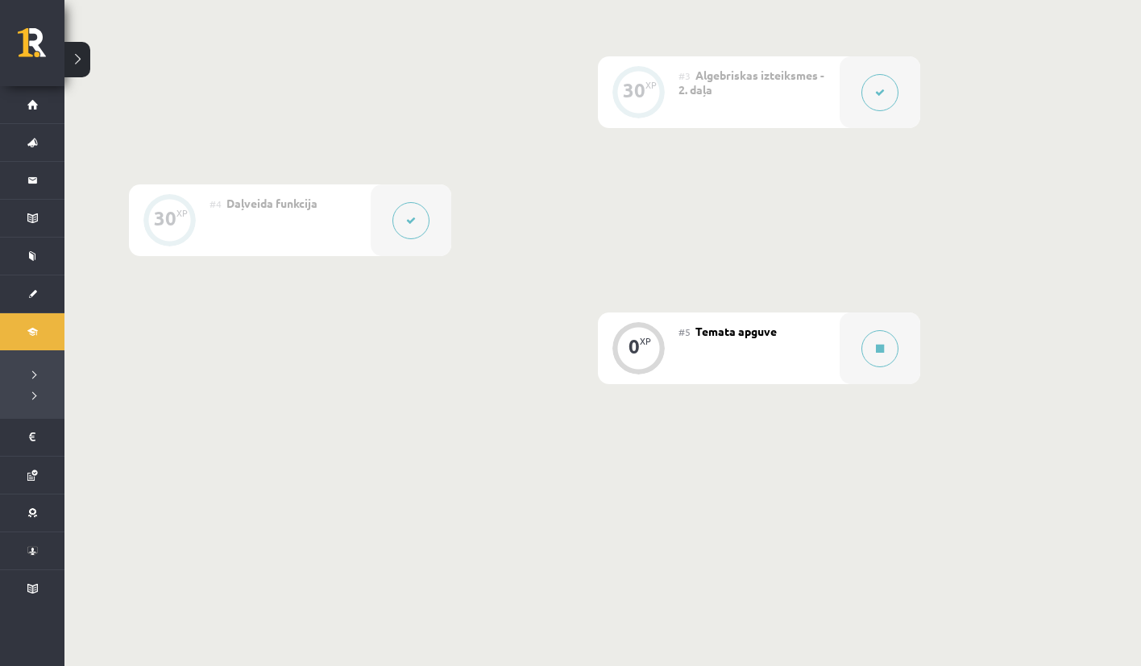
scroll to position [0, 0]
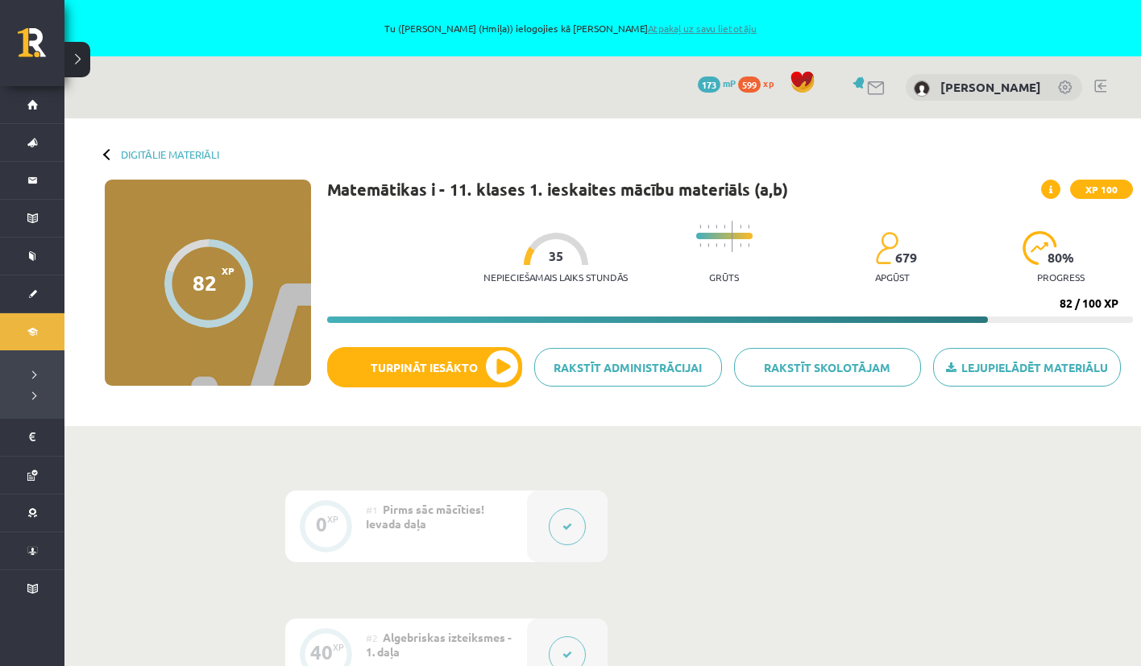
click at [700, 27] on link "Atpakaļ uz savu lietotāju" at bounding box center [702, 28] width 109 height 13
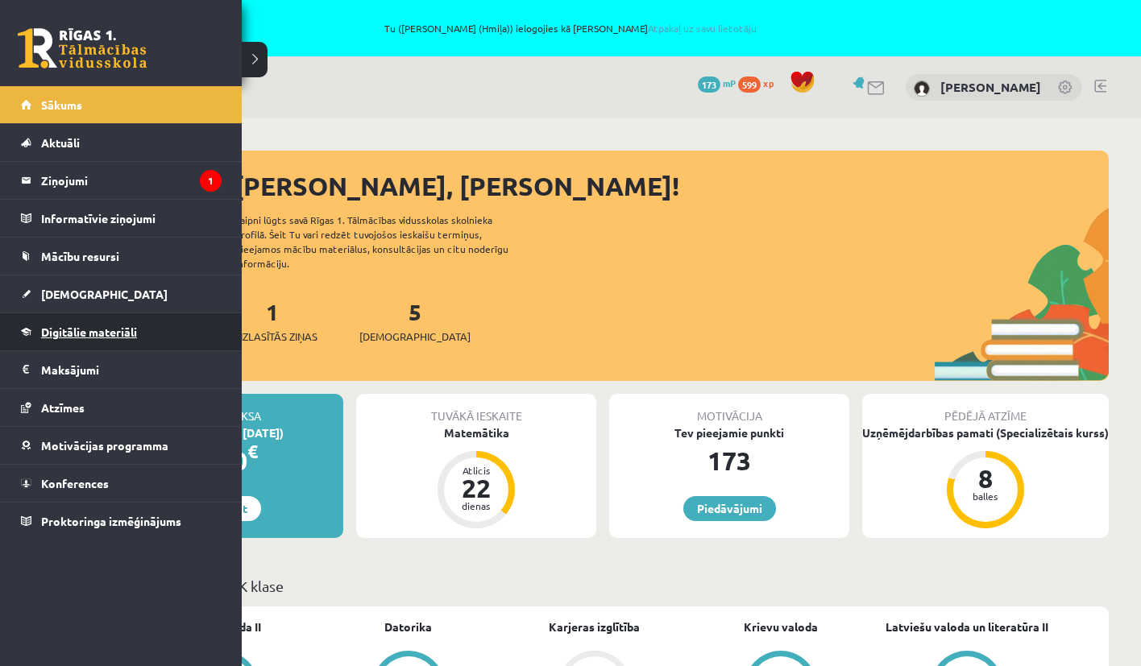
click at [51, 337] on span "Digitālie materiāli" at bounding box center [89, 332] width 96 height 15
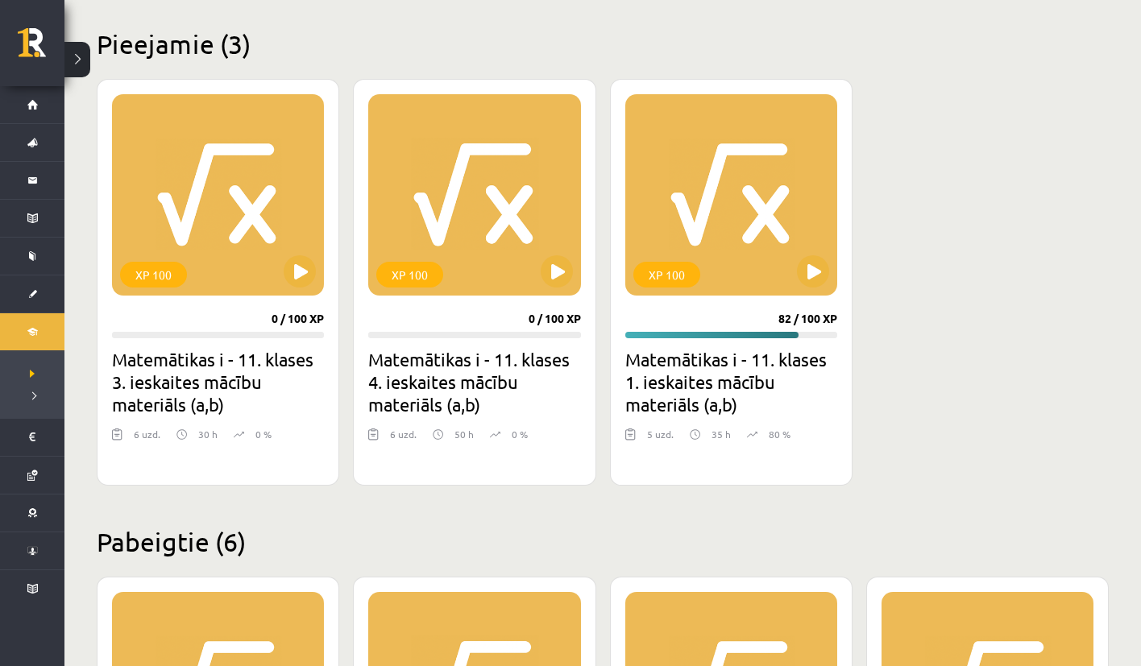
scroll to position [512, 0]
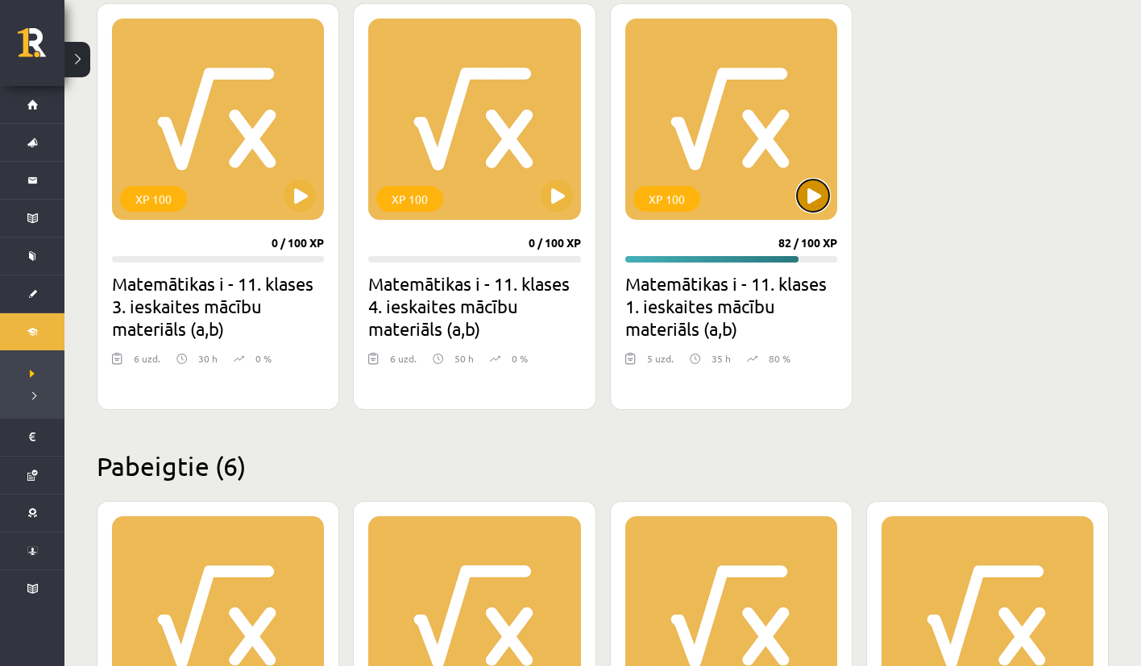
click at [819, 186] on button at bounding box center [813, 196] width 32 height 32
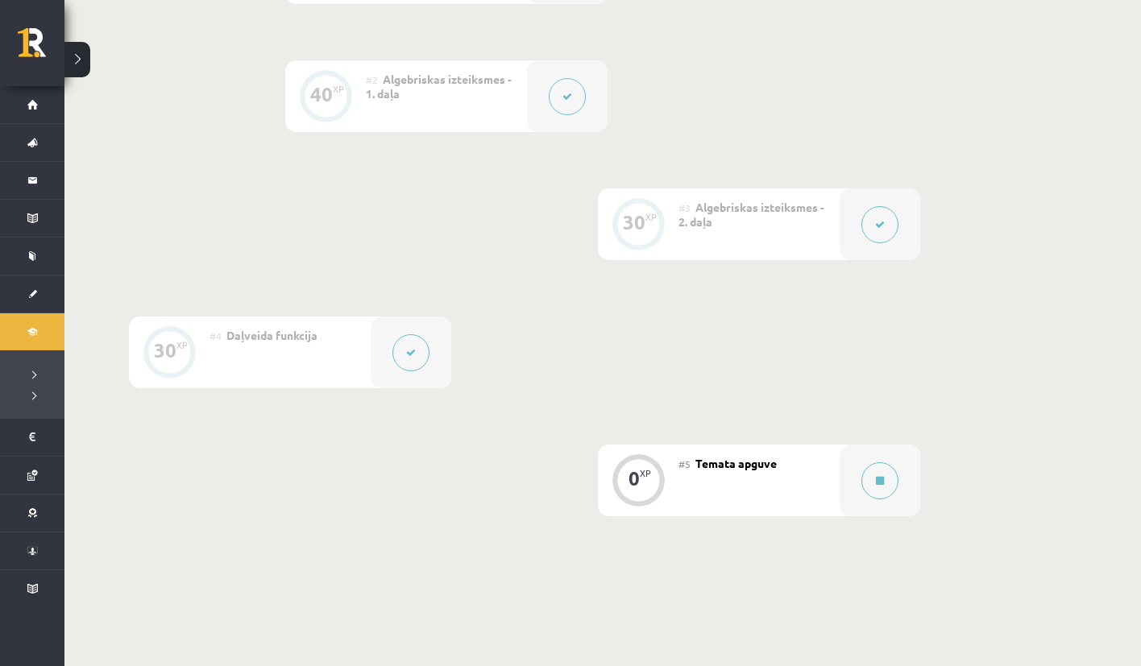
scroll to position [669, 0]
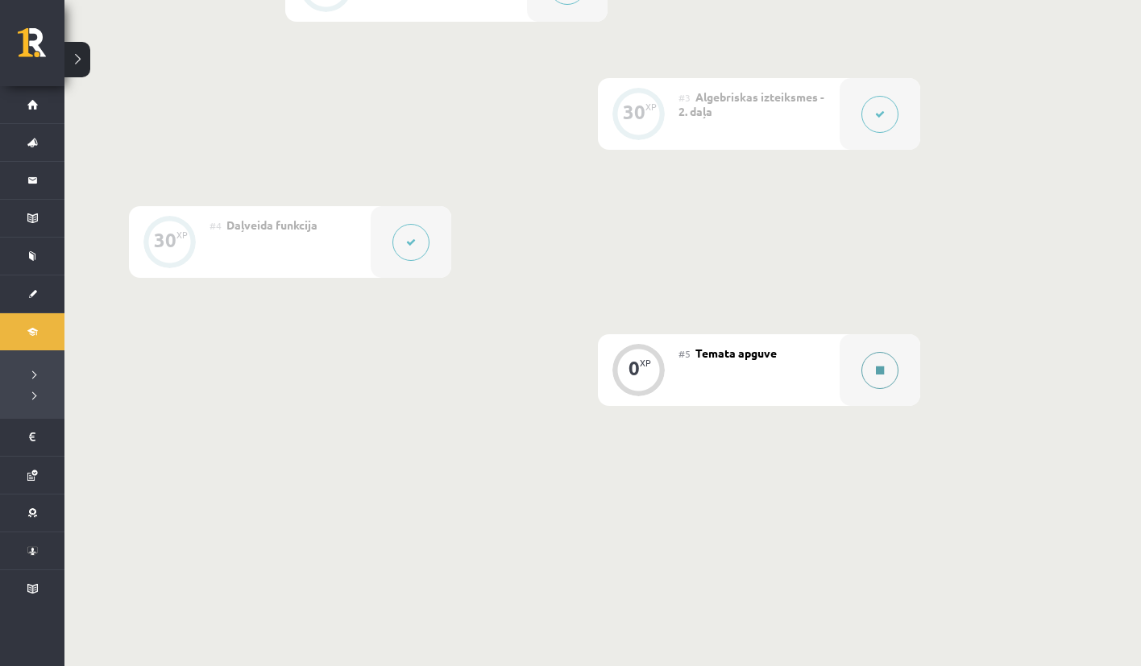
click at [879, 379] on button at bounding box center [879, 370] width 37 height 37
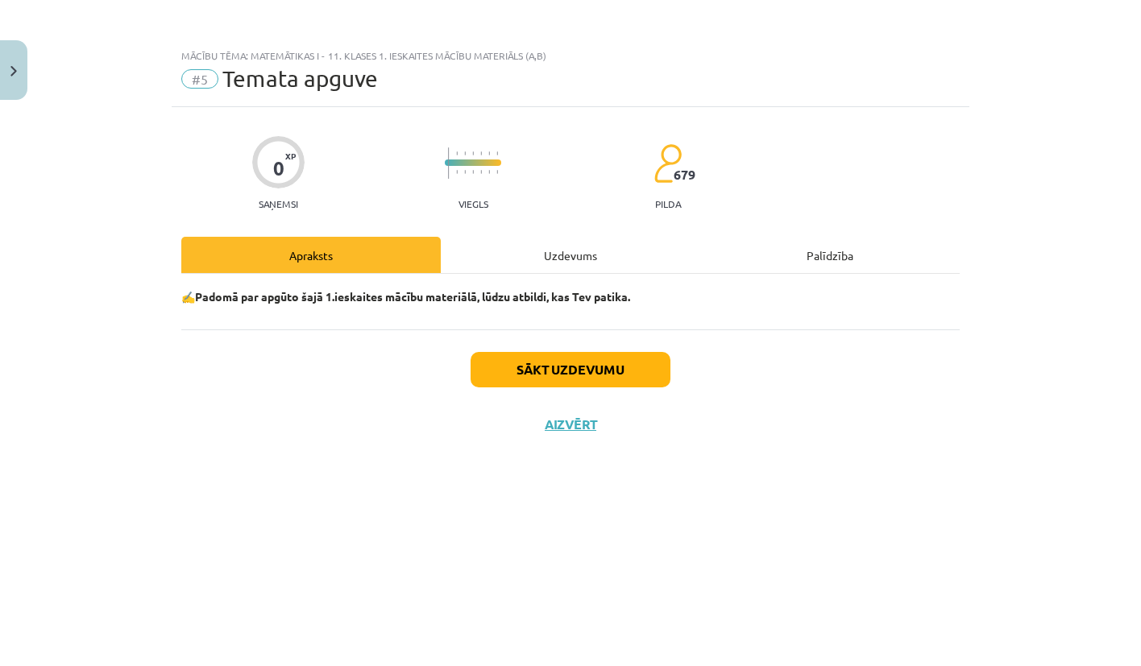
click at [566, 257] on div "Uzdevums" at bounding box center [570, 255] width 259 height 36
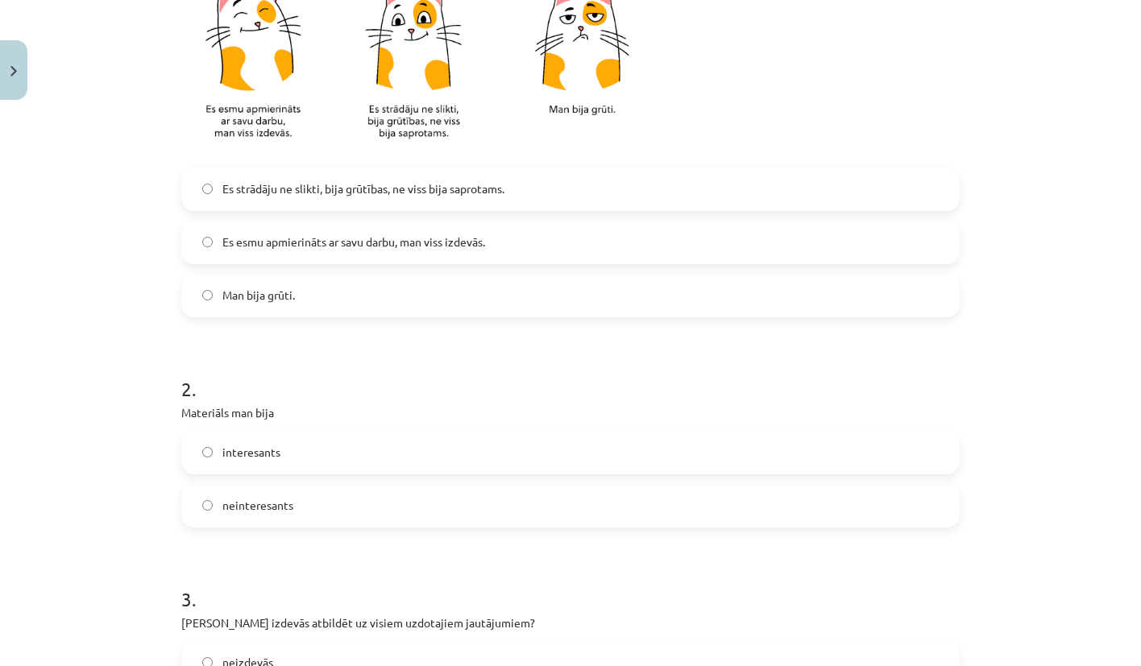
scroll to position [0, 0]
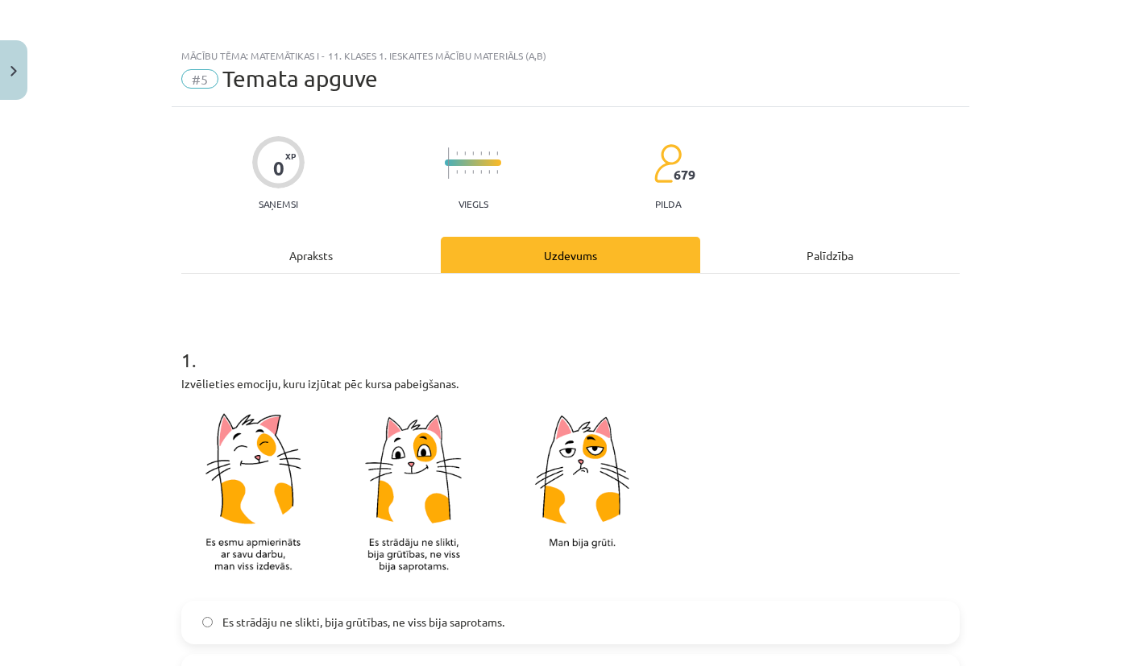
click at [338, 251] on div "Apraksts" at bounding box center [310, 255] width 259 height 36
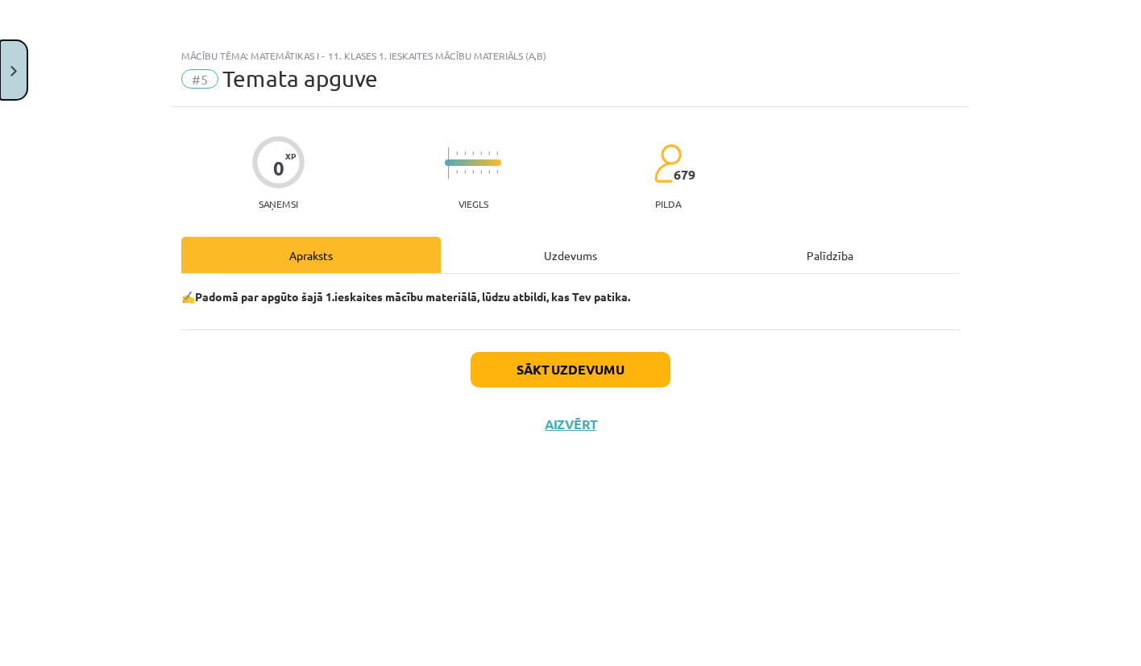
click at [17, 61] on button "Close" at bounding box center [13, 70] width 27 height 60
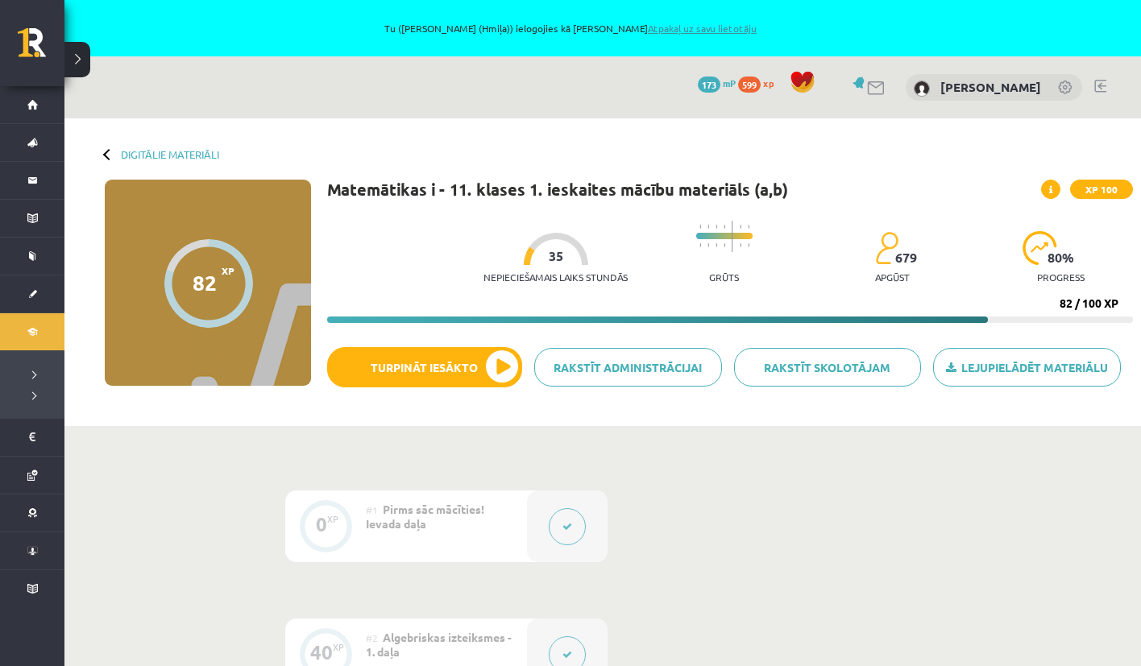
click at [726, 27] on link "Atpakaļ uz savu lietotāju" at bounding box center [702, 28] width 109 height 13
